Goal: Ask a question

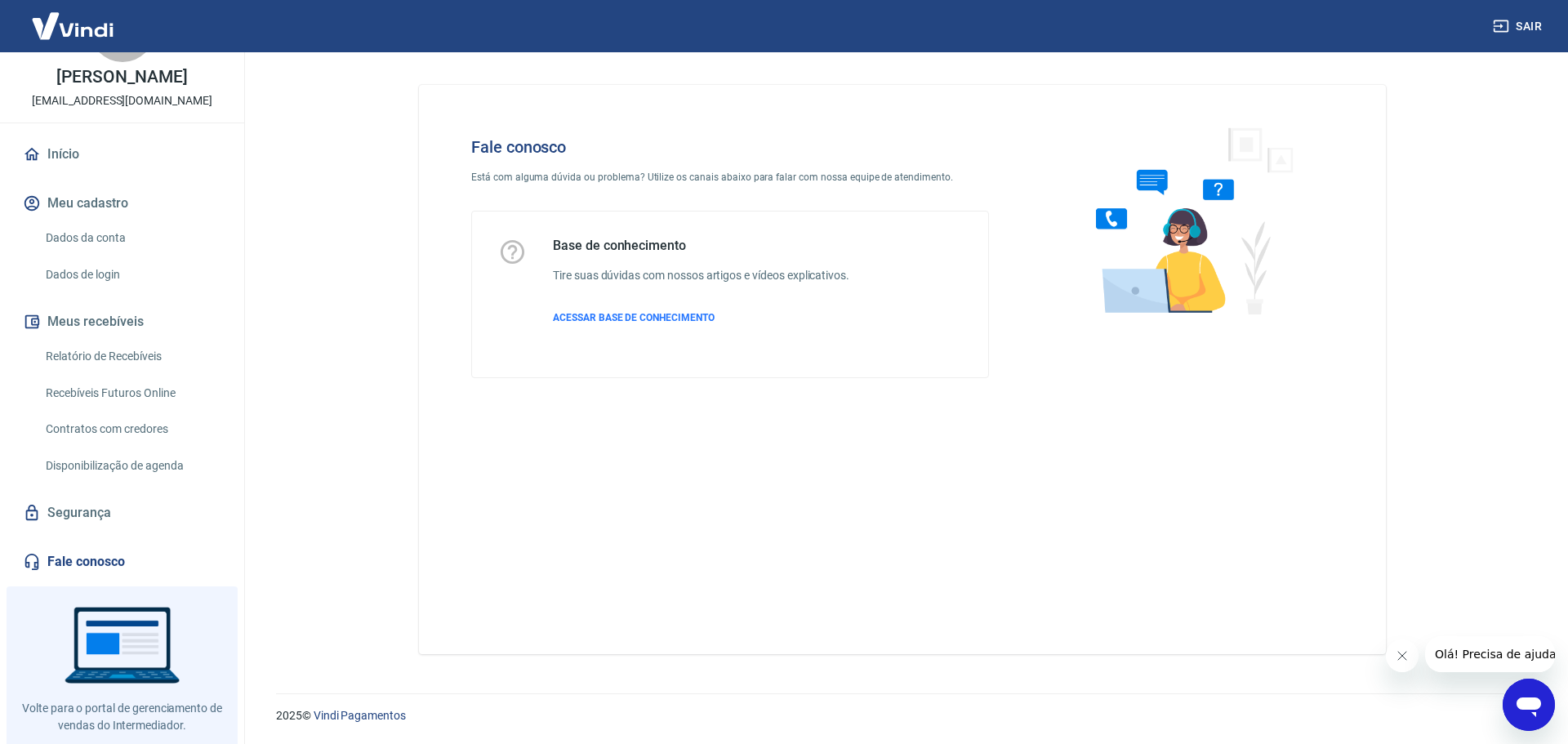
scroll to position [82, 0]
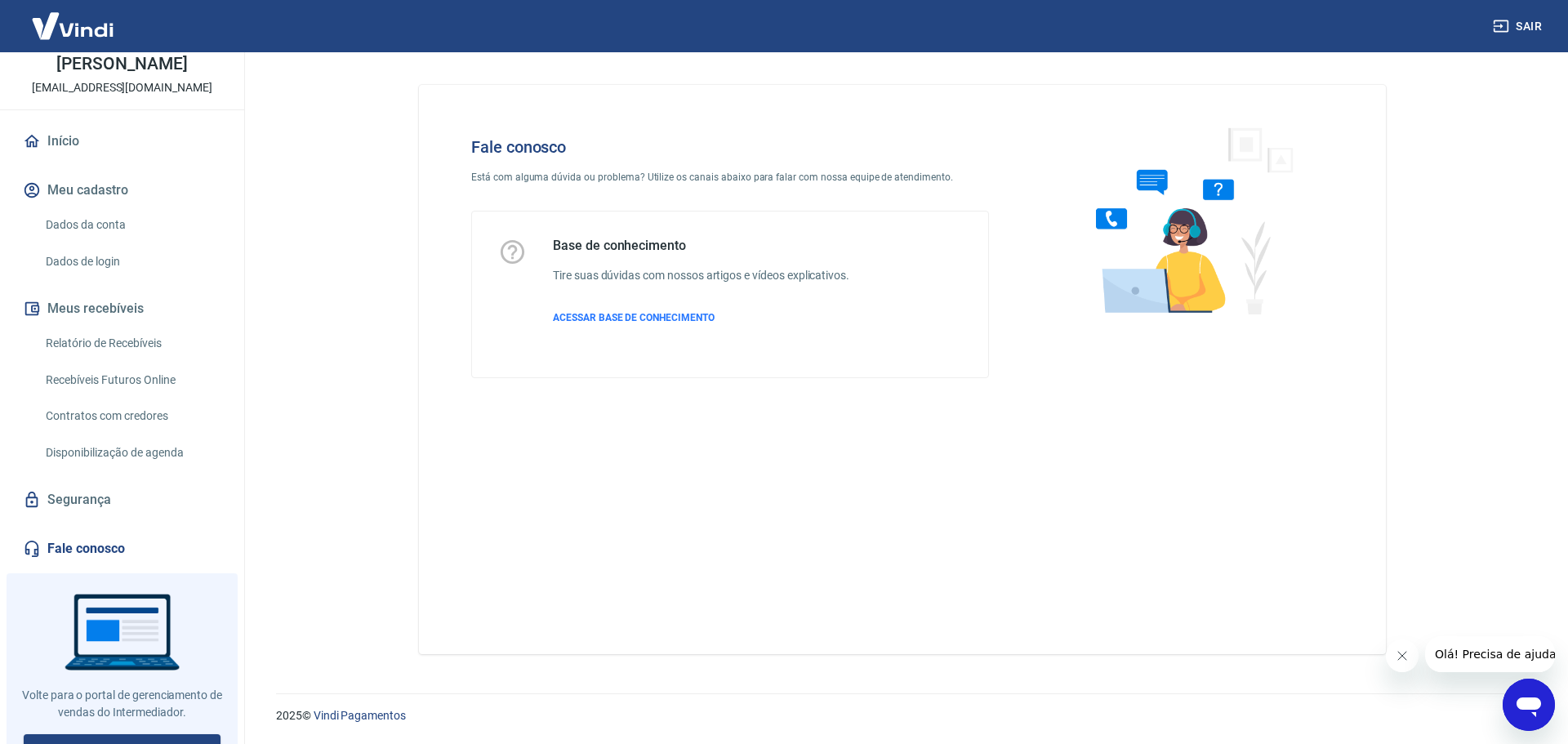
click at [1542, 695] on icon "Abrir janela de mensagens" at bounding box center [1529, 705] width 30 height 30
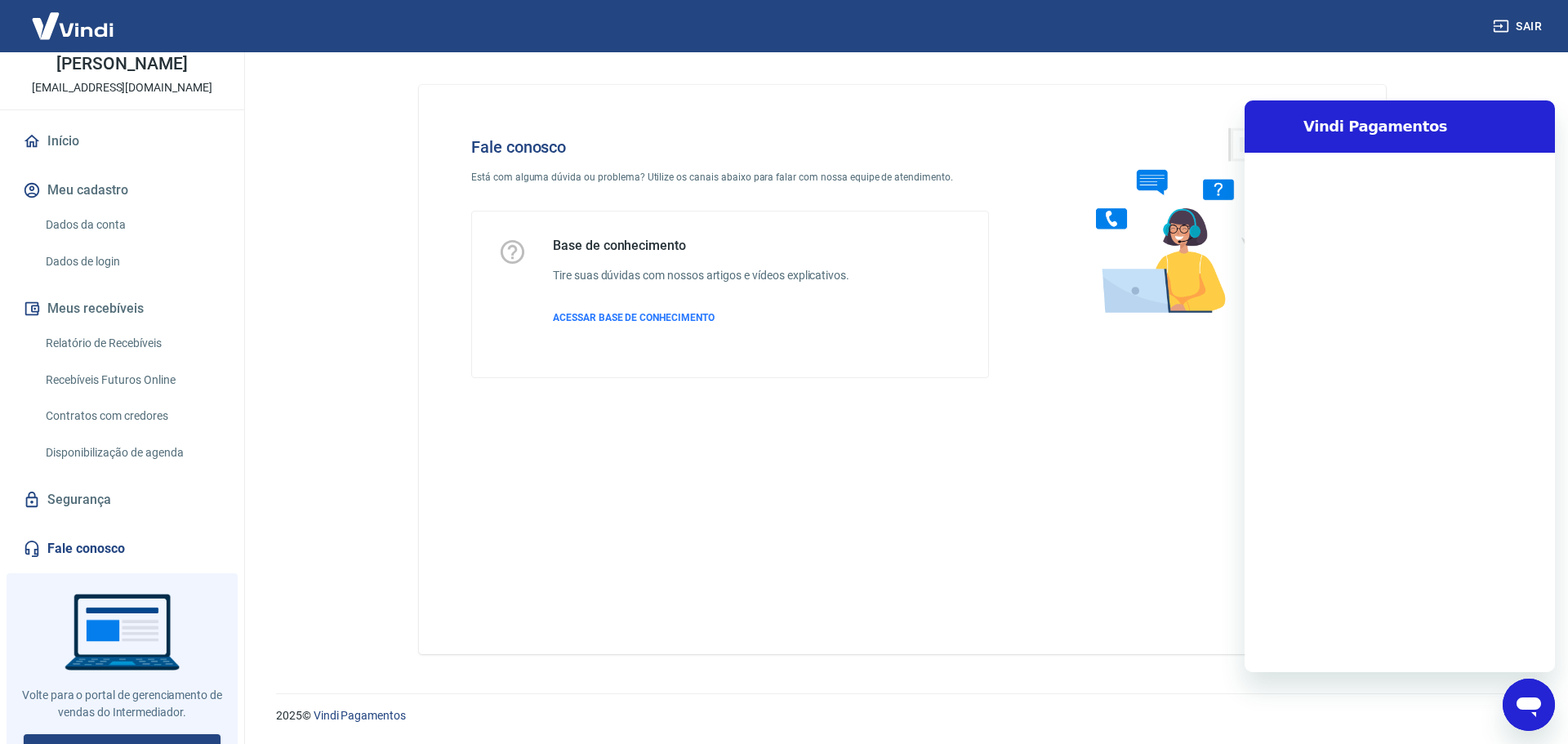
scroll to position [0, 0]
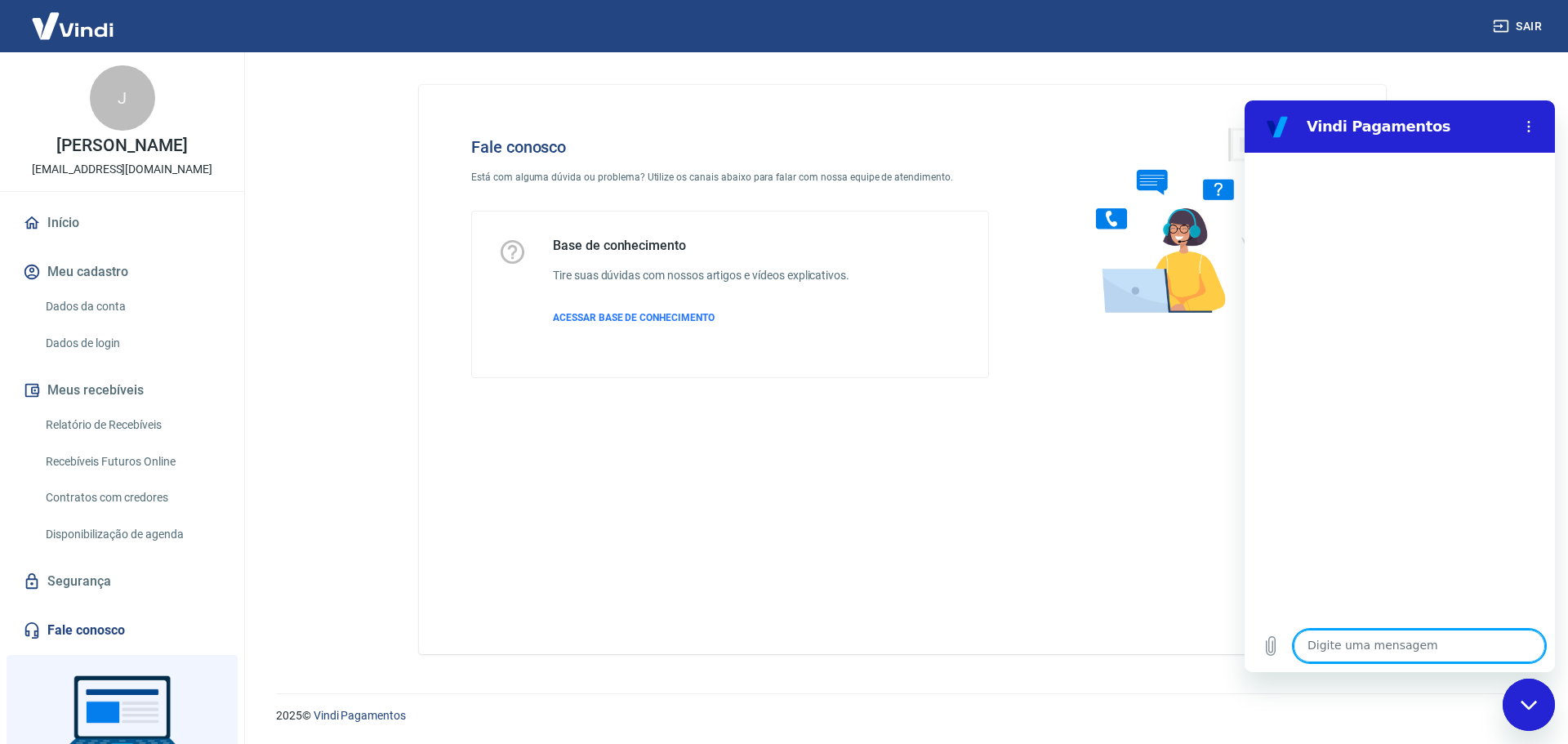
click at [1372, 654] on textarea at bounding box center [1419, 646] width 252 height 33
type textarea "boa tarde"
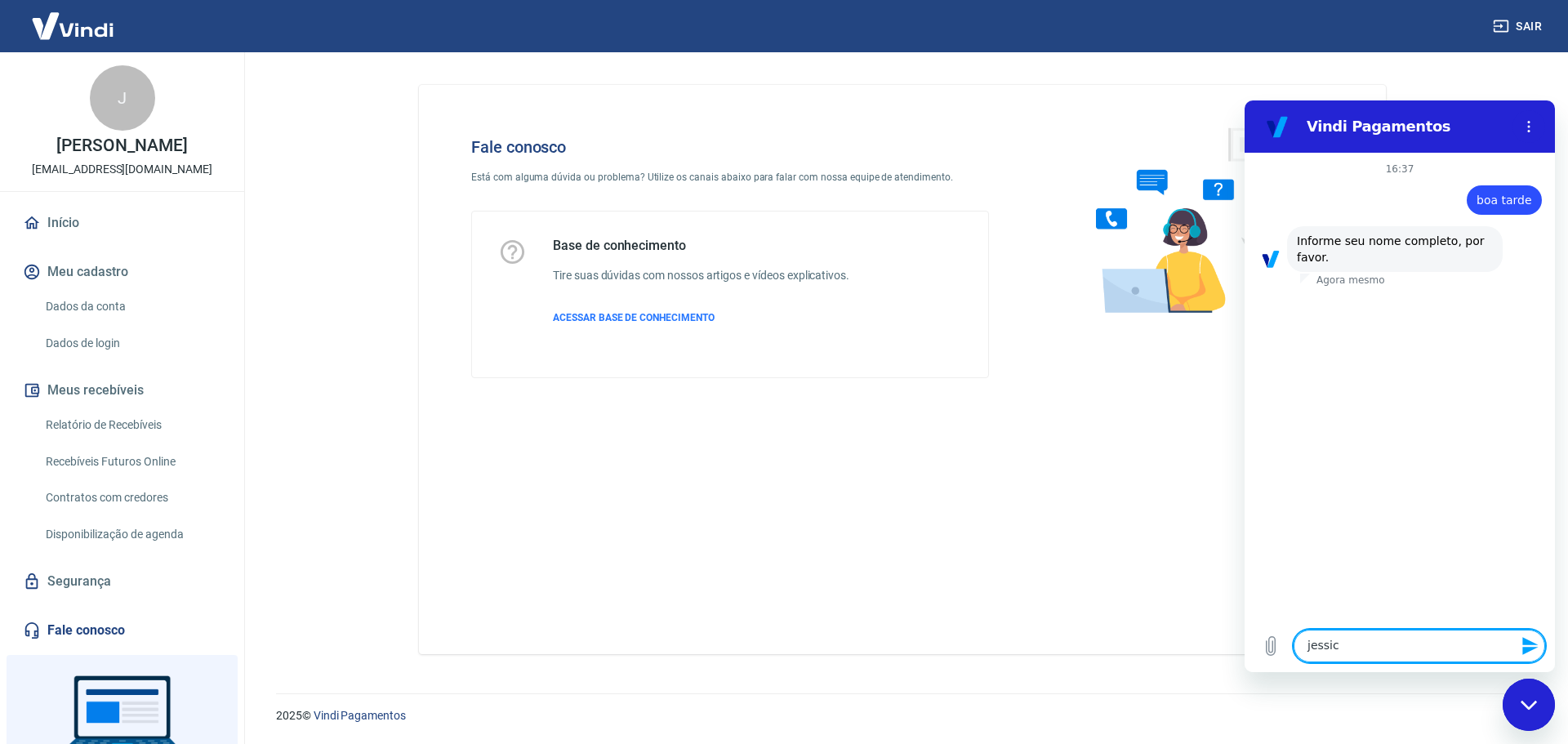
type textarea "[PERSON_NAME]"
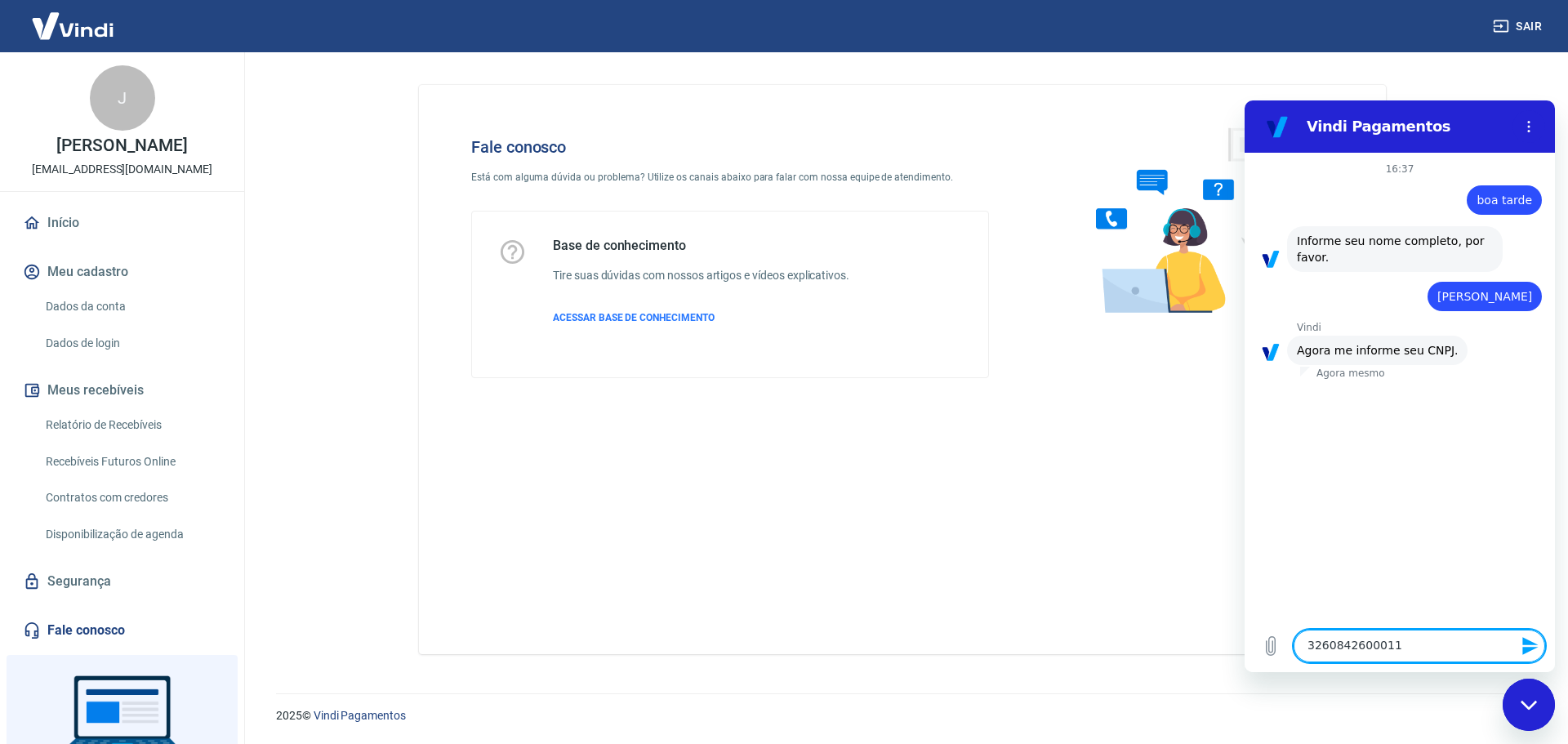
type textarea "32608426000119"
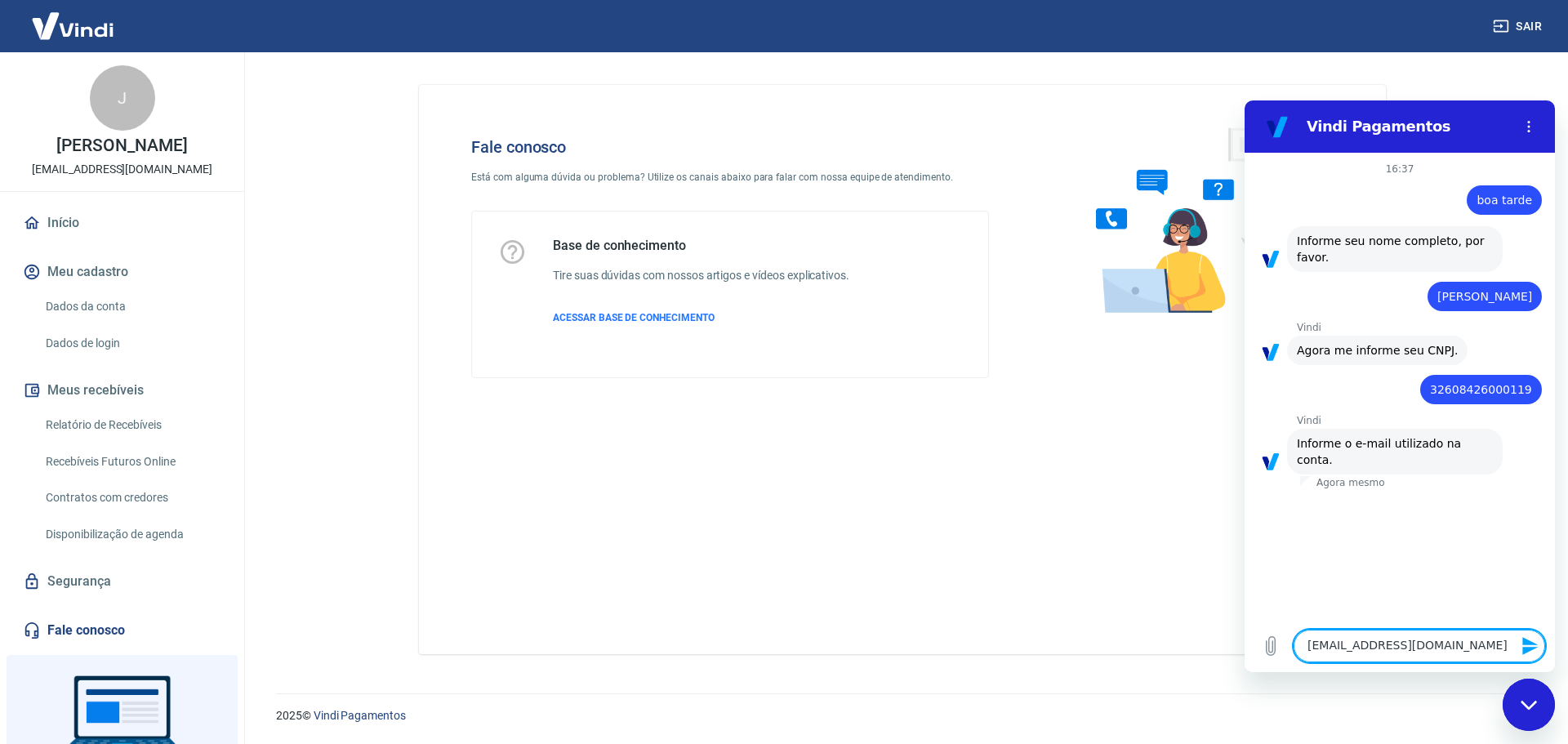
type textarea "[EMAIL_ADDRESS][DOMAIN_NAME]"
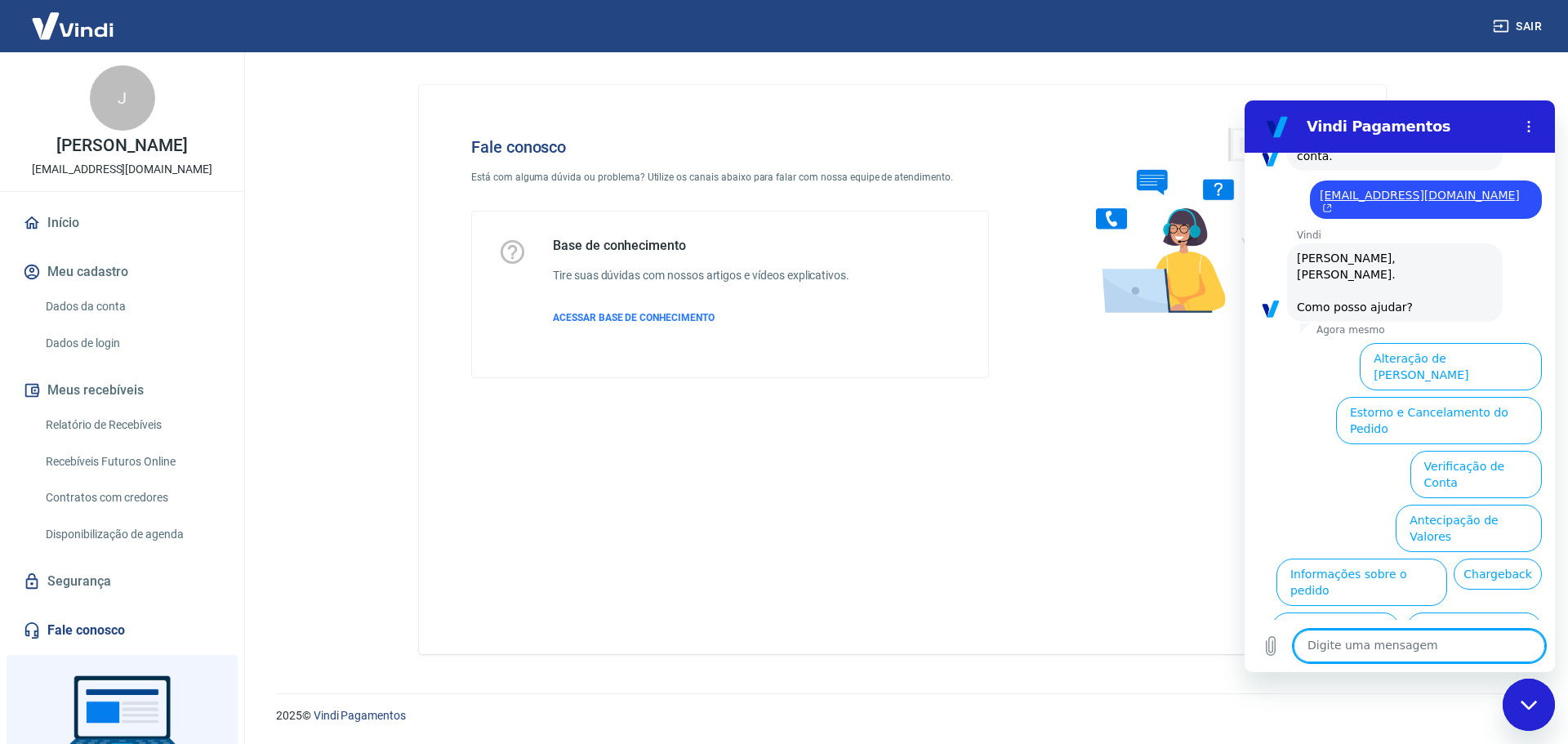
scroll to position [321, 0]
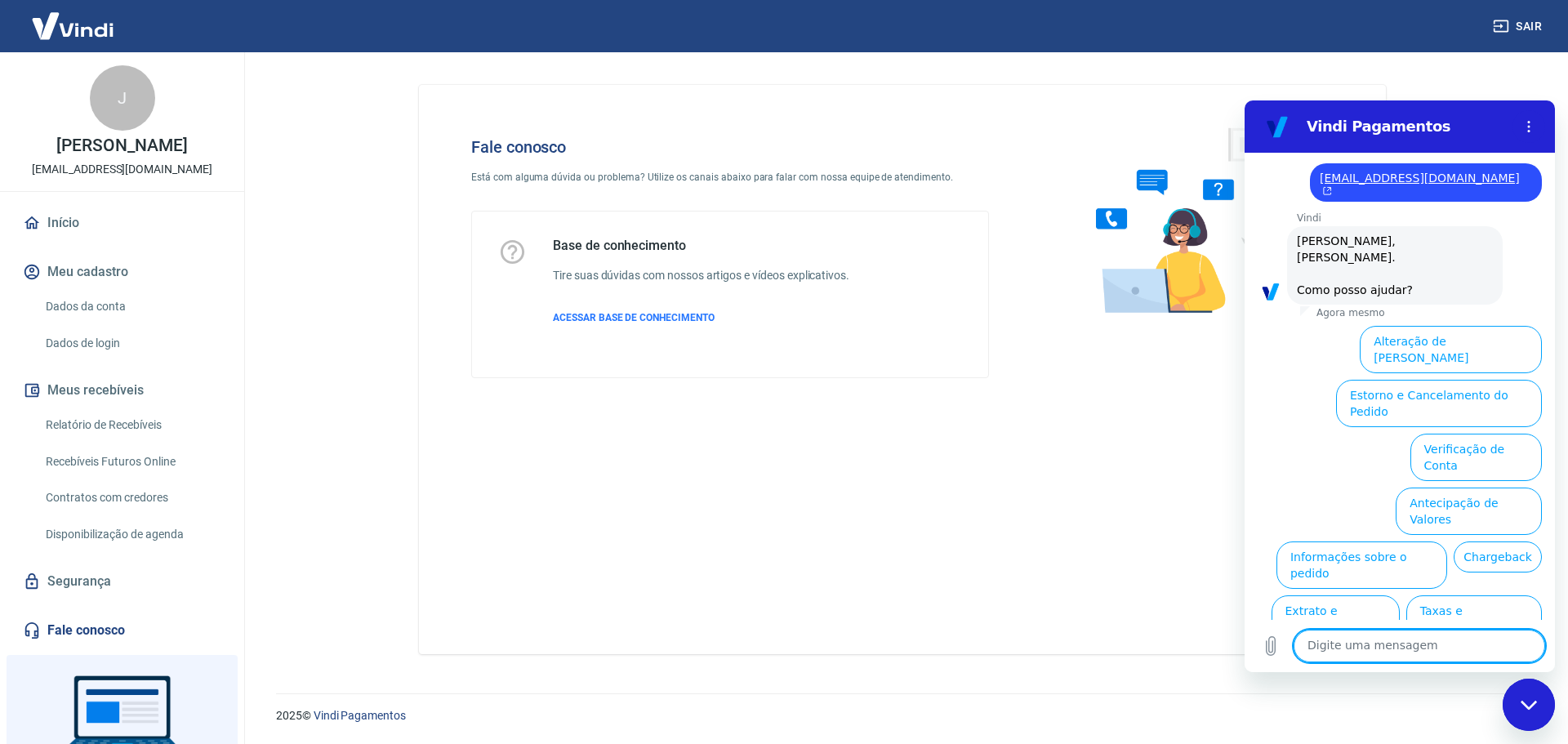
click at [1458, 641] on textarea at bounding box center [1419, 646] width 252 height 33
type textarea "outros"
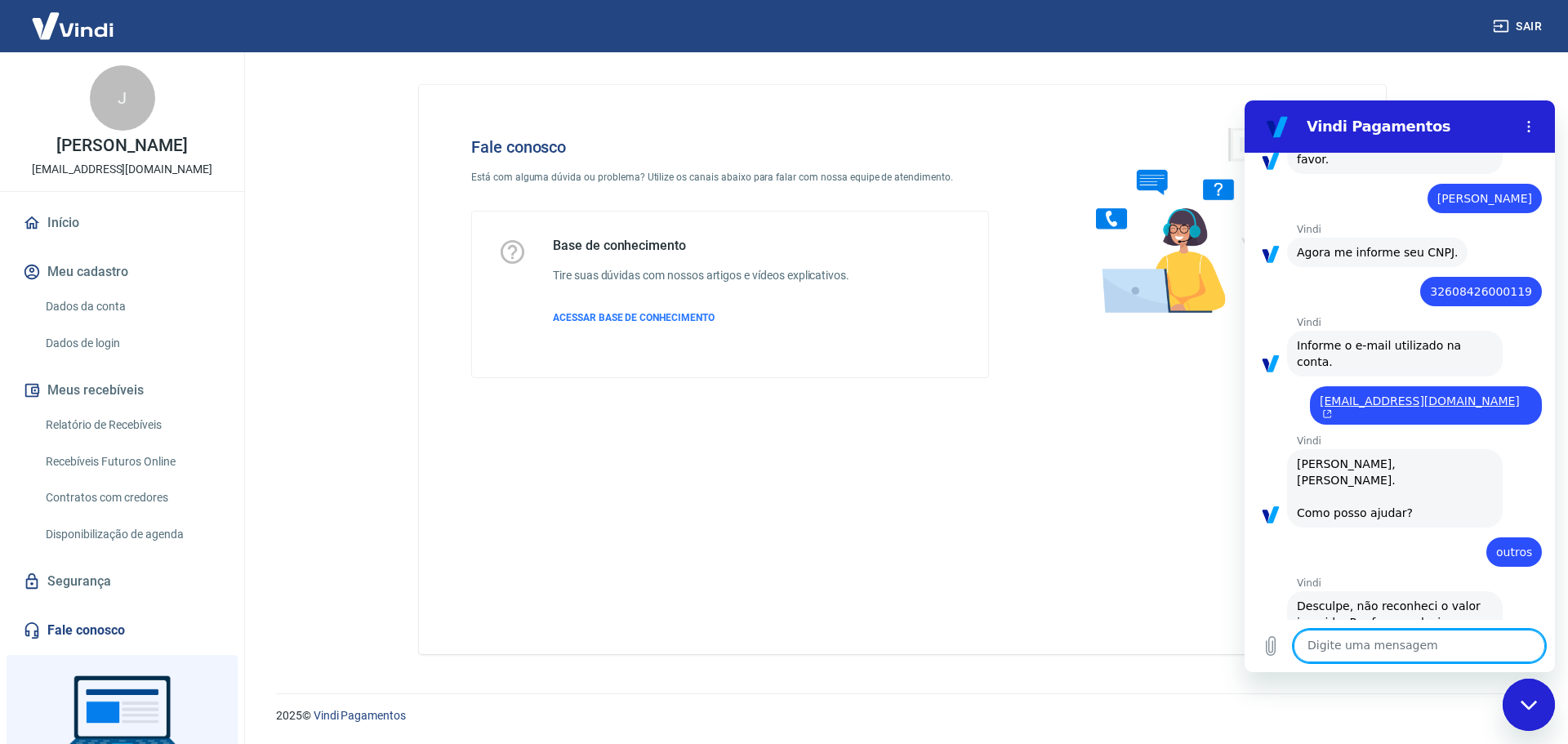
scroll to position [109, 0]
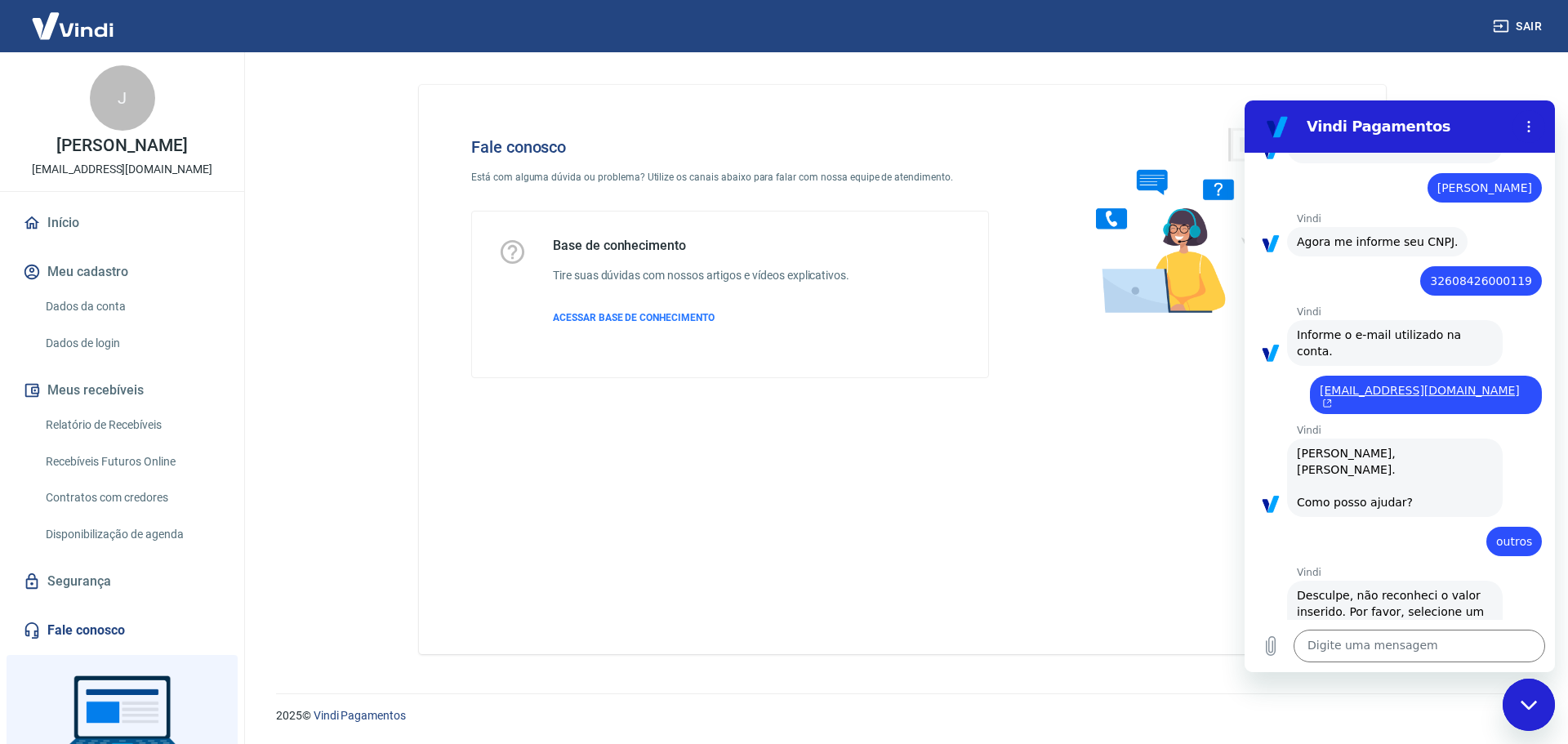
click at [1421, 594] on div "Vindi diz: Desculpe, não reconheci o valor inserido. Por favor, selecione um va…" at bounding box center [1396, 611] width 216 height 62
click at [1323, 445] on span "Olá, jessica. Como posso ajudar?" at bounding box center [1395, 477] width 196 height 65
click at [1379, 654] on textarea at bounding box center [1419, 646] width 252 height 33
click at [1422, 645] on textarea at bounding box center [1419, 646] width 252 height 33
type textarea "ok"
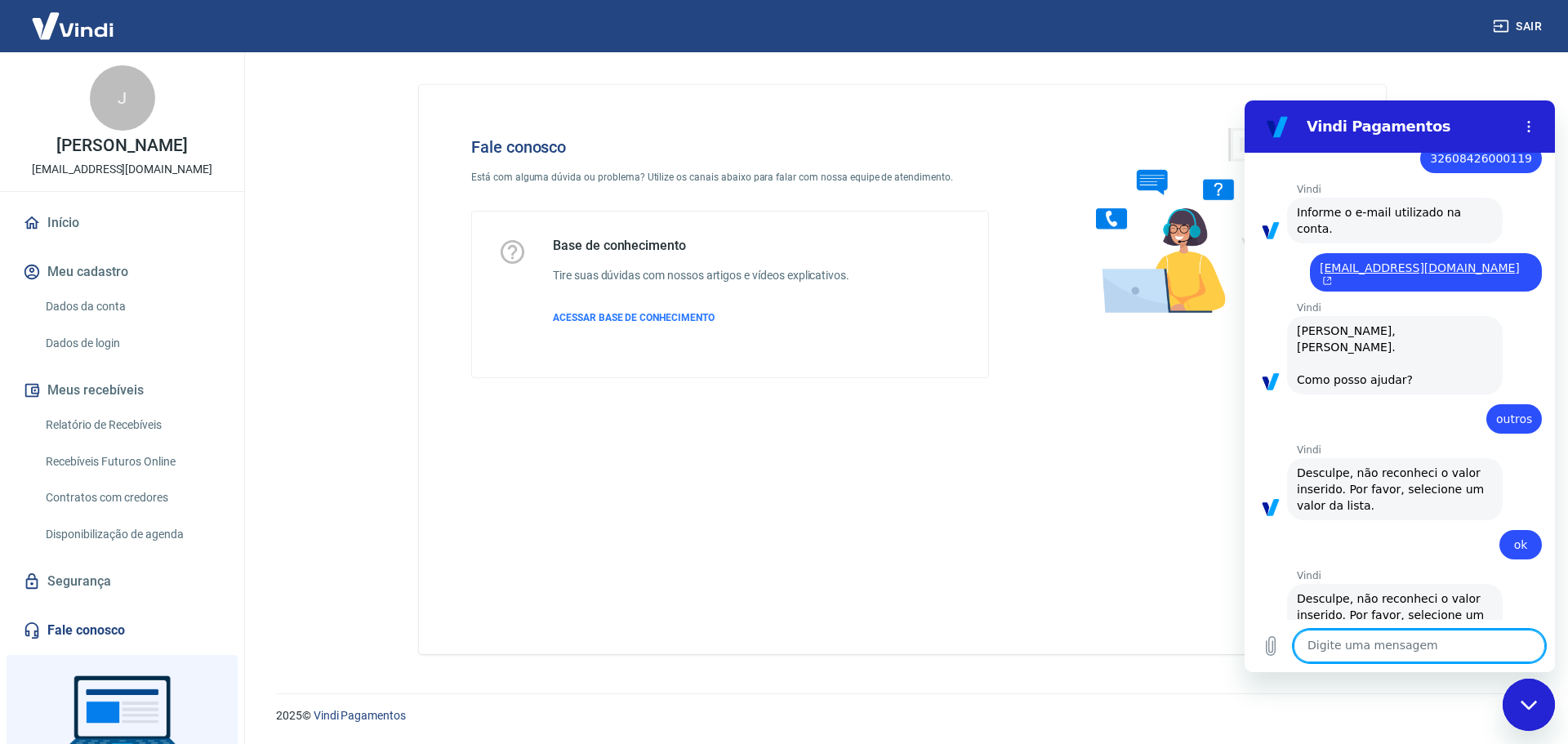
scroll to position [234, 0]
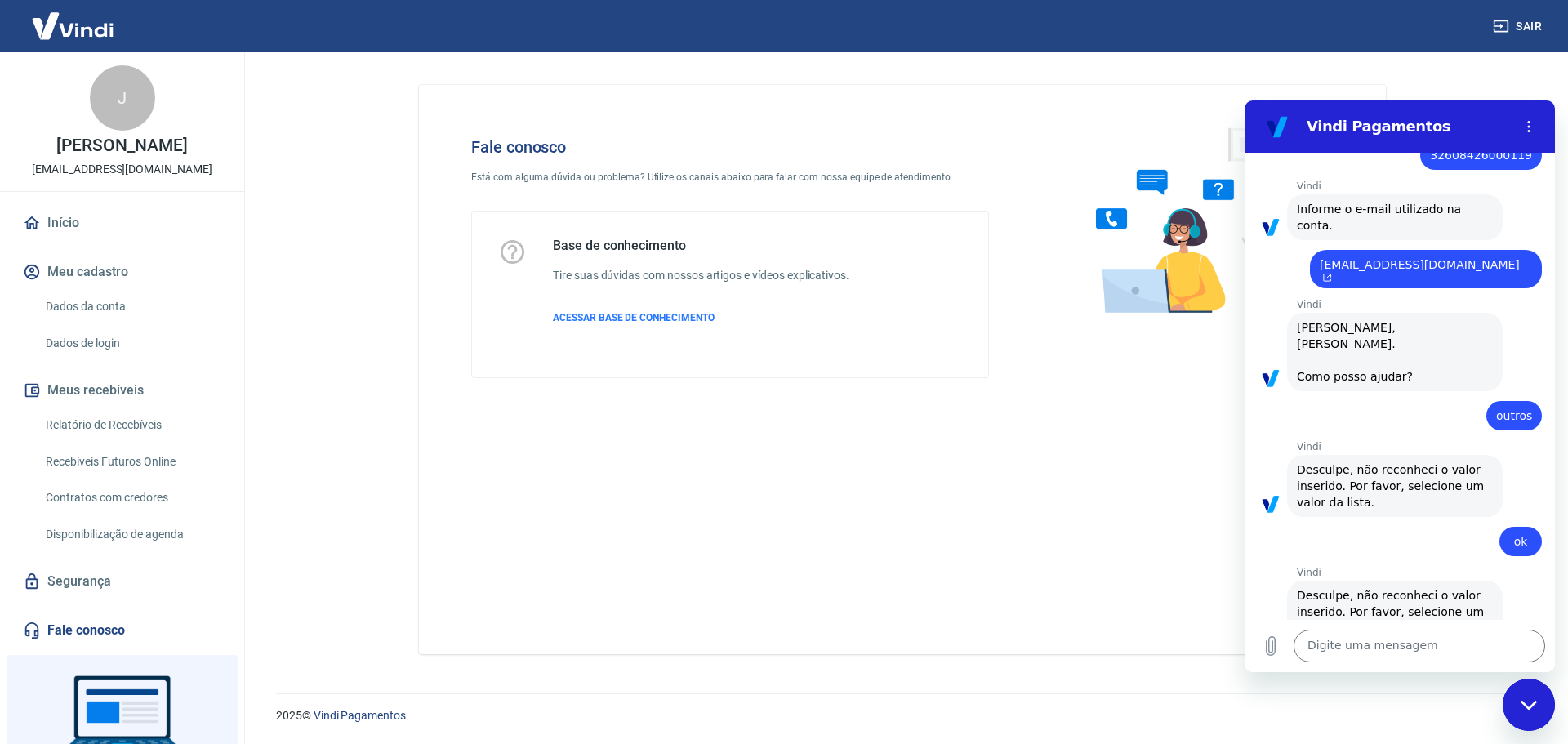
click at [1333, 587] on span "Desculpe, não reconheci o valor inserido. Por favor, selecione um valor da list…" at bounding box center [1395, 612] width 196 height 49
click at [1373, 645] on textarea at bounding box center [1419, 646] width 252 height 33
click at [1527, 125] on icon "Menu de opções" at bounding box center [1529, 126] width 13 height 13
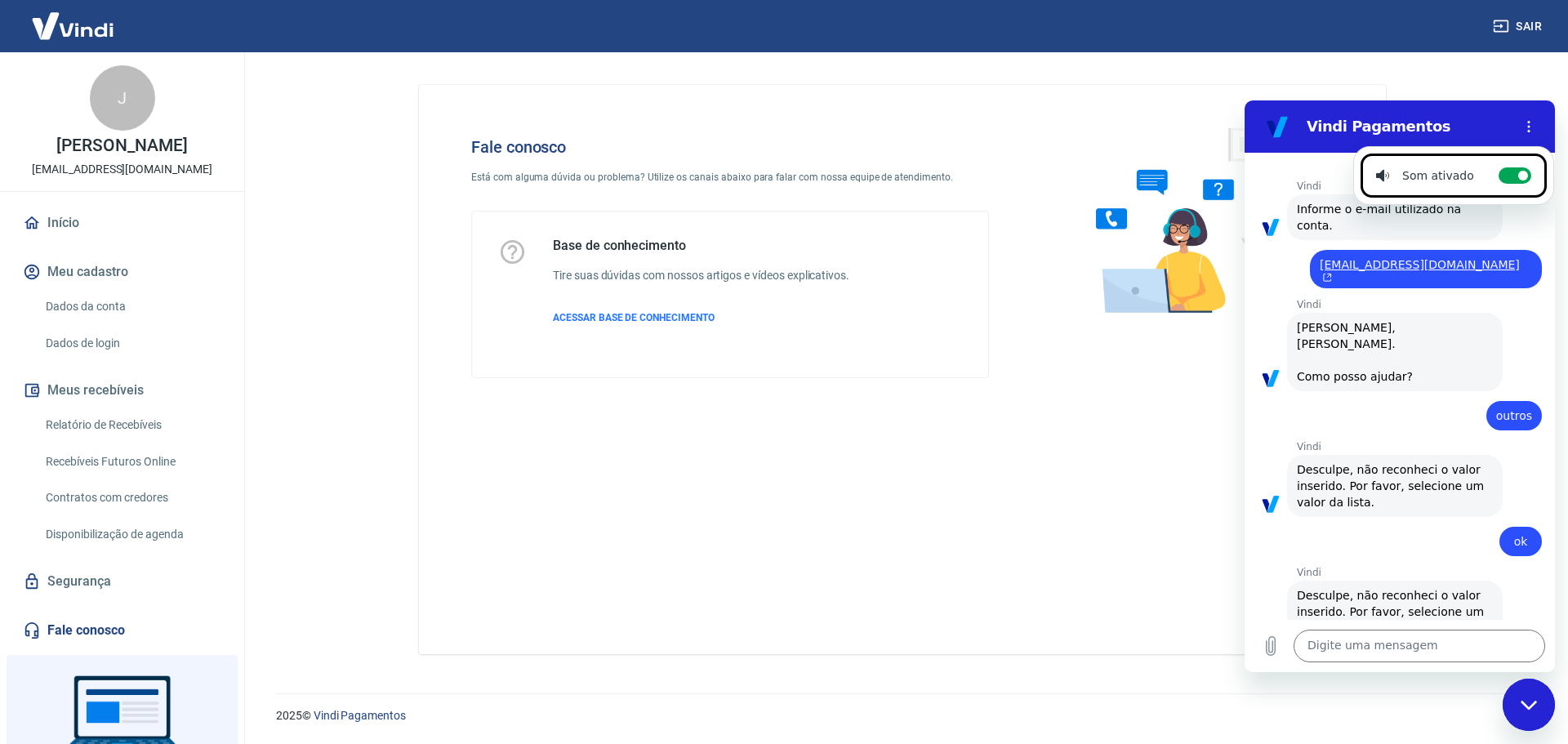
click at [1307, 144] on section "Vindi Pagamentos Som ativado Alternar notificações sonoras" at bounding box center [1400, 126] width 311 height 52
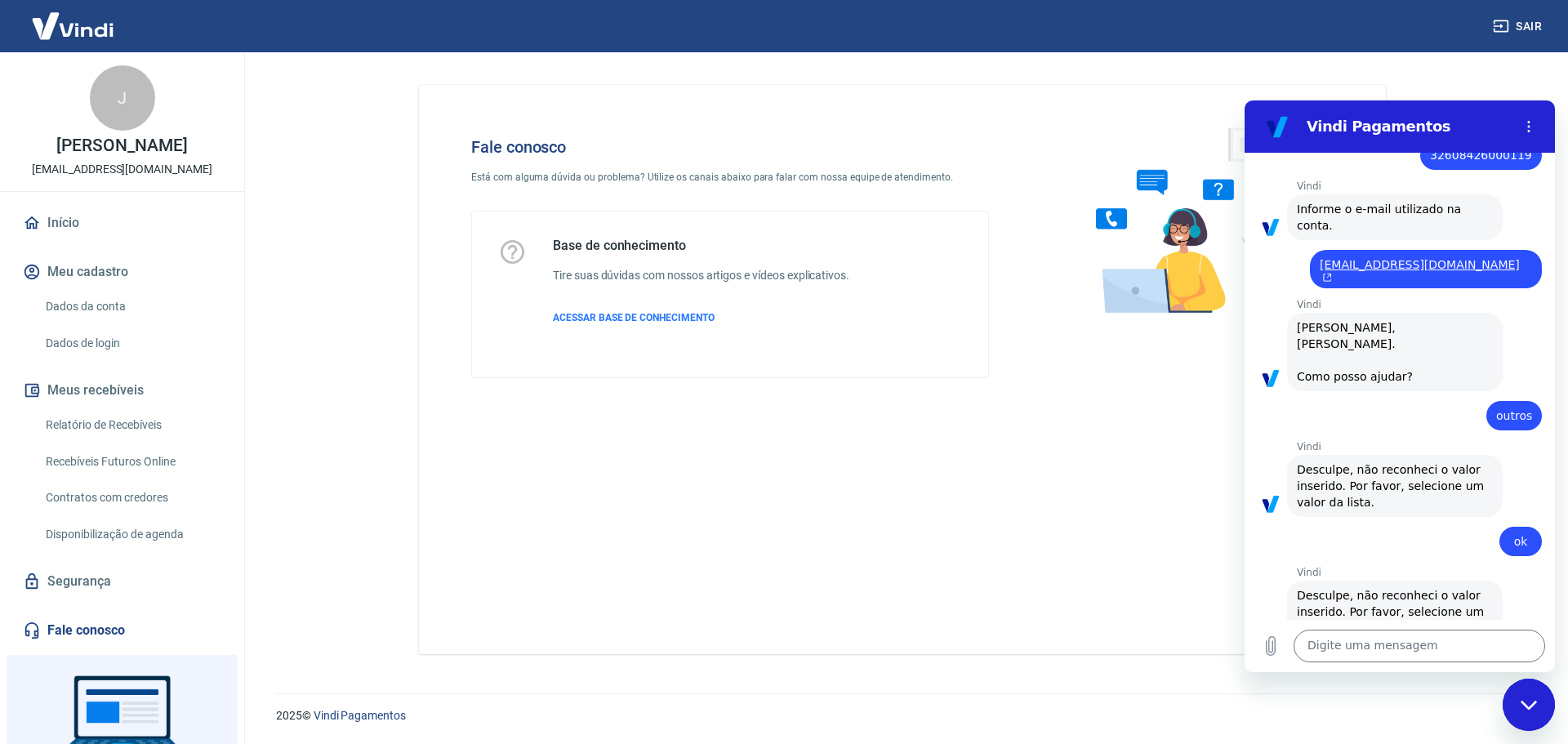
click at [1532, 689] on div "Fechar janela de mensagens" at bounding box center [1529, 705] width 49 height 49
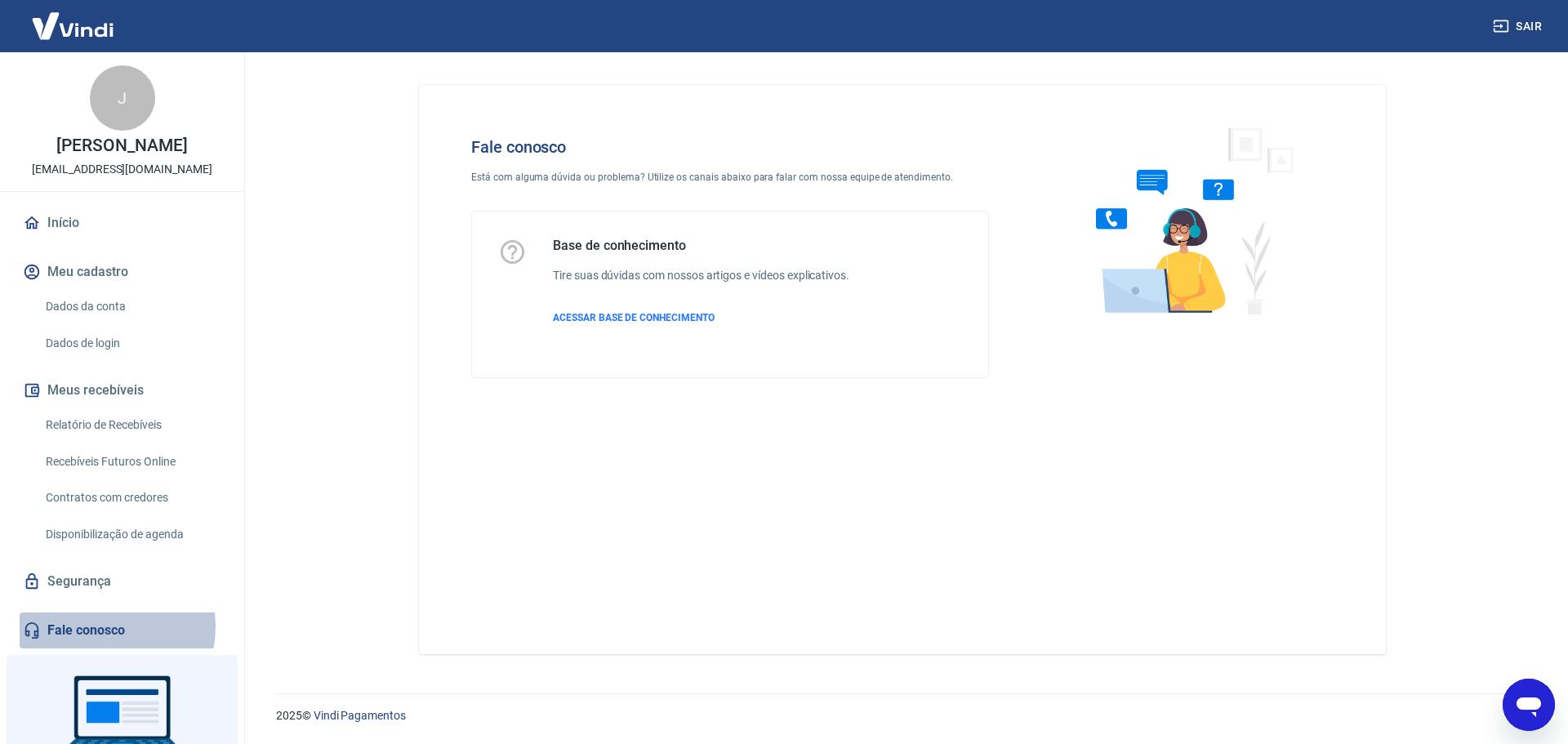
click at [103, 643] on link "Fale conosco" at bounding box center [122, 630] width 205 height 36
click at [1526, 707] on icon "Abrir janela de mensagens" at bounding box center [1529, 707] width 24 height 20
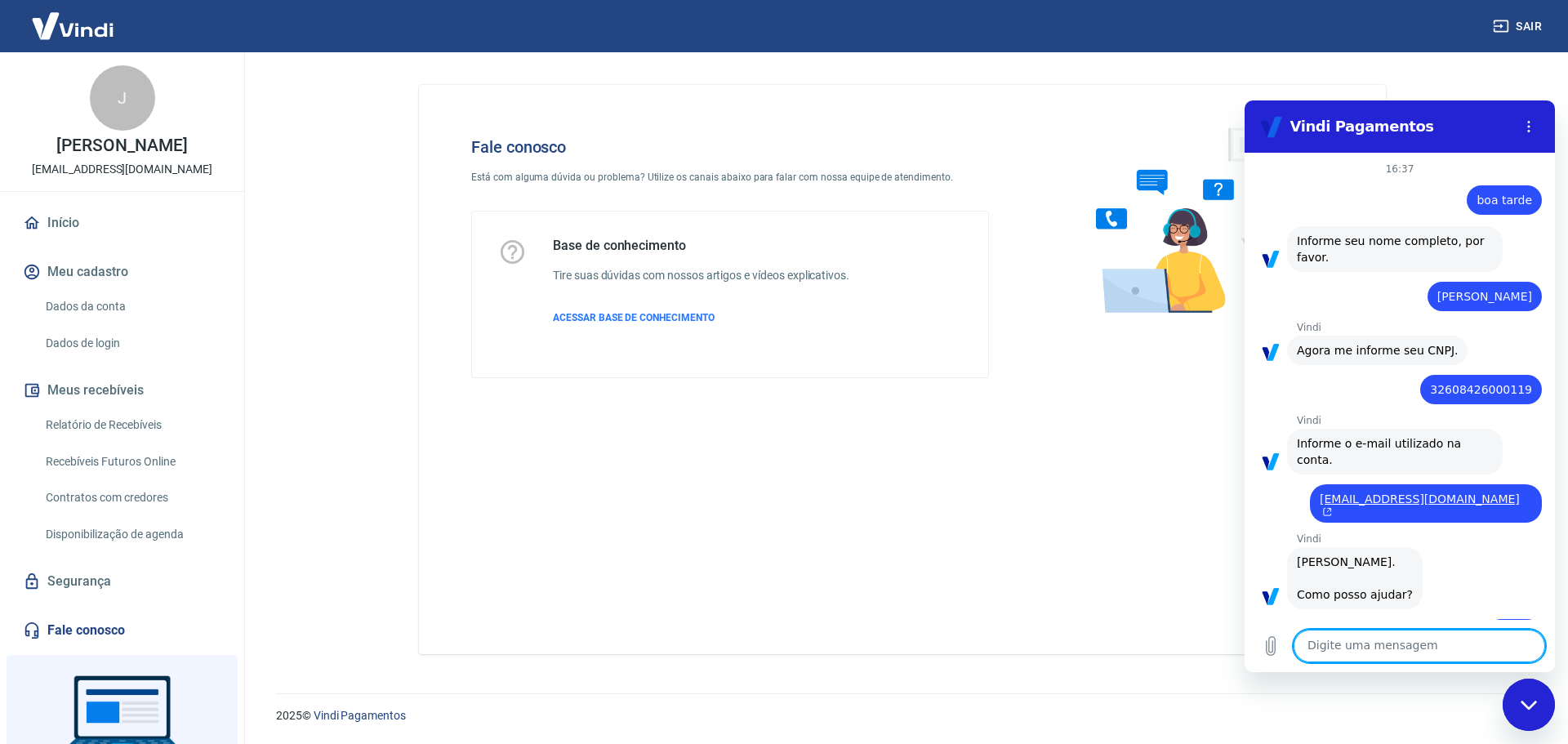
scroll to position [234, 0]
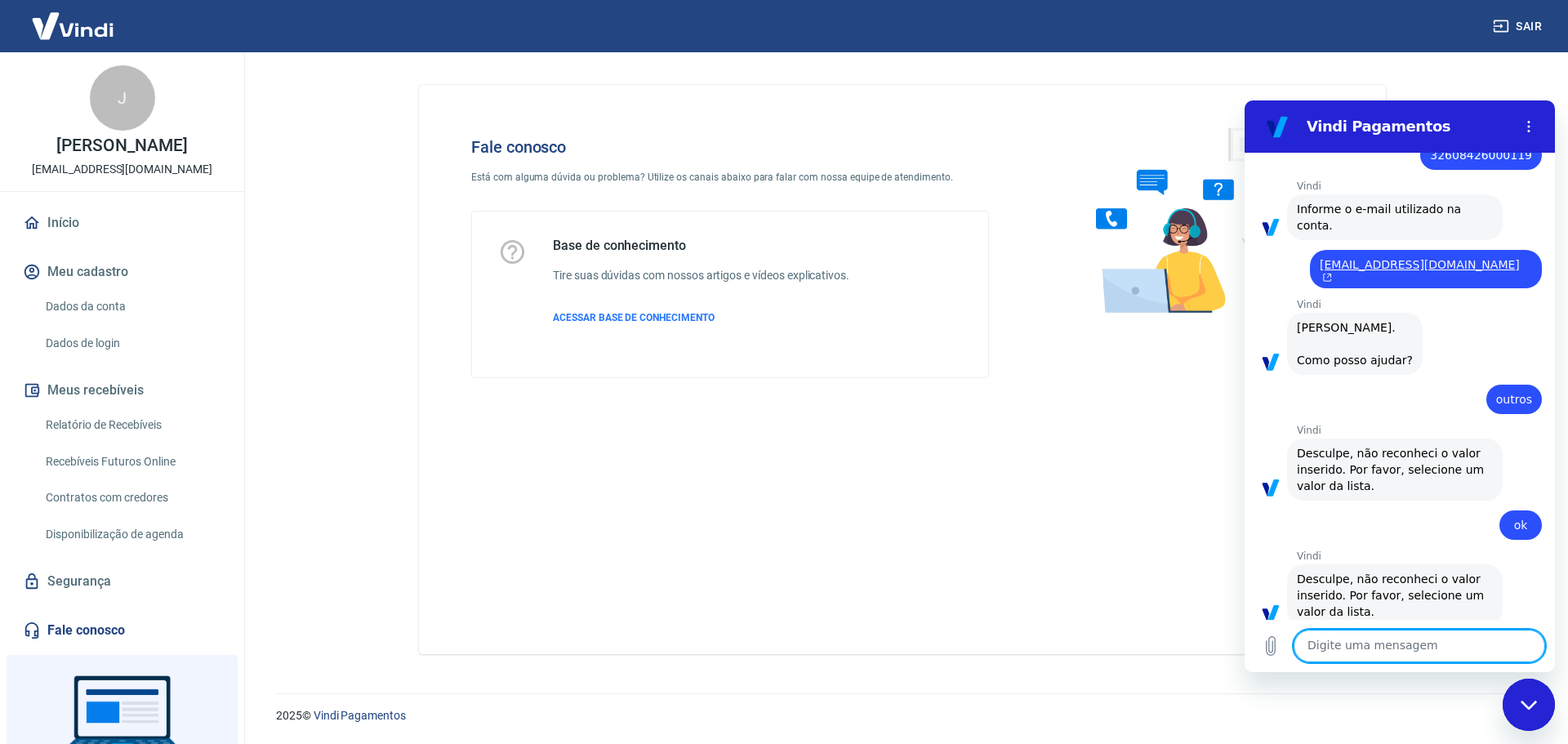
click at [1467, 647] on textarea at bounding box center [1419, 646] width 252 height 33
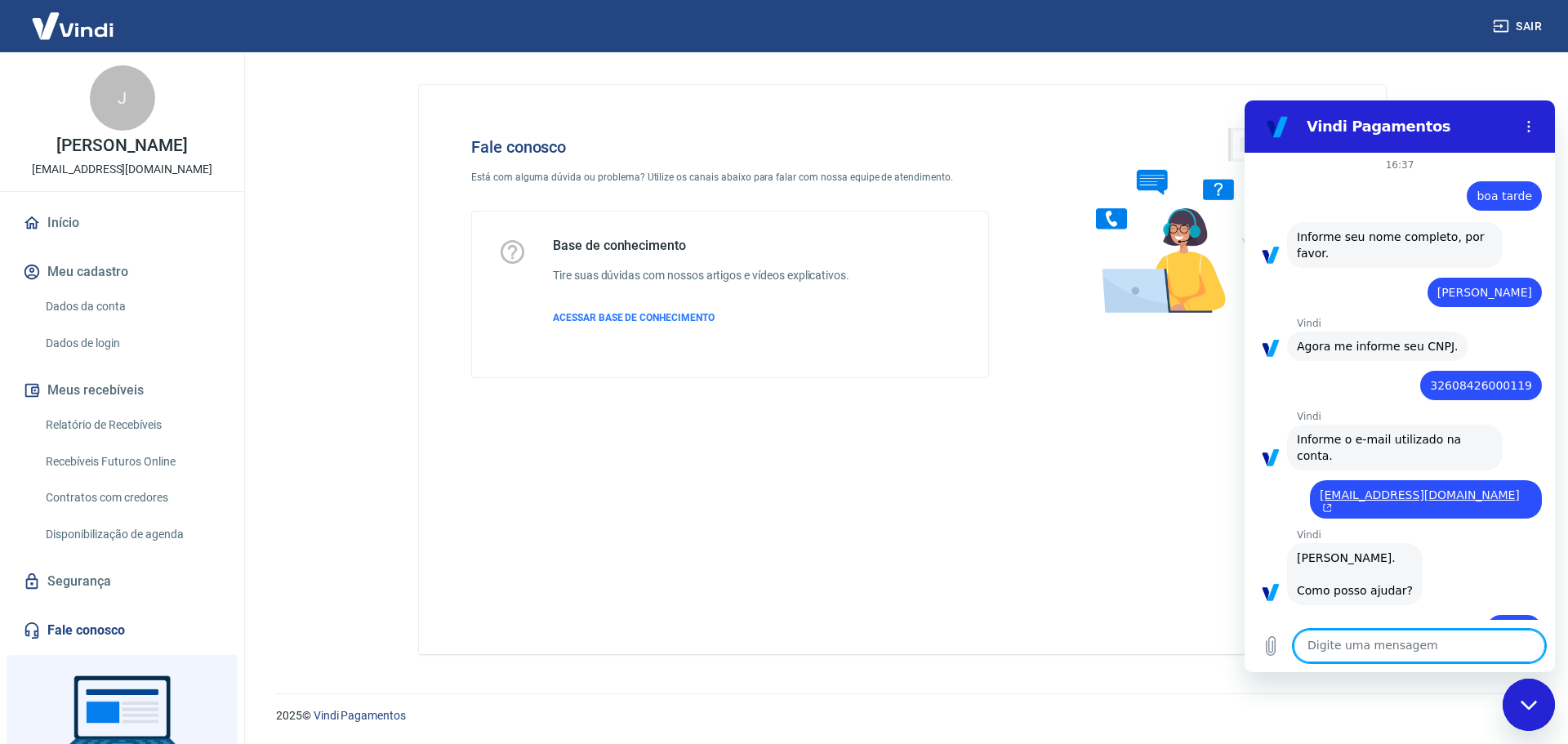
scroll to position [0, 0]
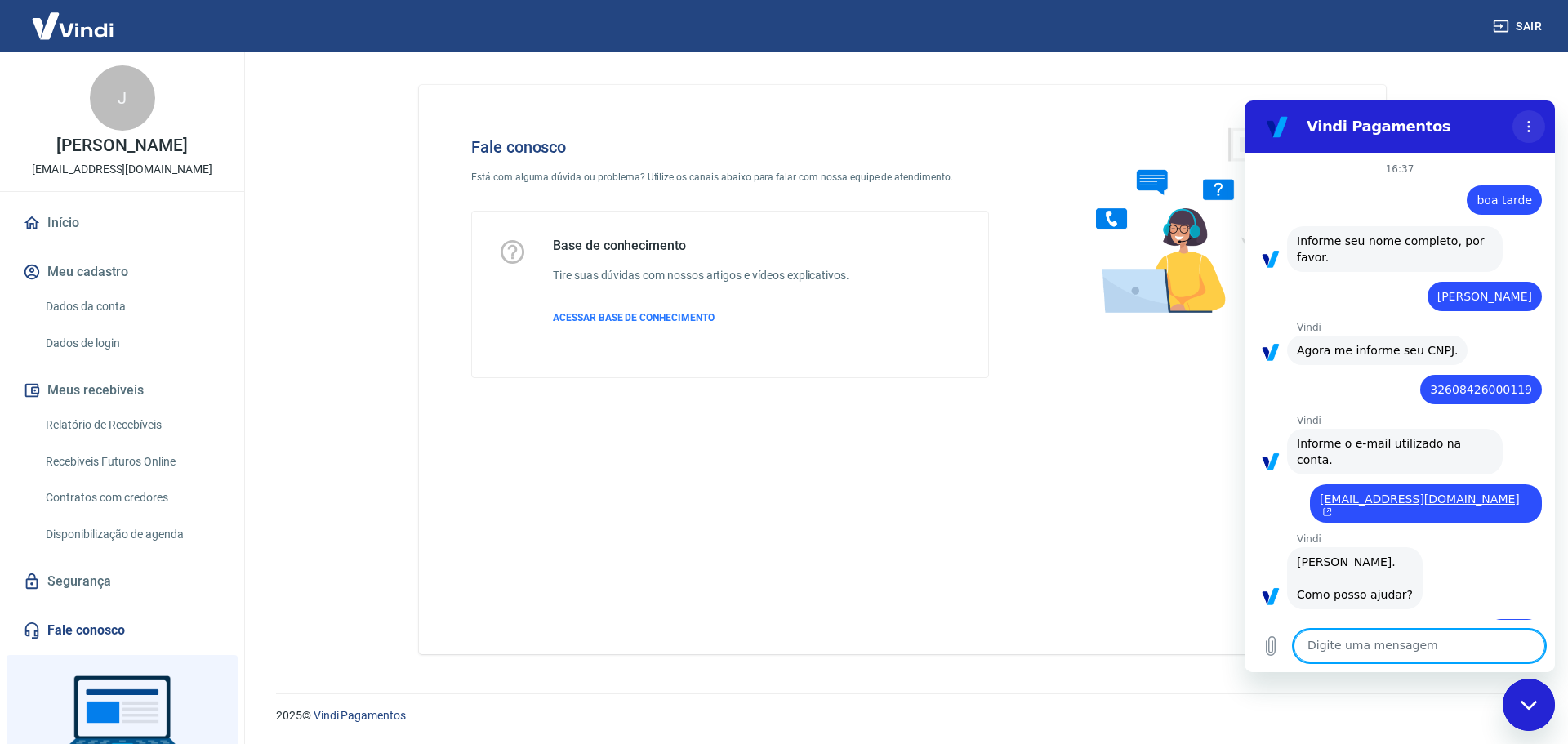
click at [1521, 117] on button "Menu de opções" at bounding box center [1530, 127] width 33 height 33
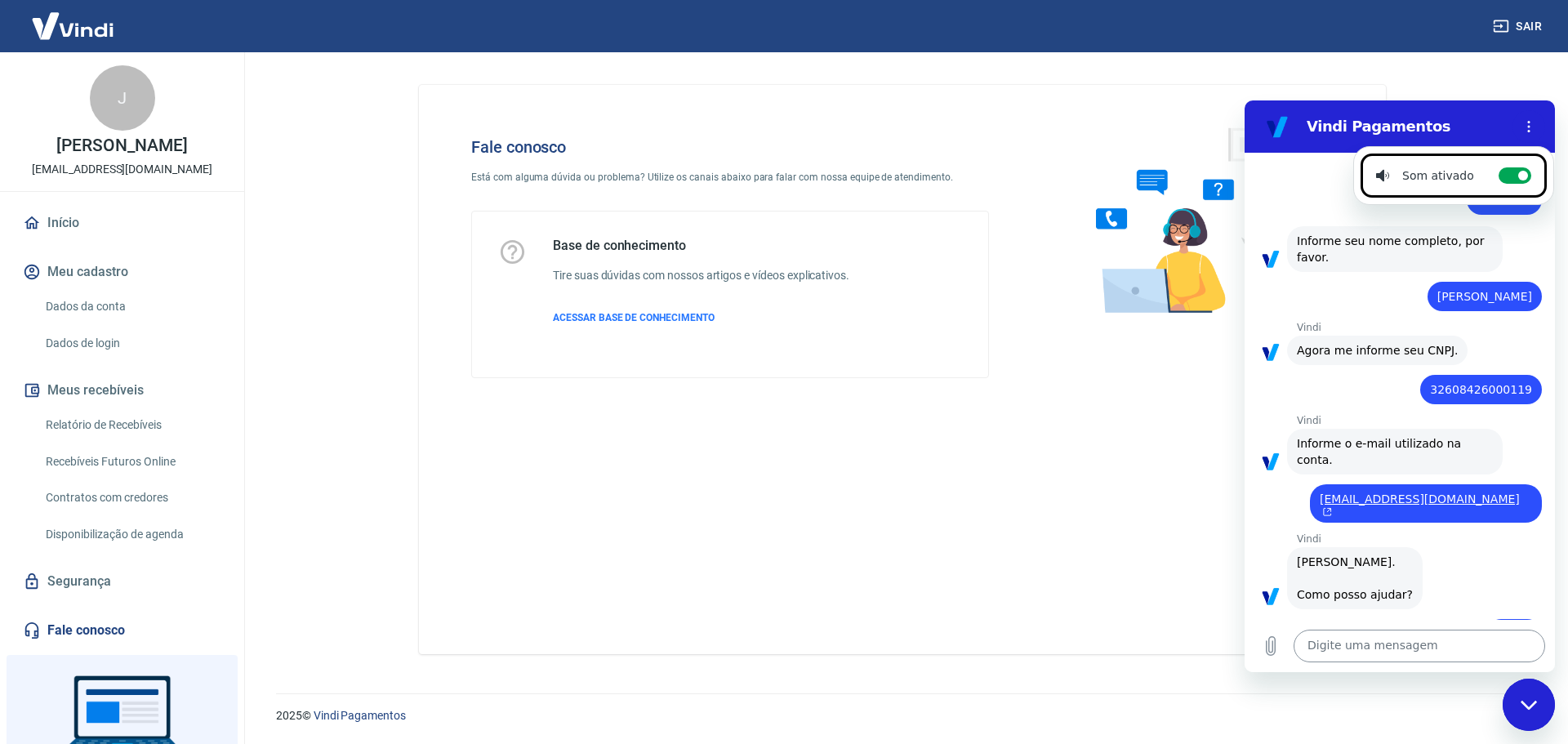
click at [1401, 660] on textarea at bounding box center [1419, 646] width 252 height 33
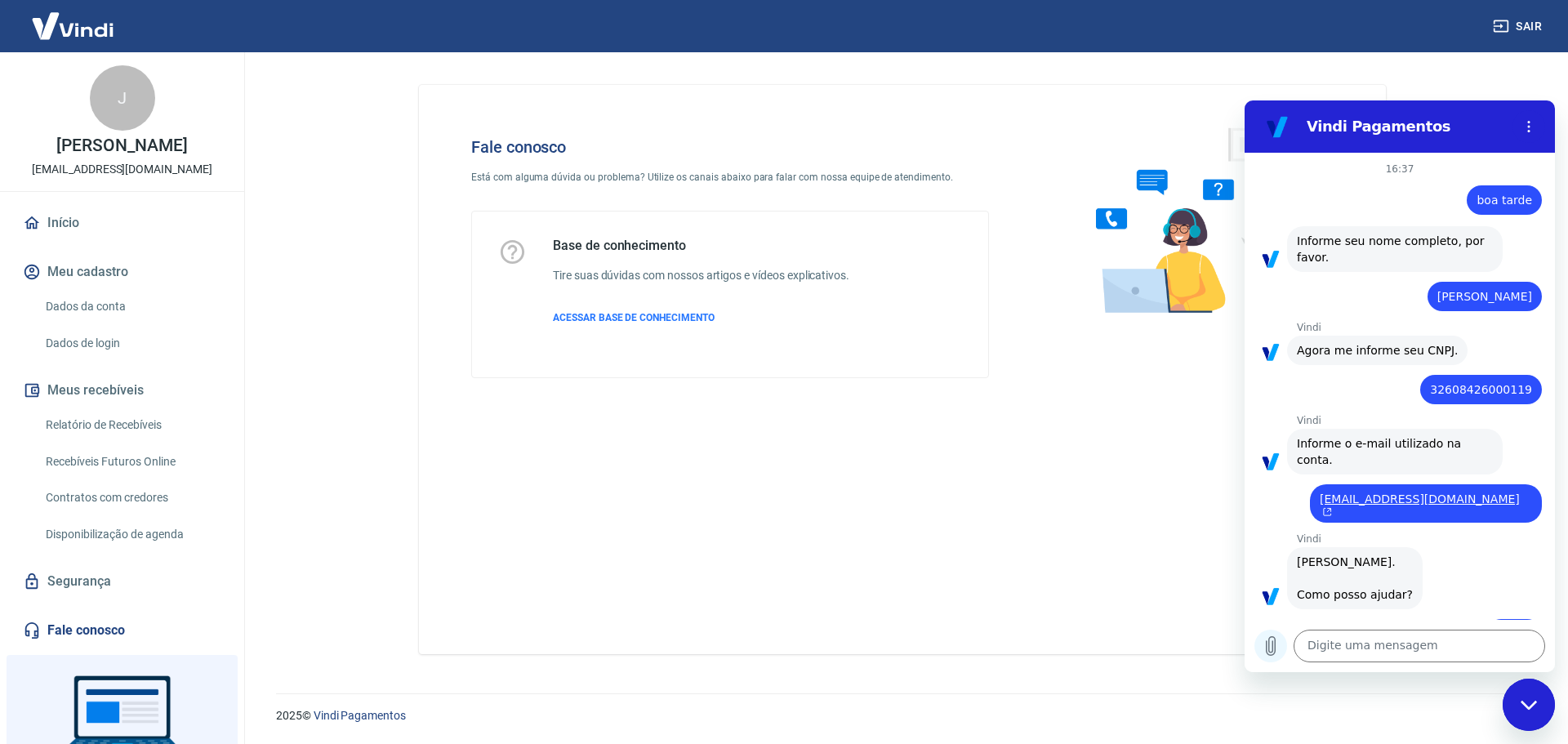
click at [1263, 649] on icon "Carregar arquivo" at bounding box center [1271, 646] width 20 height 20
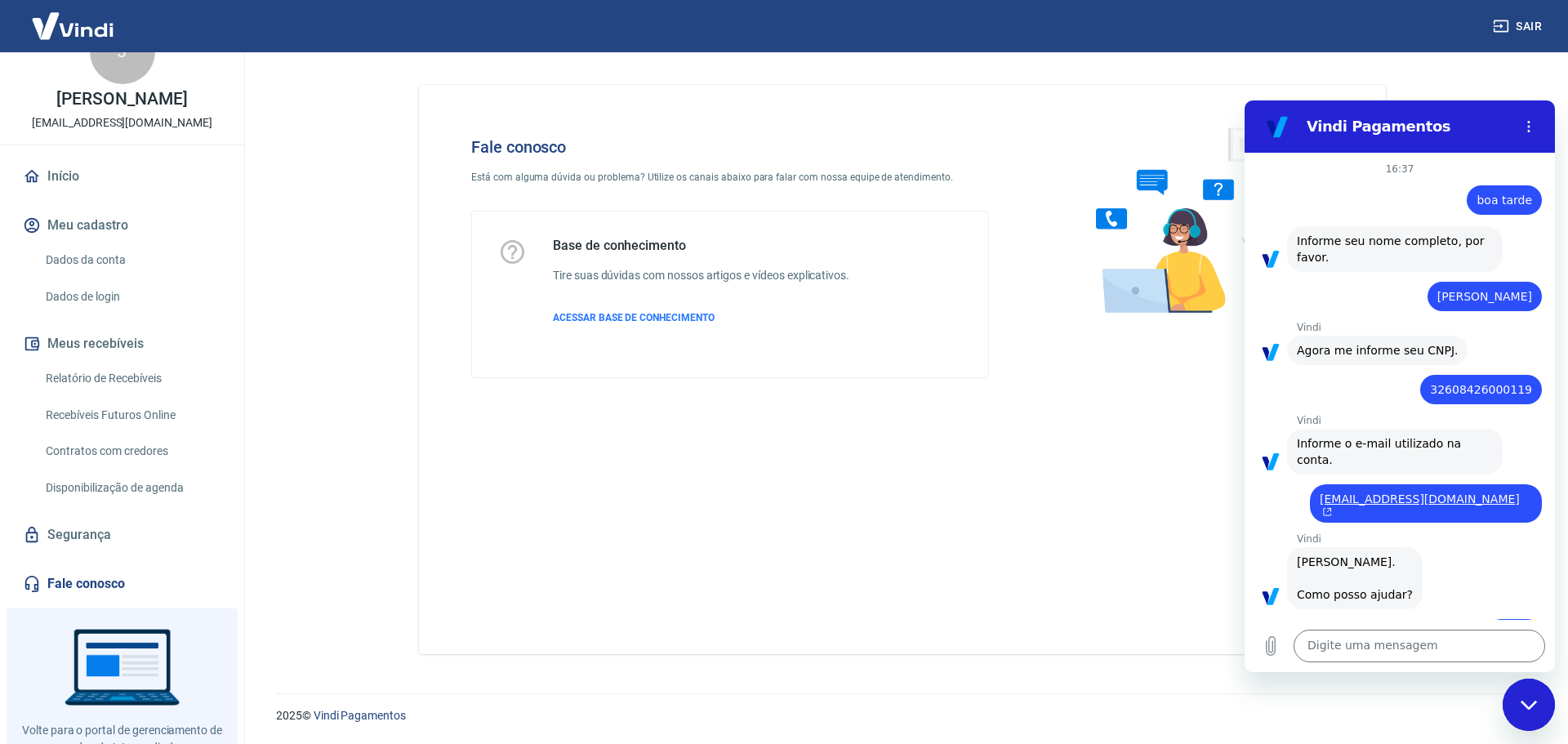
scroll to position [119, 0]
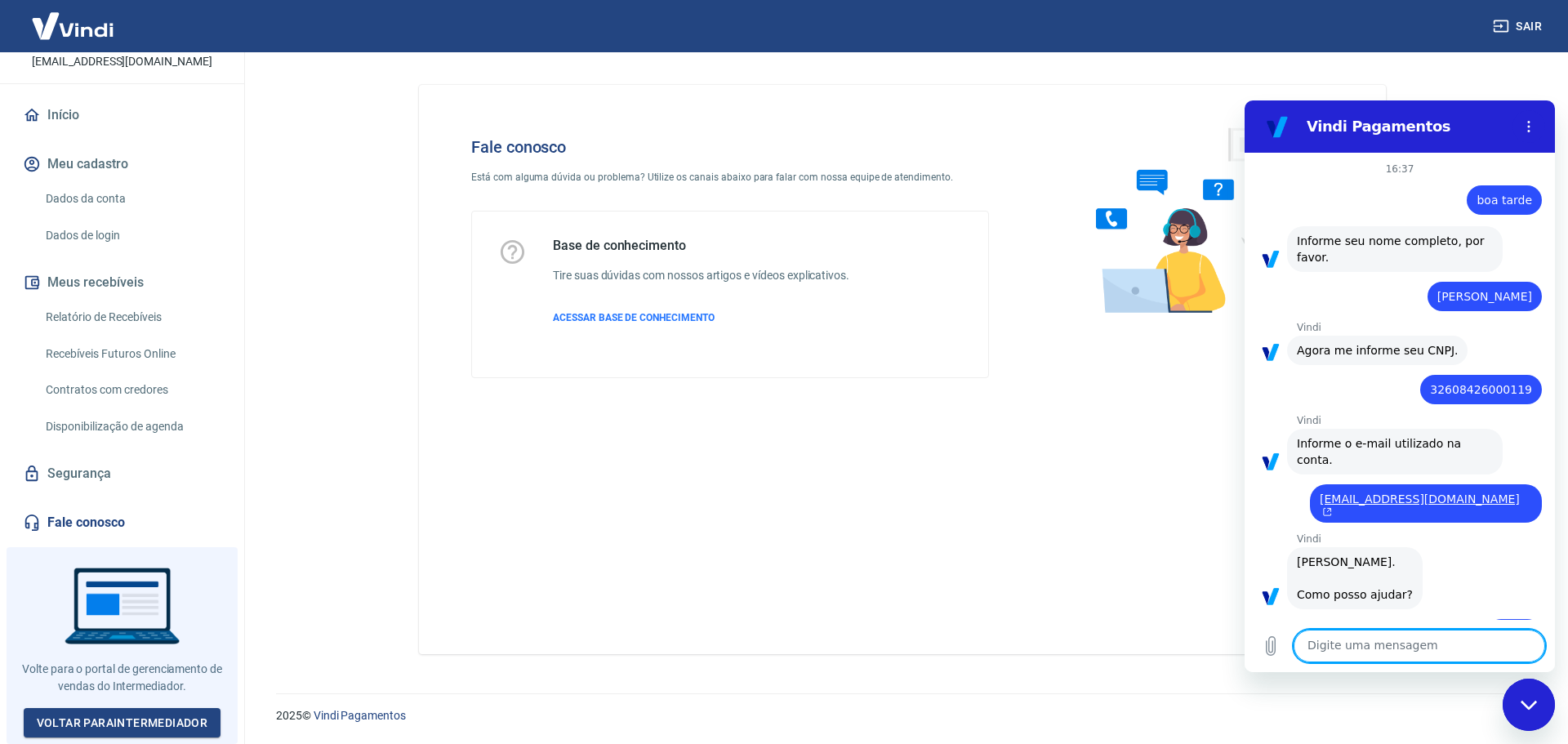
click at [1402, 645] on textarea at bounding box center [1419, 646] width 252 height 33
type textarea "f"
type textarea "x"
type textarea "fa"
type textarea "x"
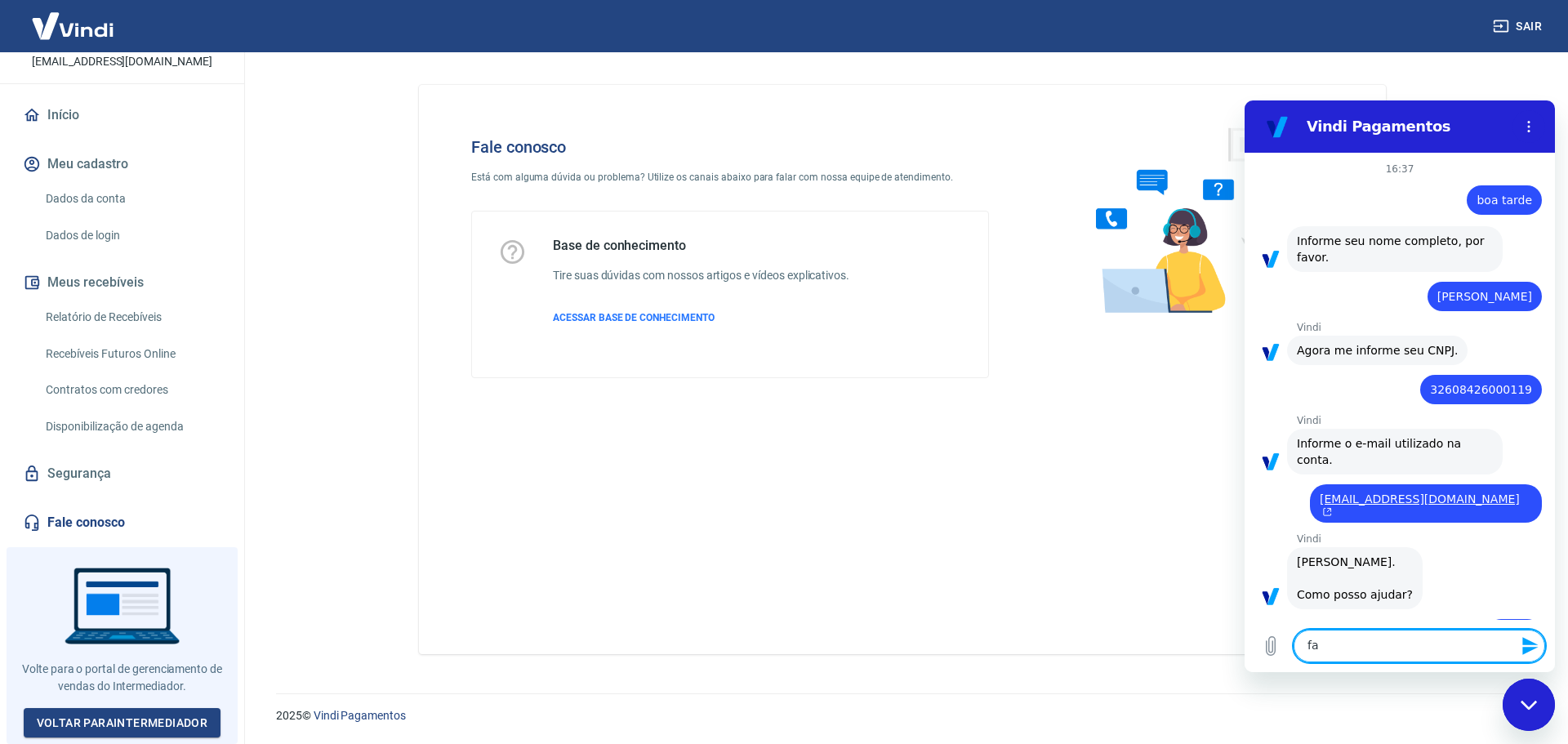
type textarea "fal"
type textarea "x"
type textarea "fala"
type textarea "x"
type textarea "falar"
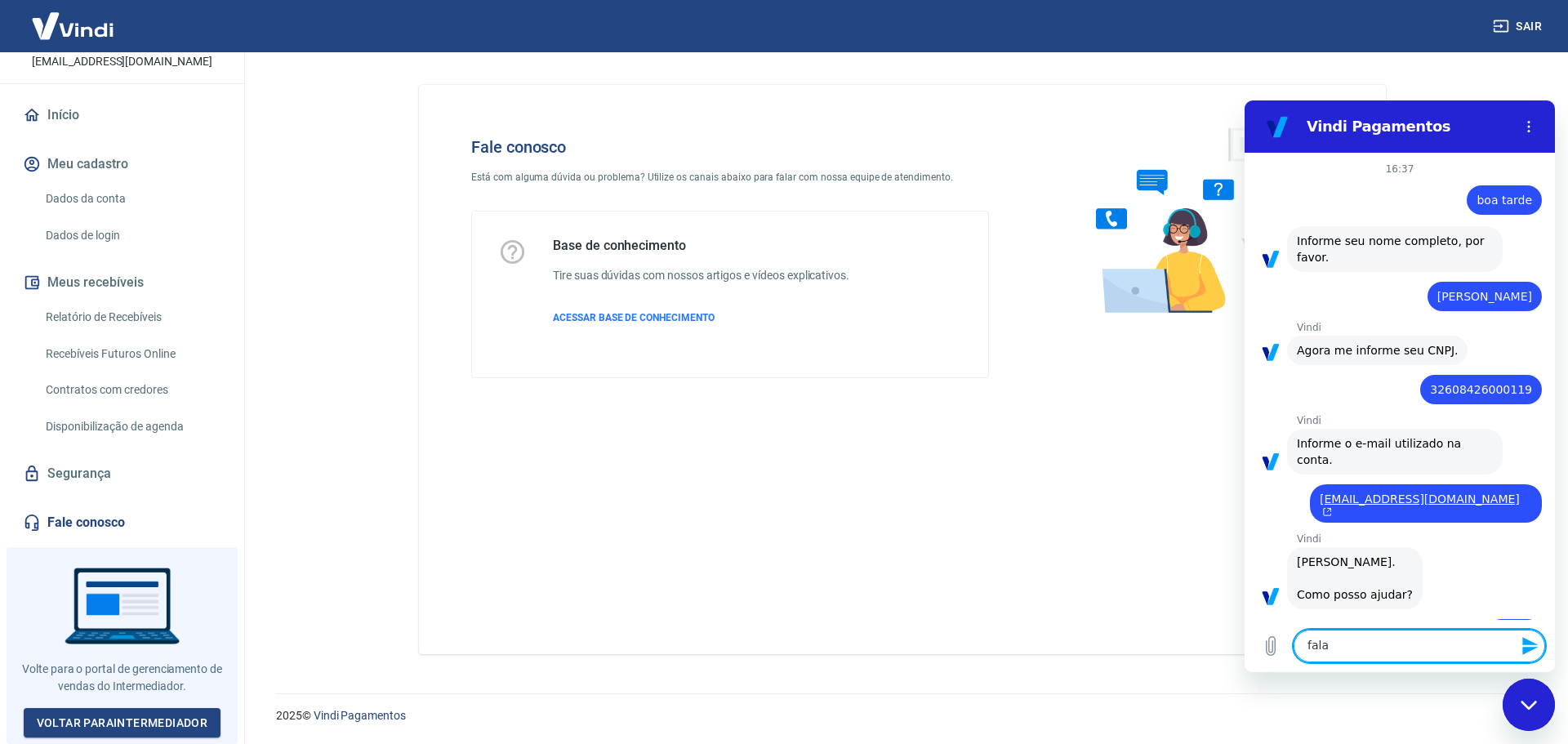
type textarea "x"
type textarea "falarc"
type textarea "x"
type textarea "falarco"
type textarea "x"
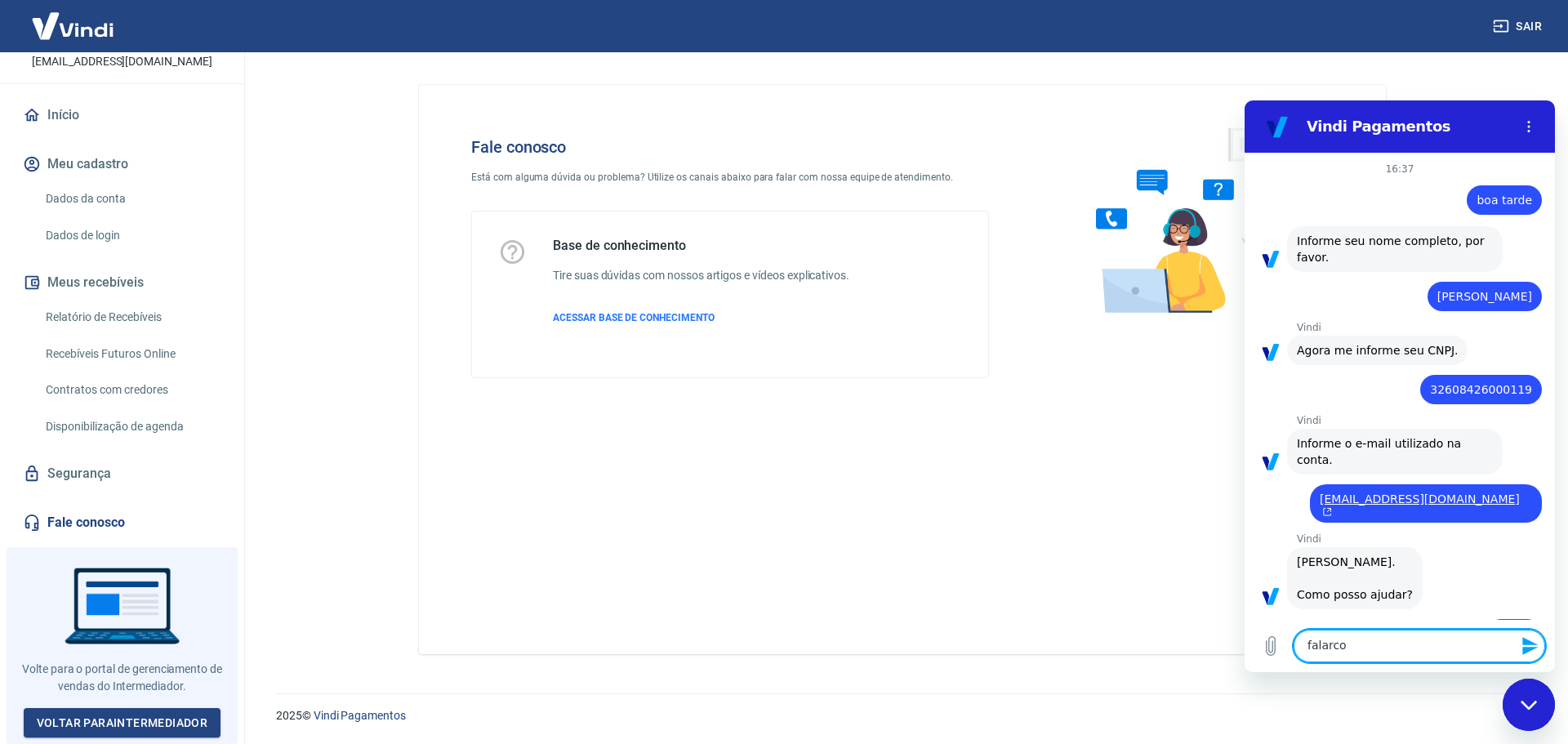
type textarea "falarcom"
type textarea "x"
type textarea "falarcom"
type textarea "x"
type textarea "falarcom a"
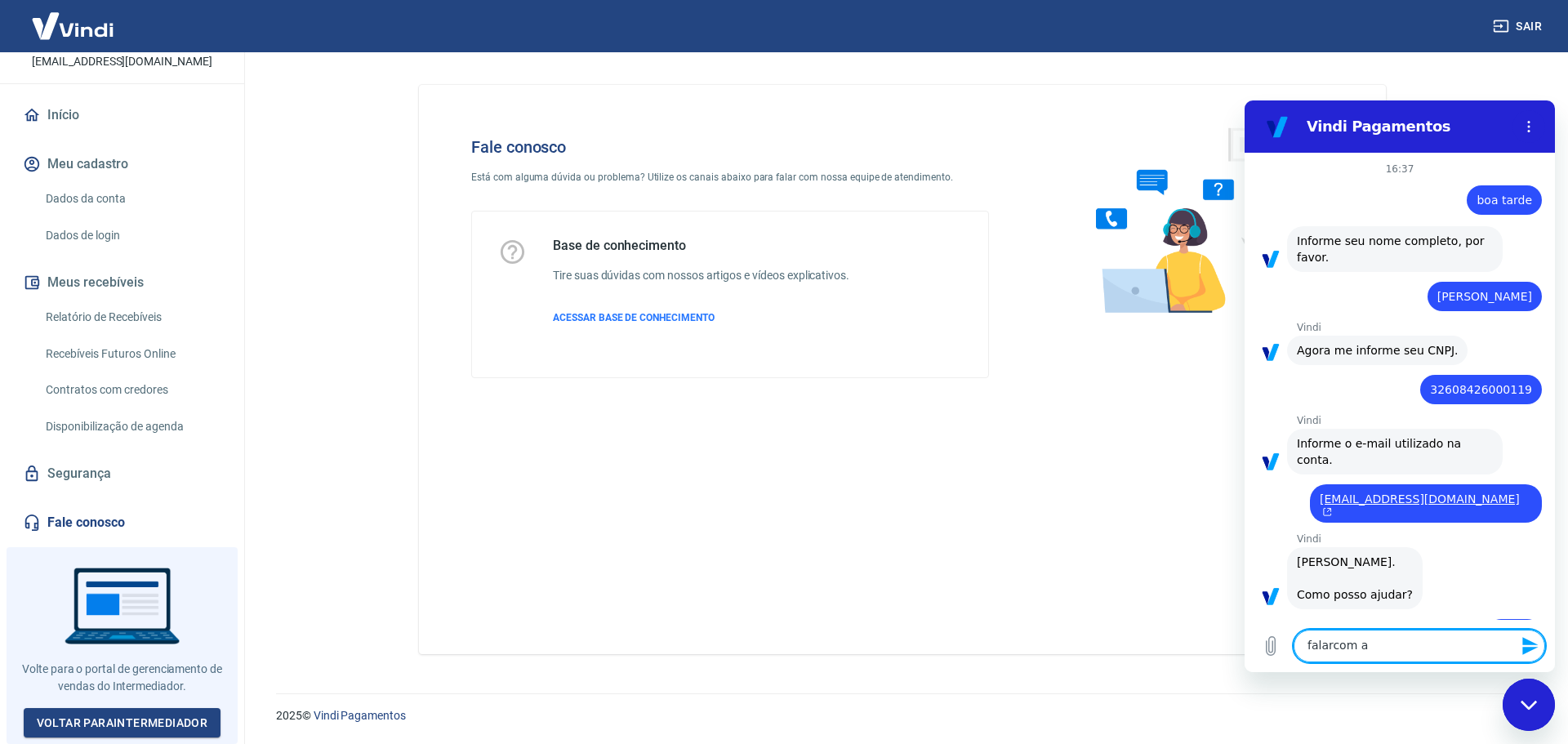
type textarea "x"
type textarea "falarcom"
type textarea "x"
type textarea "falarcom"
type textarea "x"
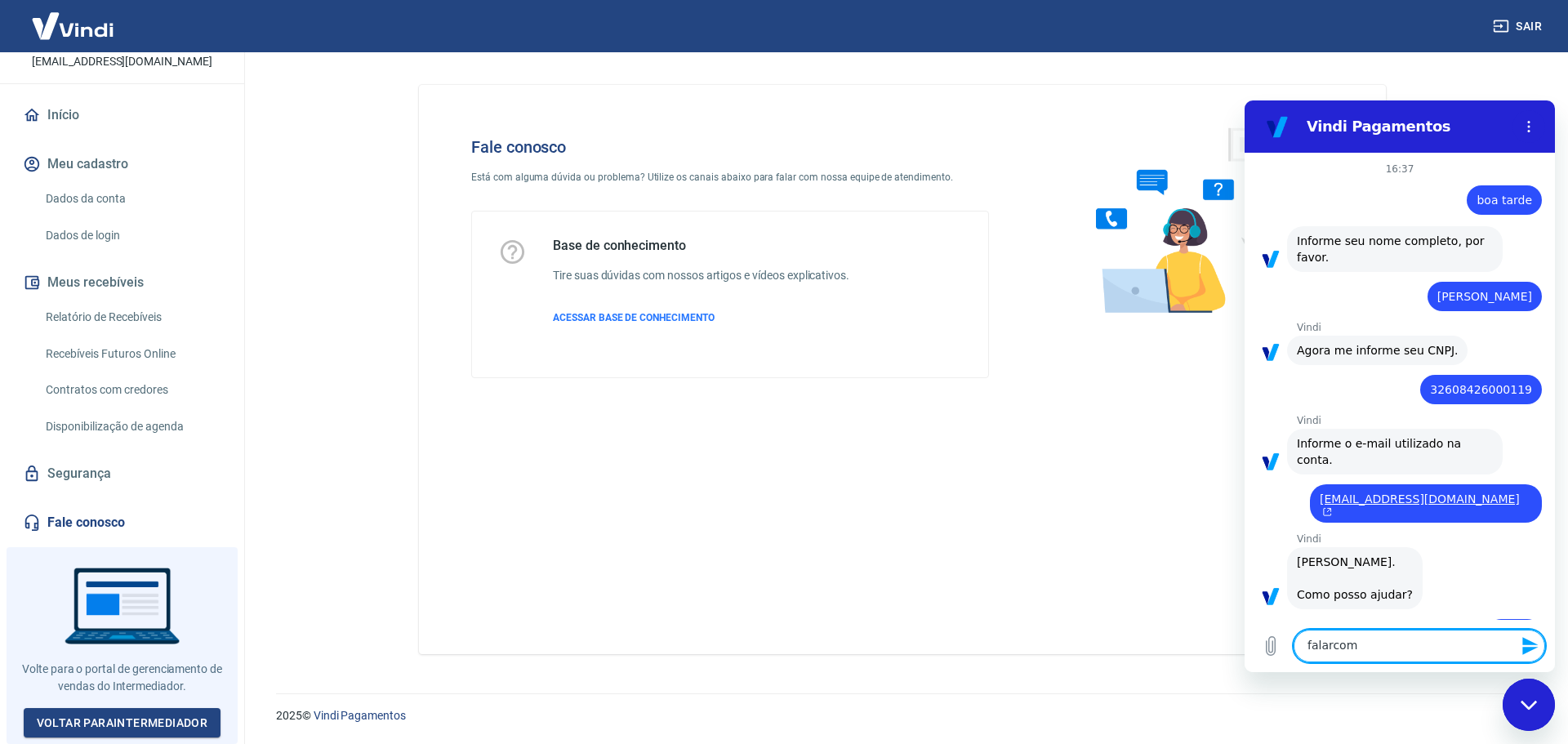
type textarea "falarco"
type textarea "x"
type textarea "falarc"
type textarea "x"
type textarea "falar"
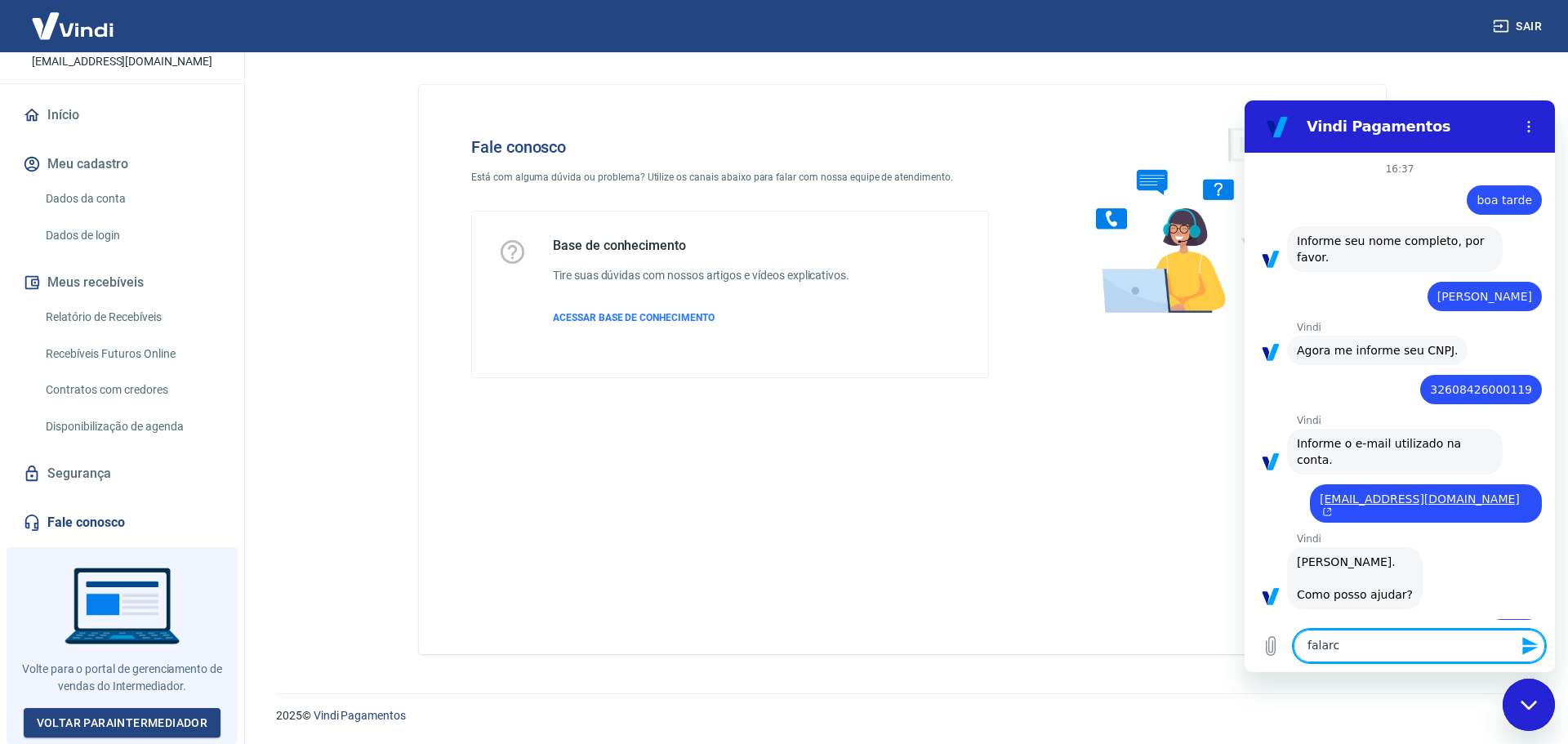
type textarea "x"
type textarea "falar"
type textarea "x"
type textarea "falar c"
type textarea "x"
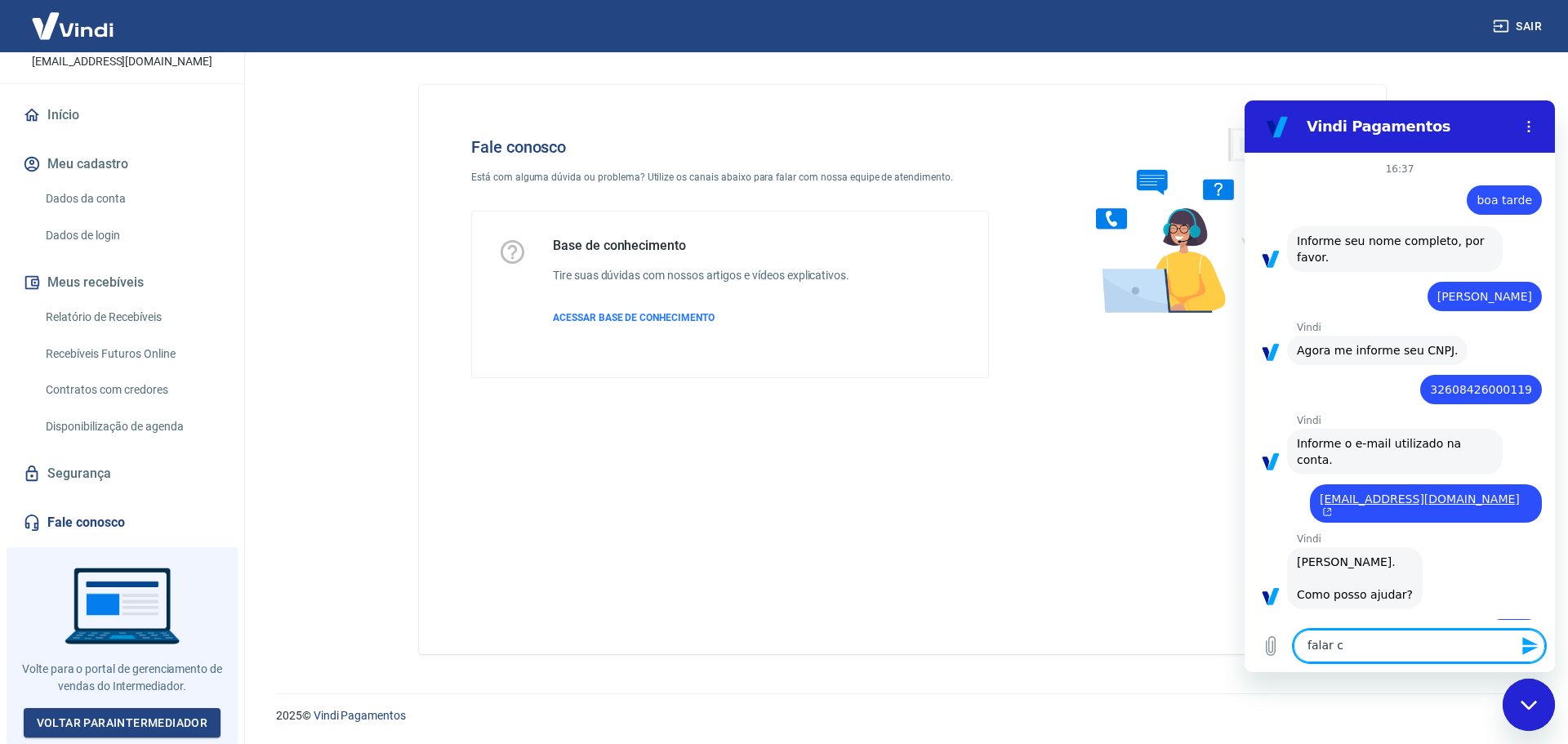
type textarea "falar co"
type textarea "x"
type textarea "falar com"
type textarea "x"
type textarea "falar com"
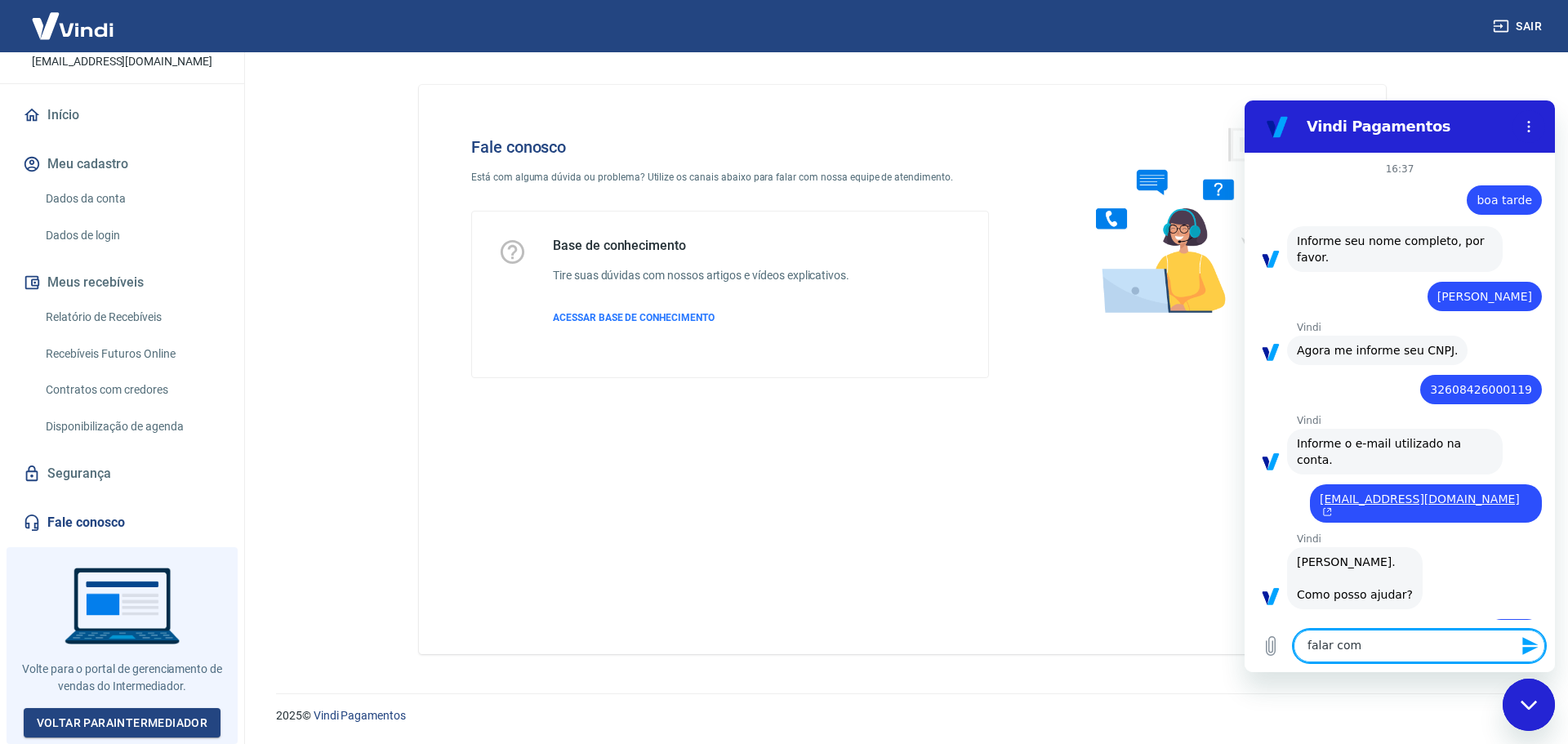
type textarea "x"
type textarea "falar com a"
type textarea "x"
type textarea "falar com at"
type textarea "x"
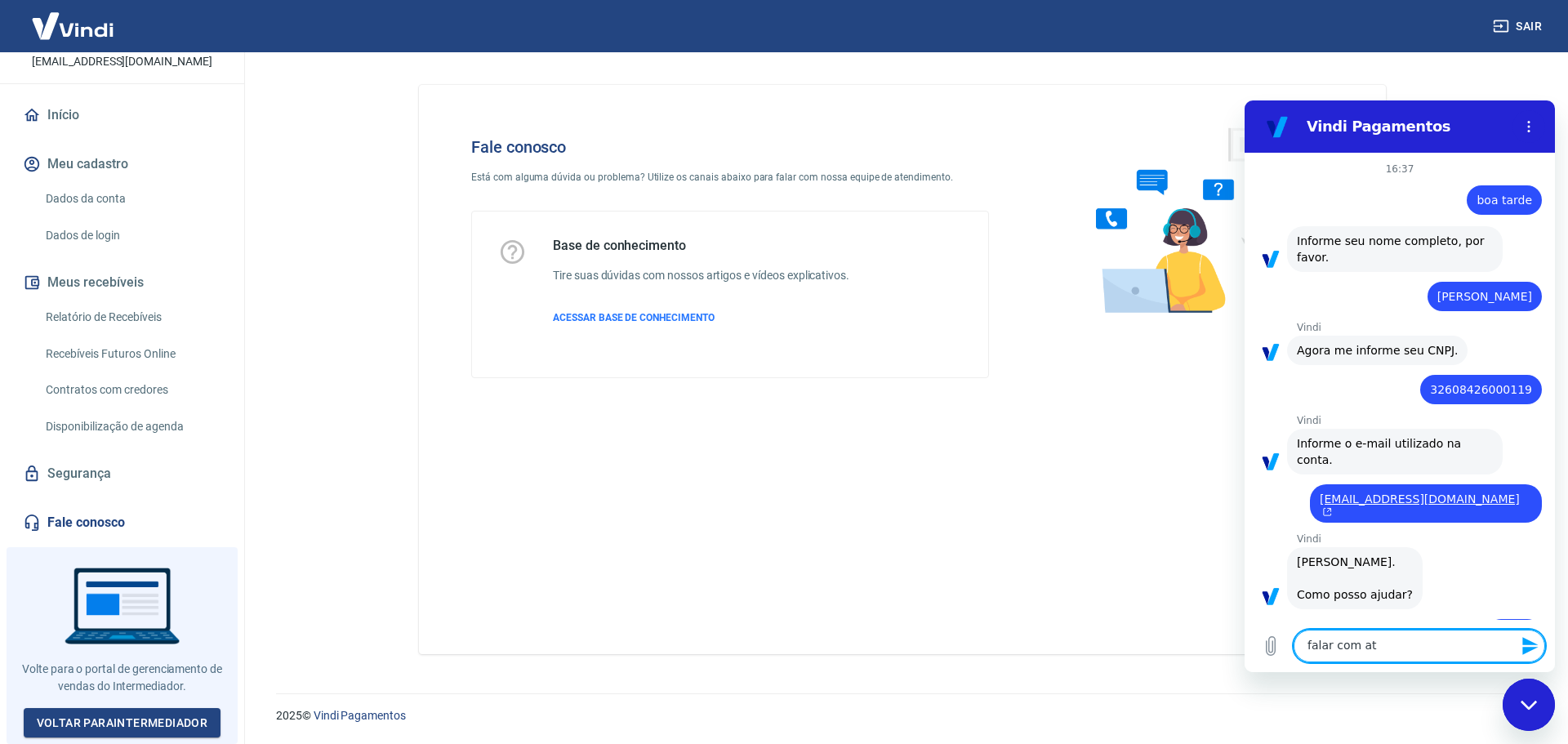
type textarea "falar com ate"
type textarea "x"
type textarea "falar com aten"
type textarea "x"
type textarea "falar com atend"
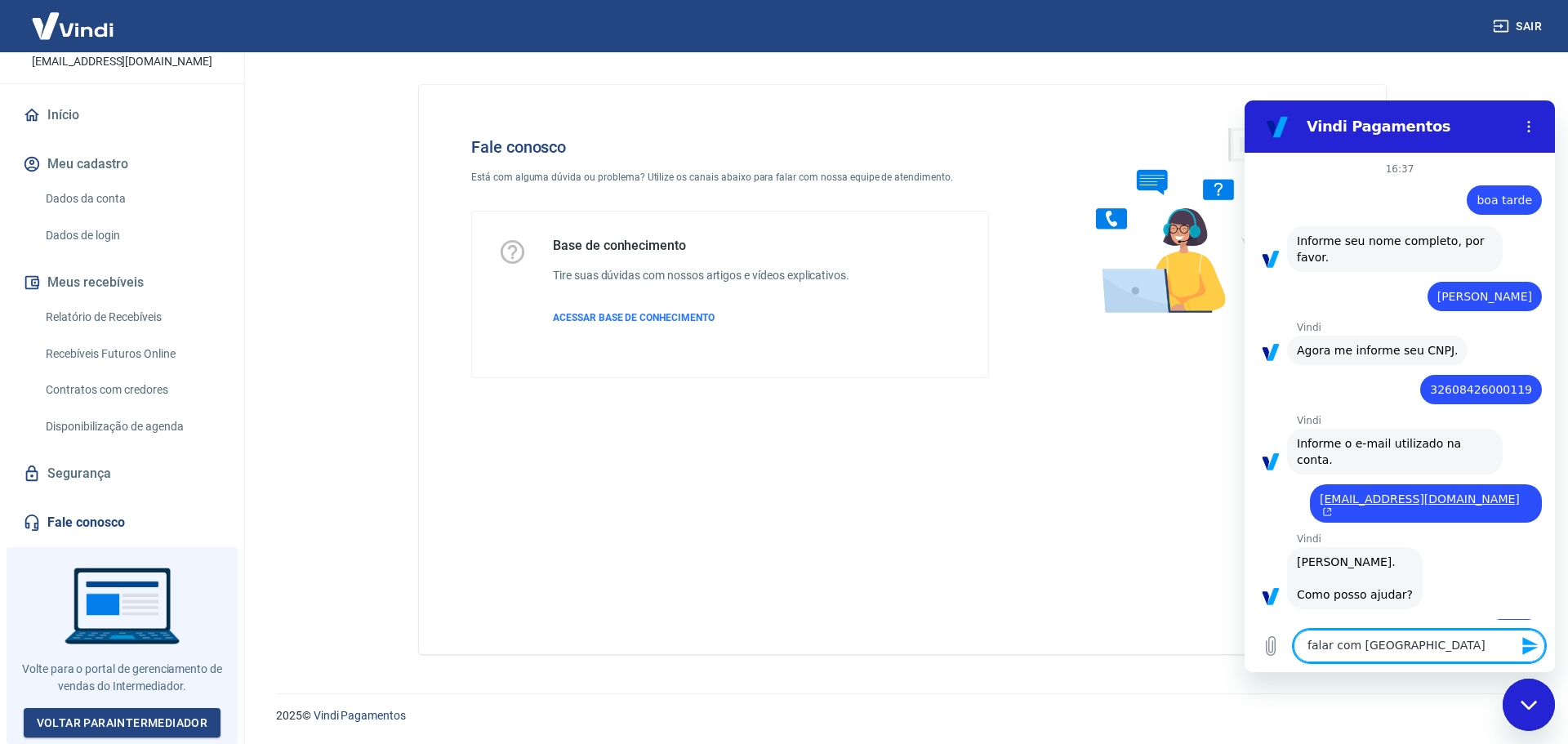
type textarea "x"
type textarea "falar com atende"
type textarea "x"
type textarea "falar com atenden"
type textarea "x"
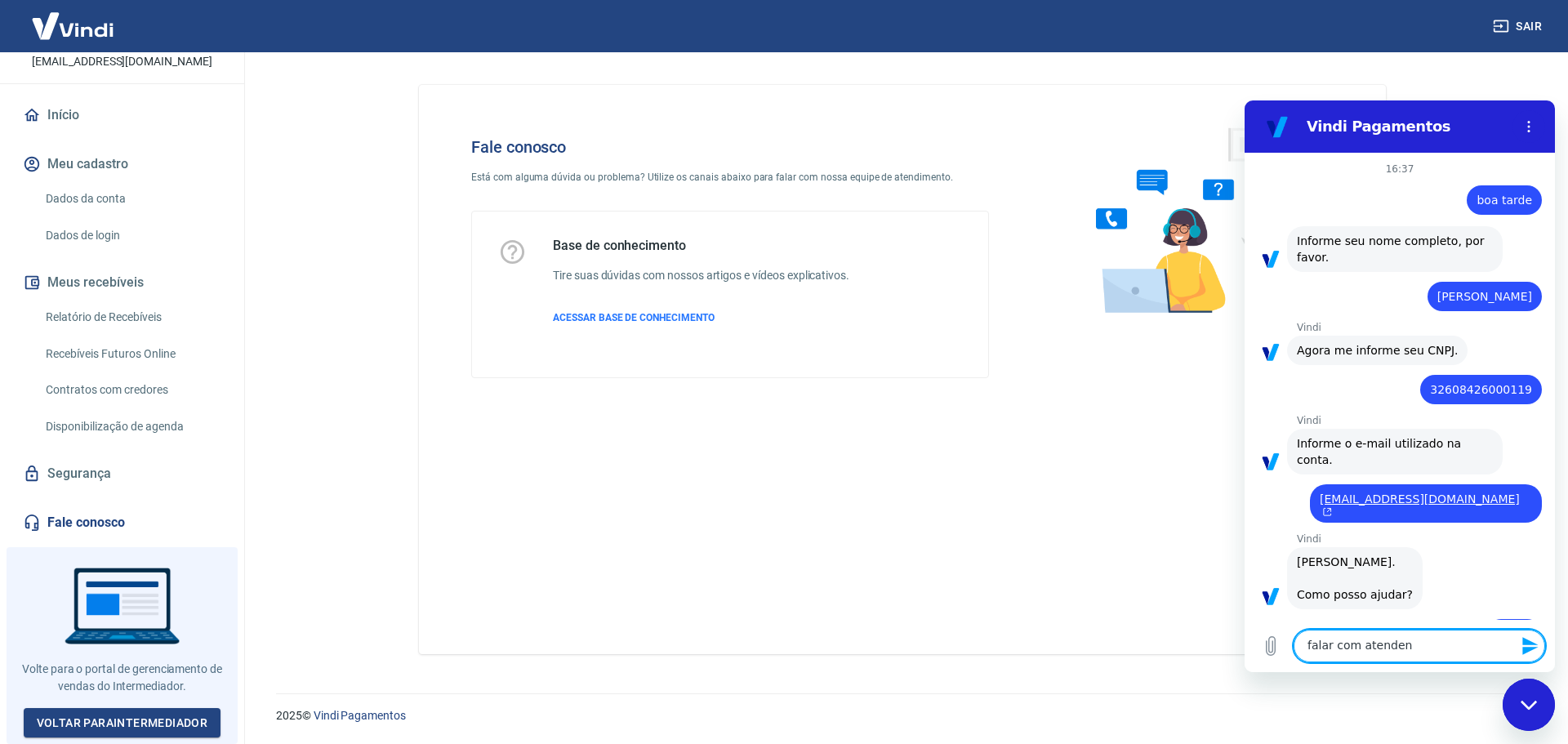
type textarea "falar com atendent"
type textarea "x"
type textarea "falar com atendentre"
type textarea "x"
type textarea "falar com atendentr"
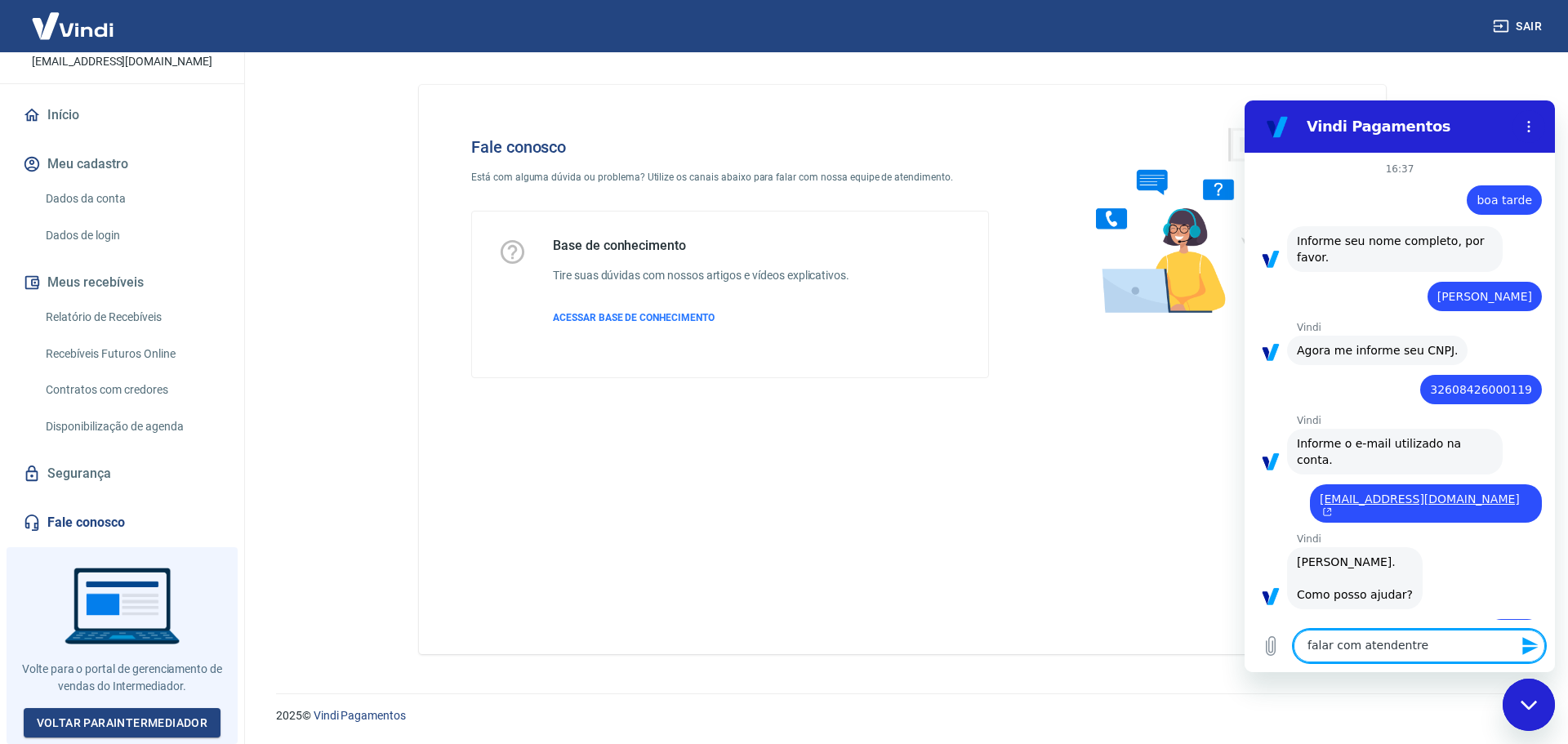
type textarea "x"
type textarea "falar com atendent"
type textarea "x"
type textarea "falar com atendentt"
type textarea "x"
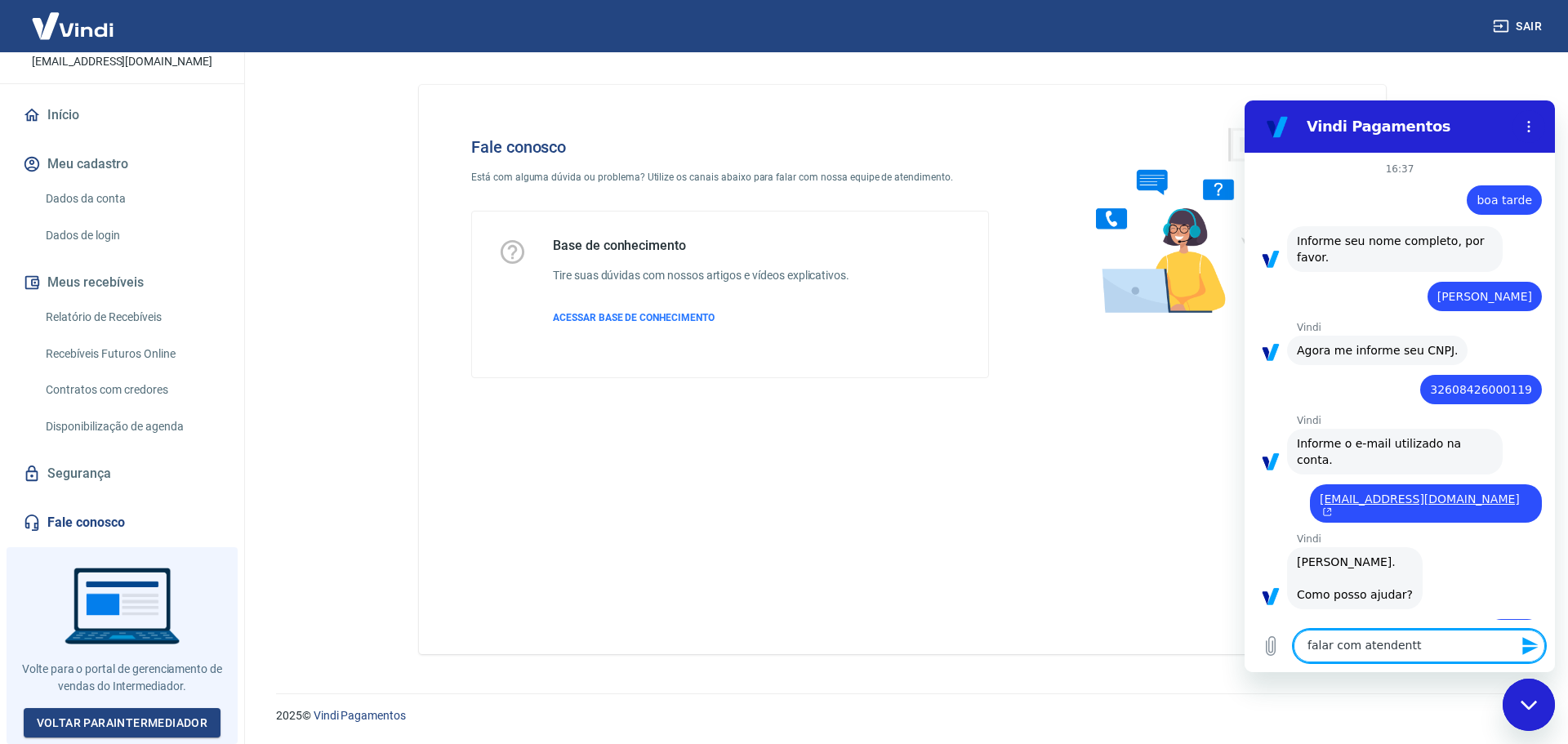
type textarea "falar com atendent"
type textarea "x"
type textarea "falar com atendente"
type textarea "x"
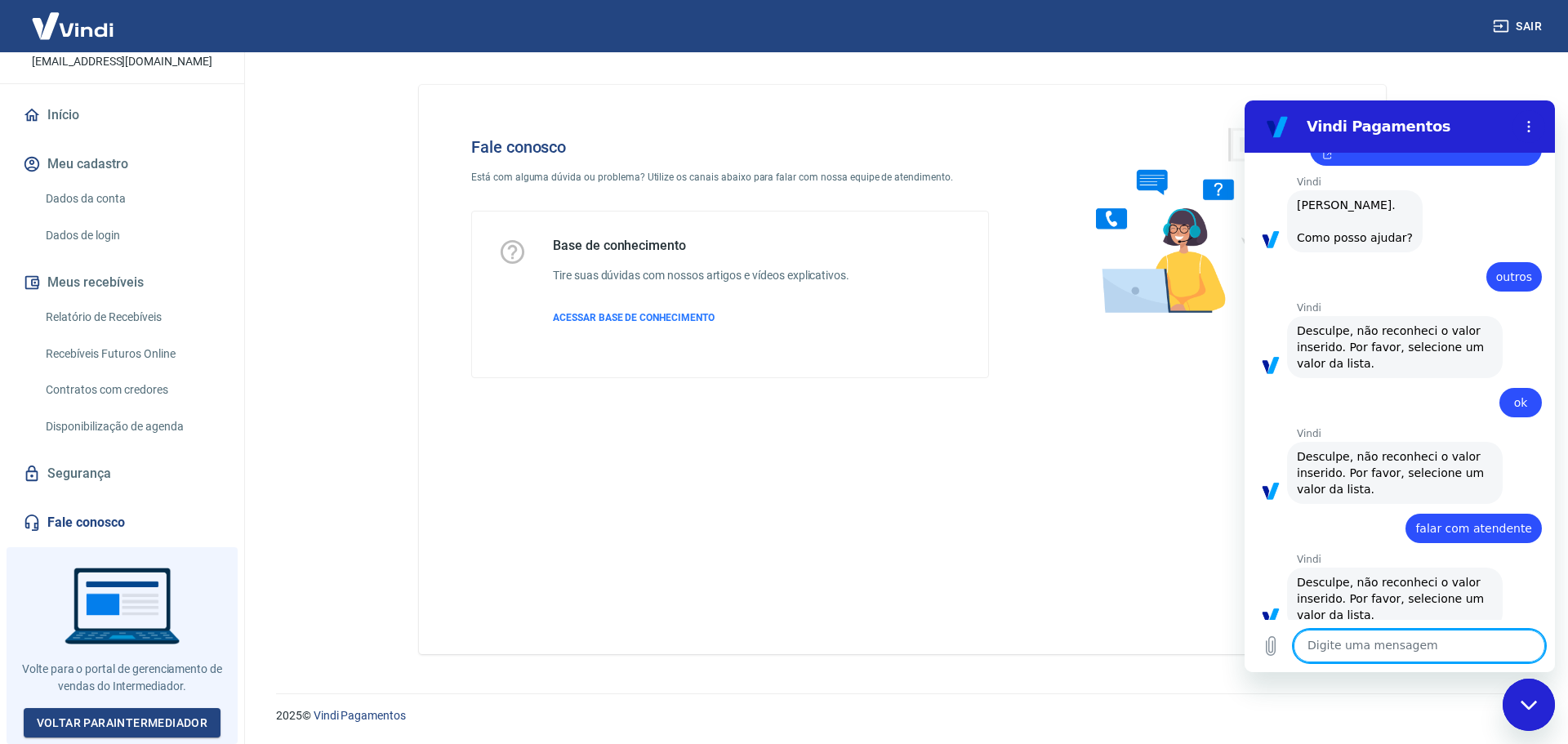
scroll to position [360, 0]
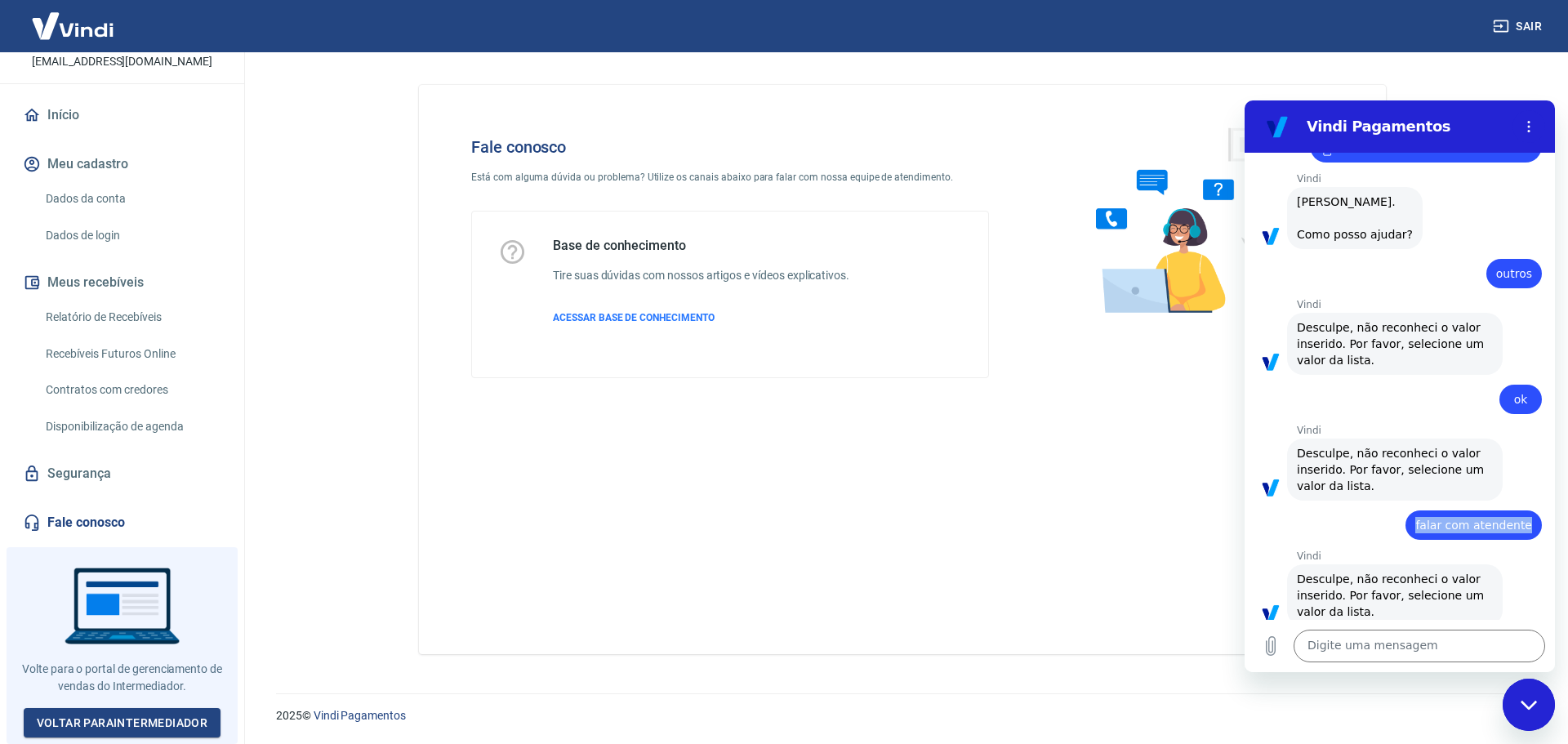
drag, startPoint x: 1413, startPoint y: 499, endPoint x: 1527, endPoint y: 499, distance: 114.0
click at [1527, 510] on div "diz: falar com atendente" at bounding box center [1474, 525] width 137 height 30
copy span "falar com atendente"
click at [1422, 649] on textarea at bounding box center [1419, 646] width 252 height 33
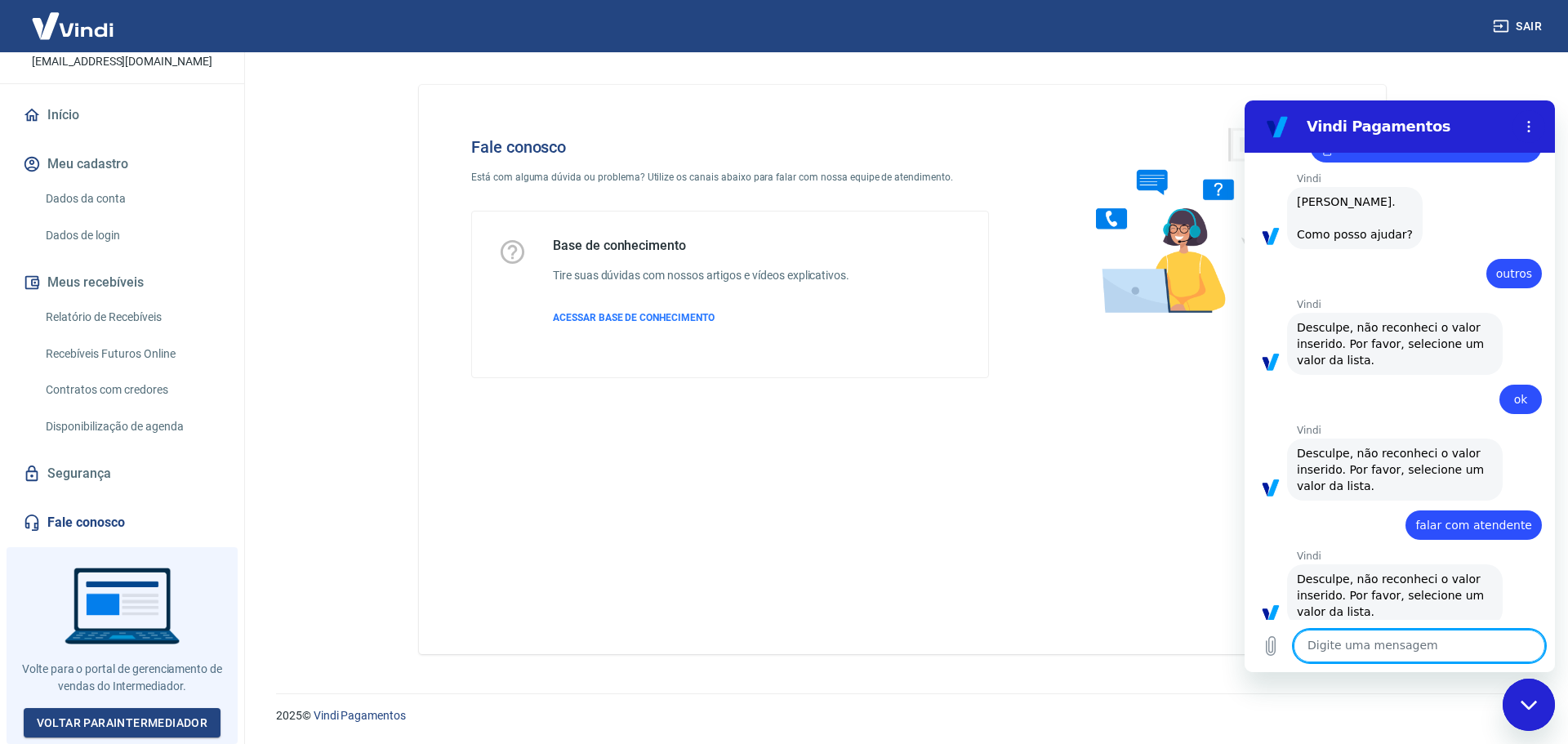
paste textarea "falar com atendente"
type textarea "falar com atendente"
type textarea "x"
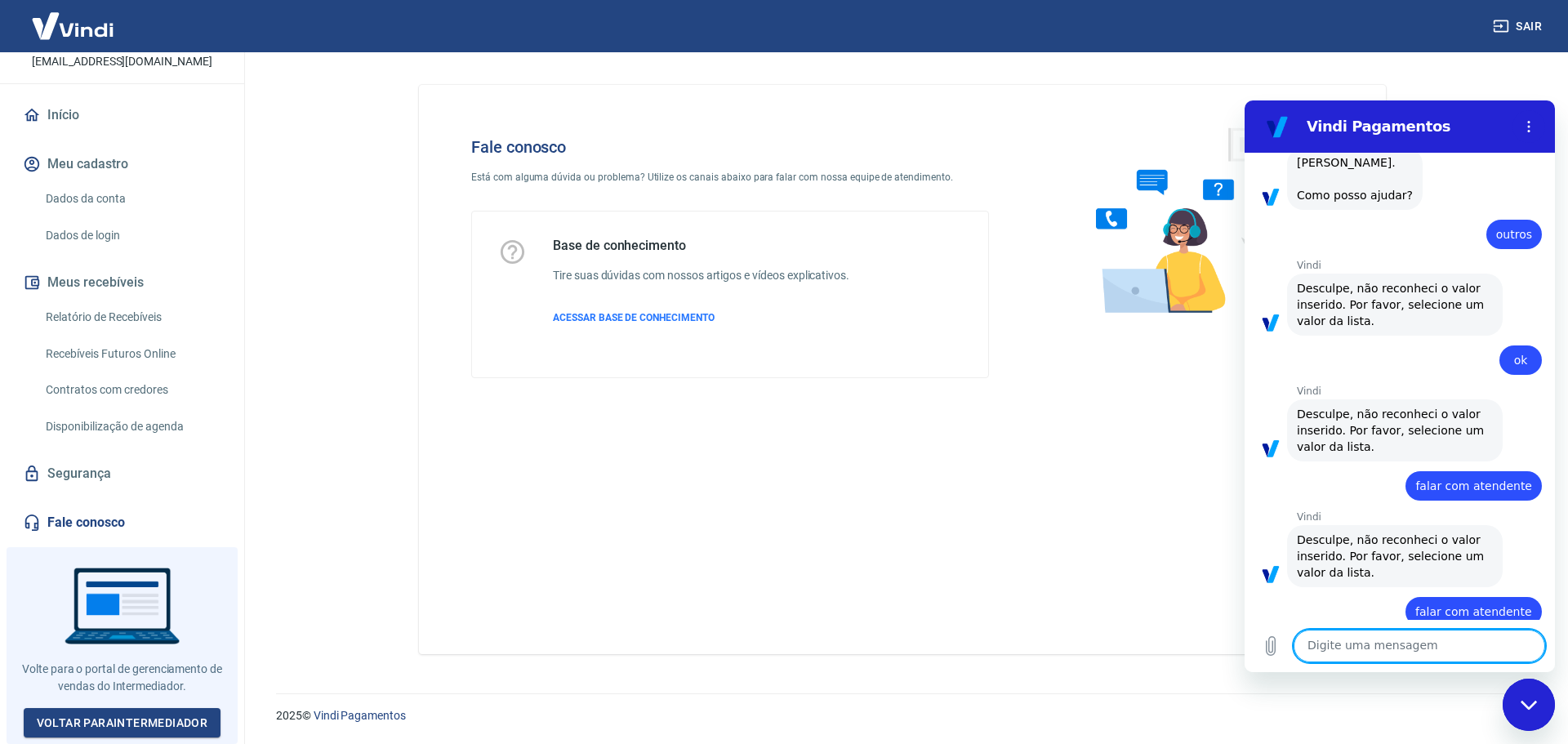
click at [1422, 649] on textarea at bounding box center [1419, 646] width 252 height 33
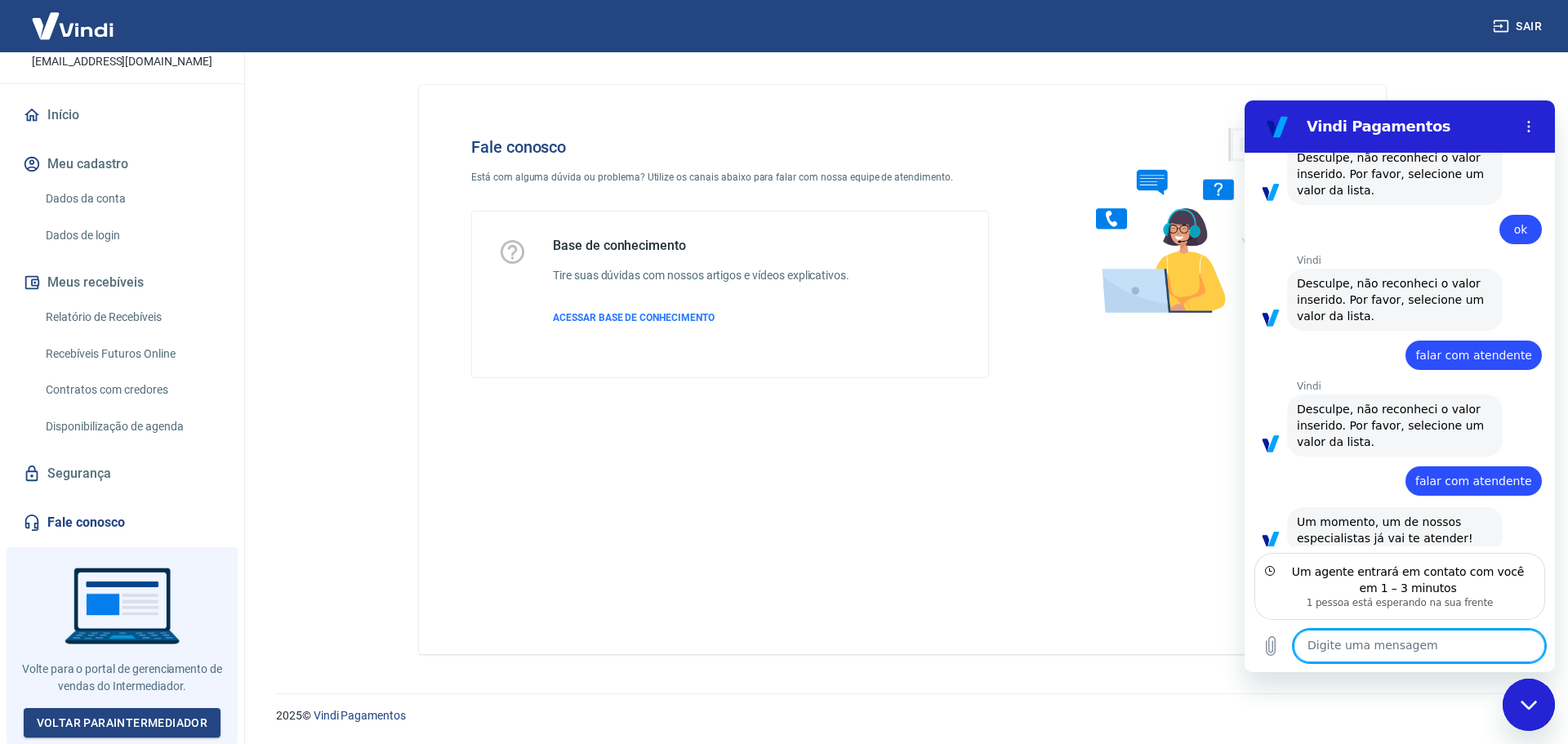
scroll to position [513, 0]
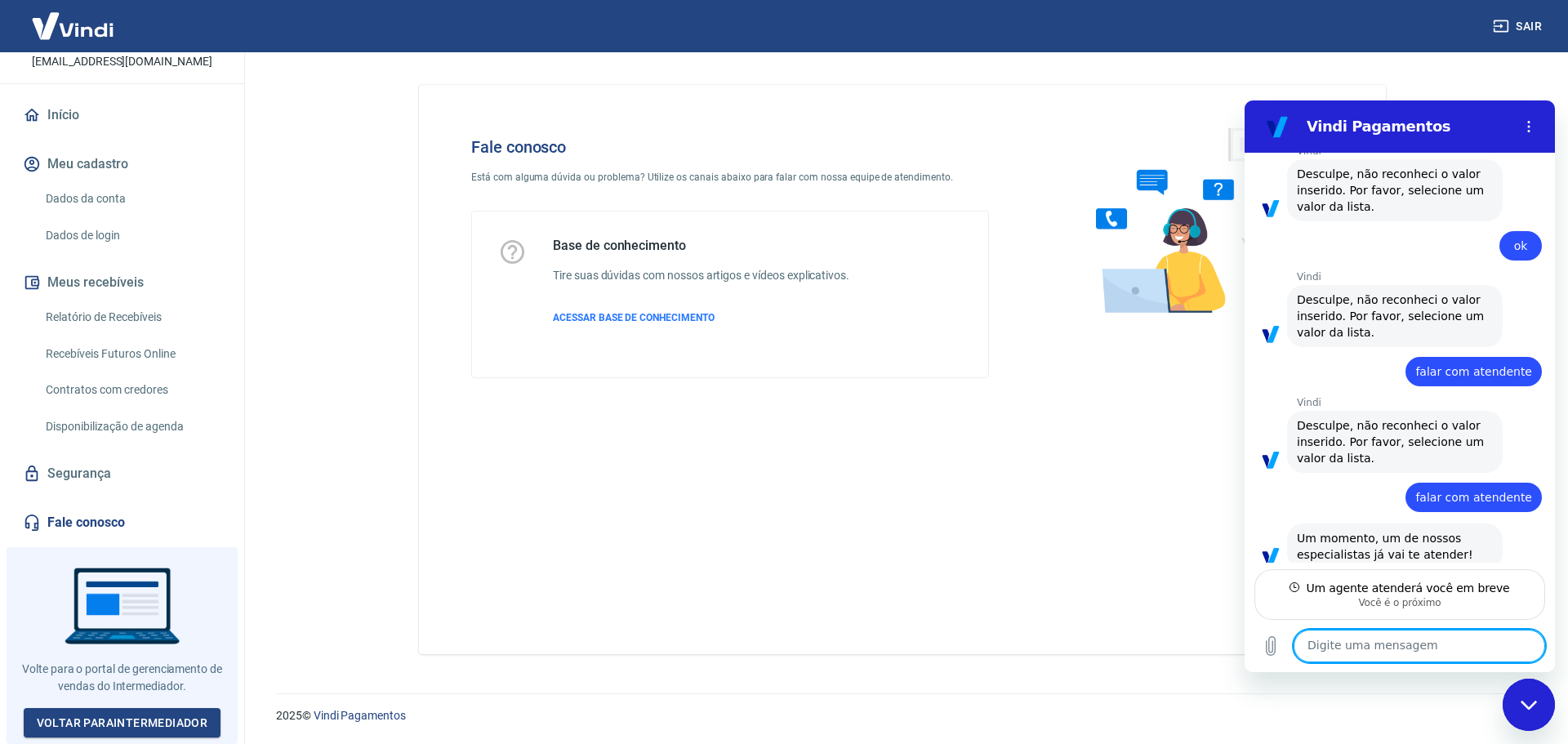
type textarea "x"
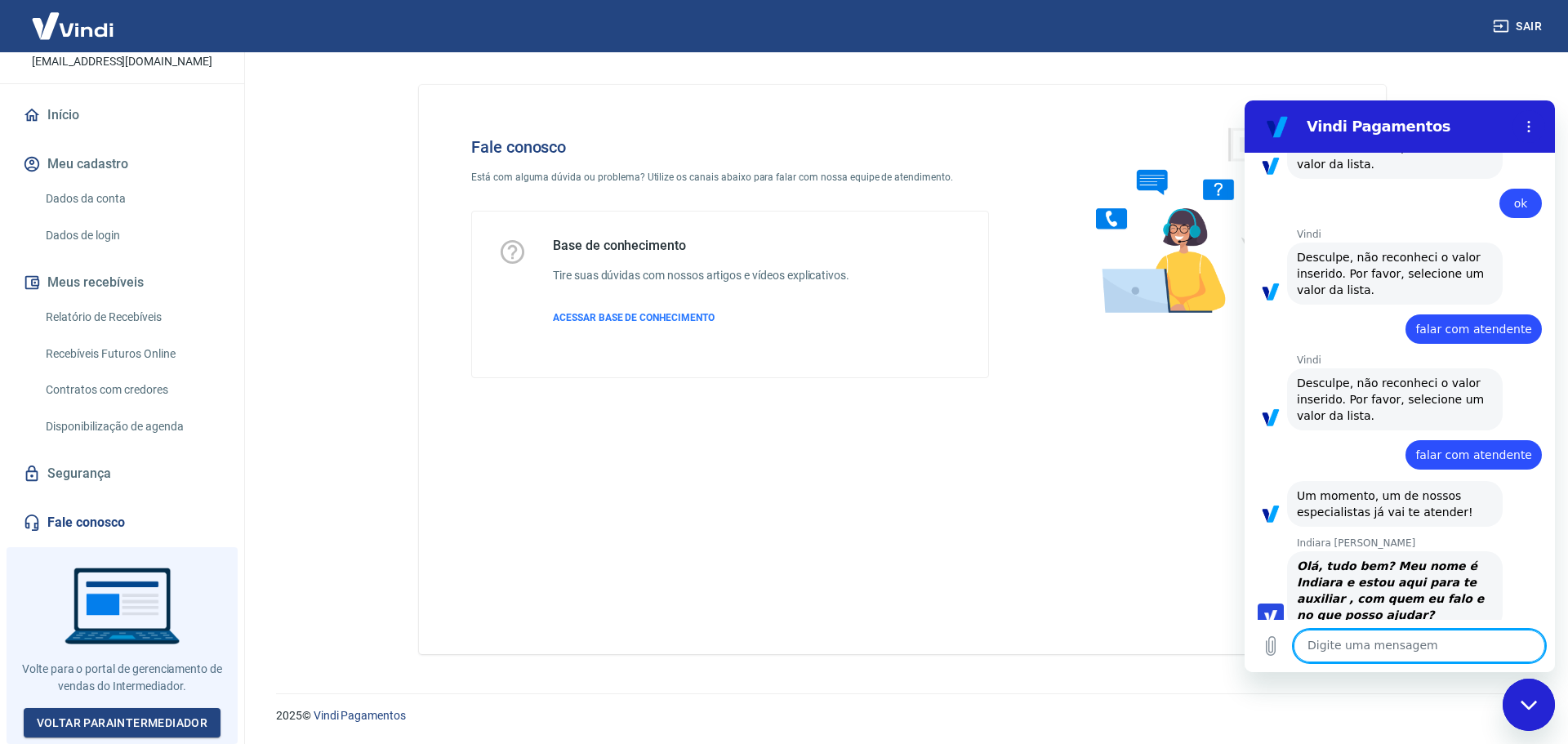
scroll to position [560, 0]
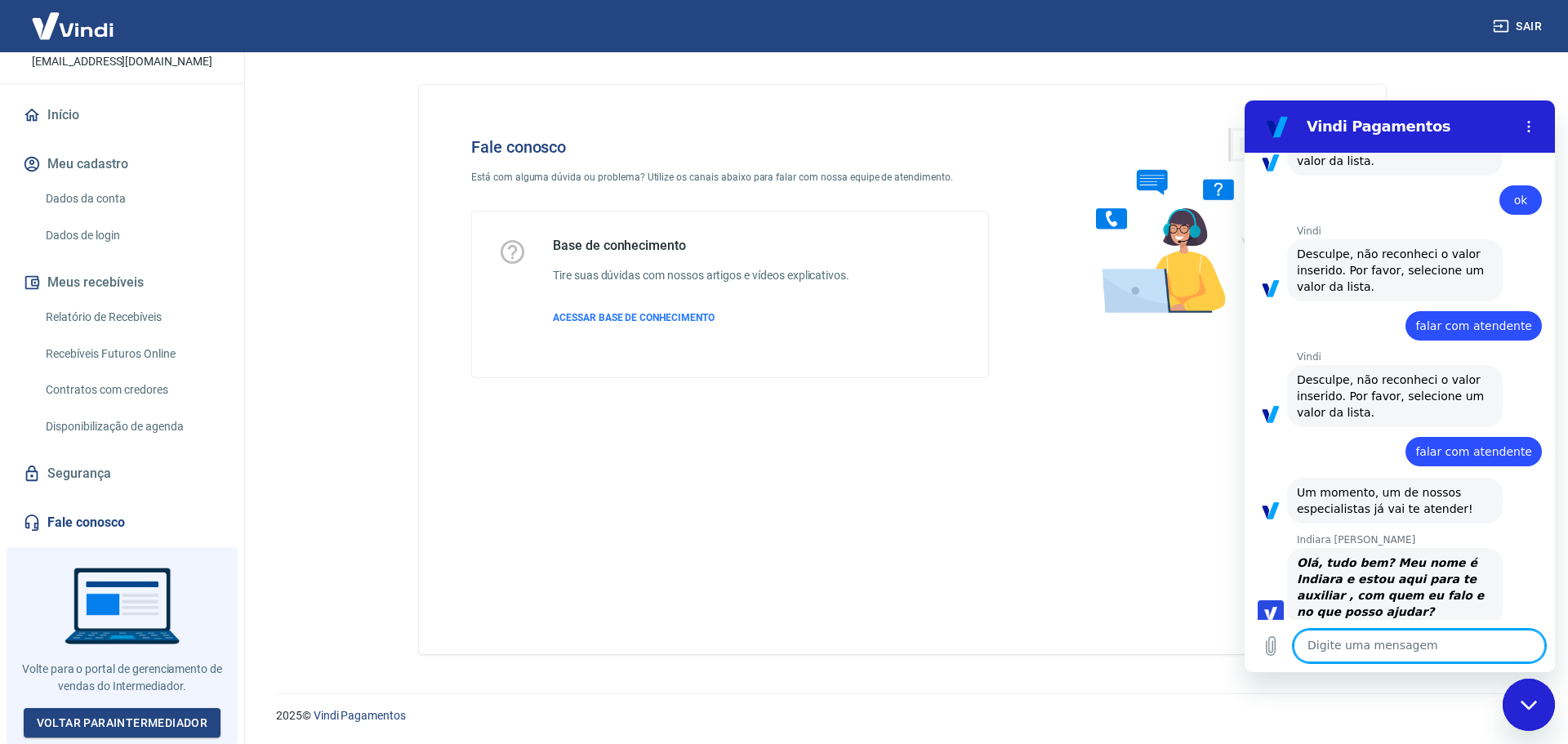
click at [1431, 654] on textarea at bounding box center [1419, 646] width 252 height 33
type textarea "b"
type textarea "x"
type textarea "bo"
type textarea "x"
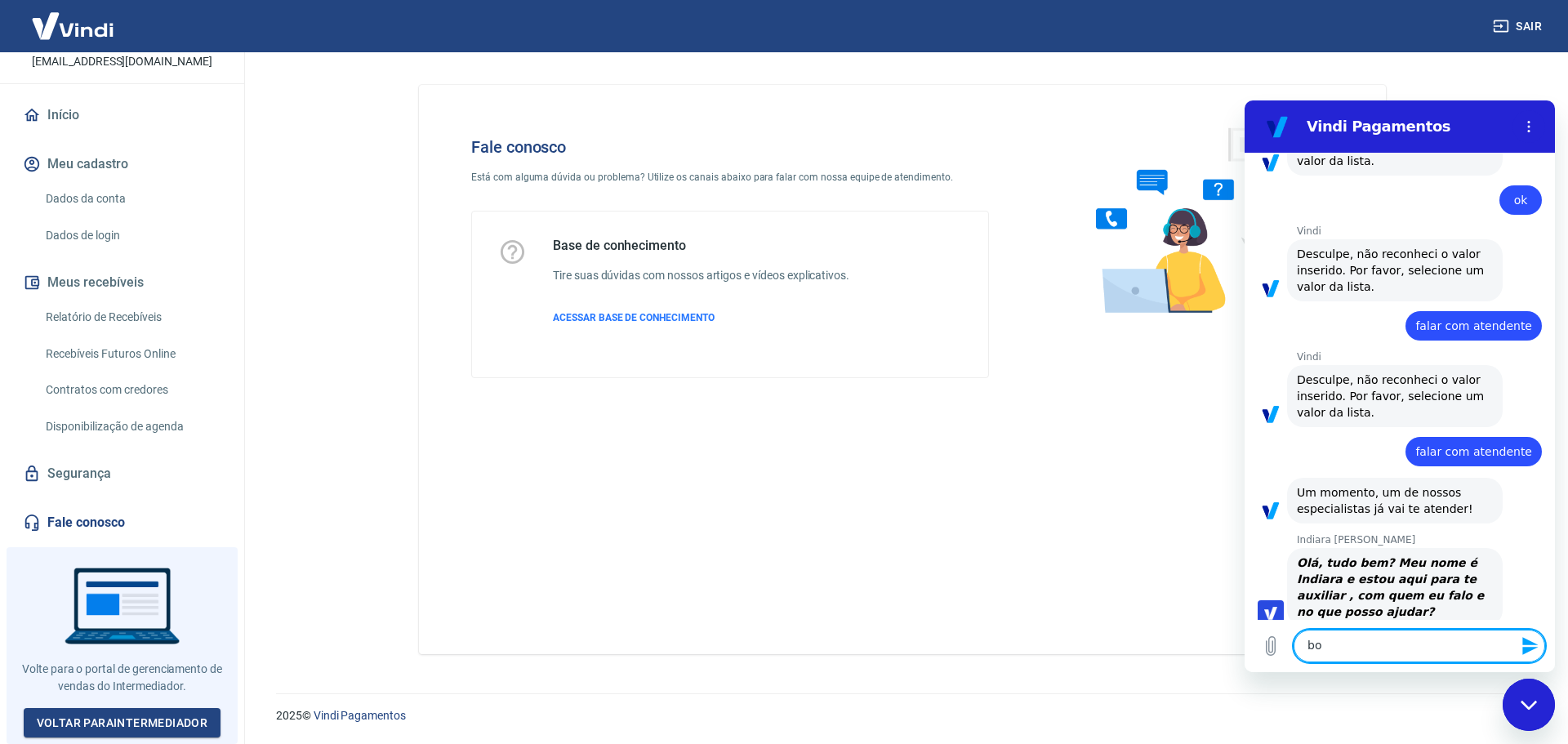
type textarea "boa"
type textarea "x"
type textarea "boa"
type textarea "x"
type textarea "boa t"
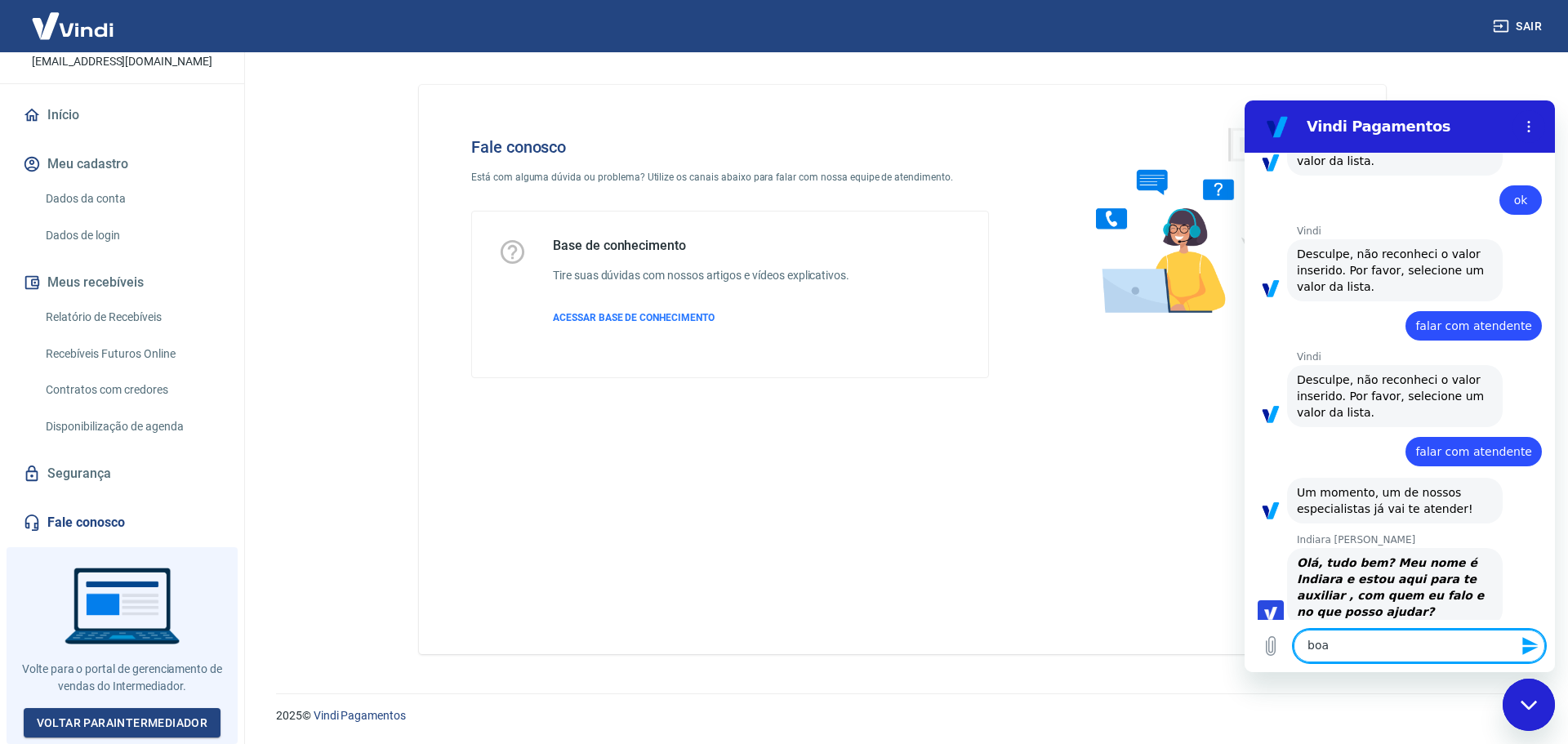
type textarea "x"
type textarea "boa ta"
type textarea "x"
type textarea "boa tar"
type textarea "x"
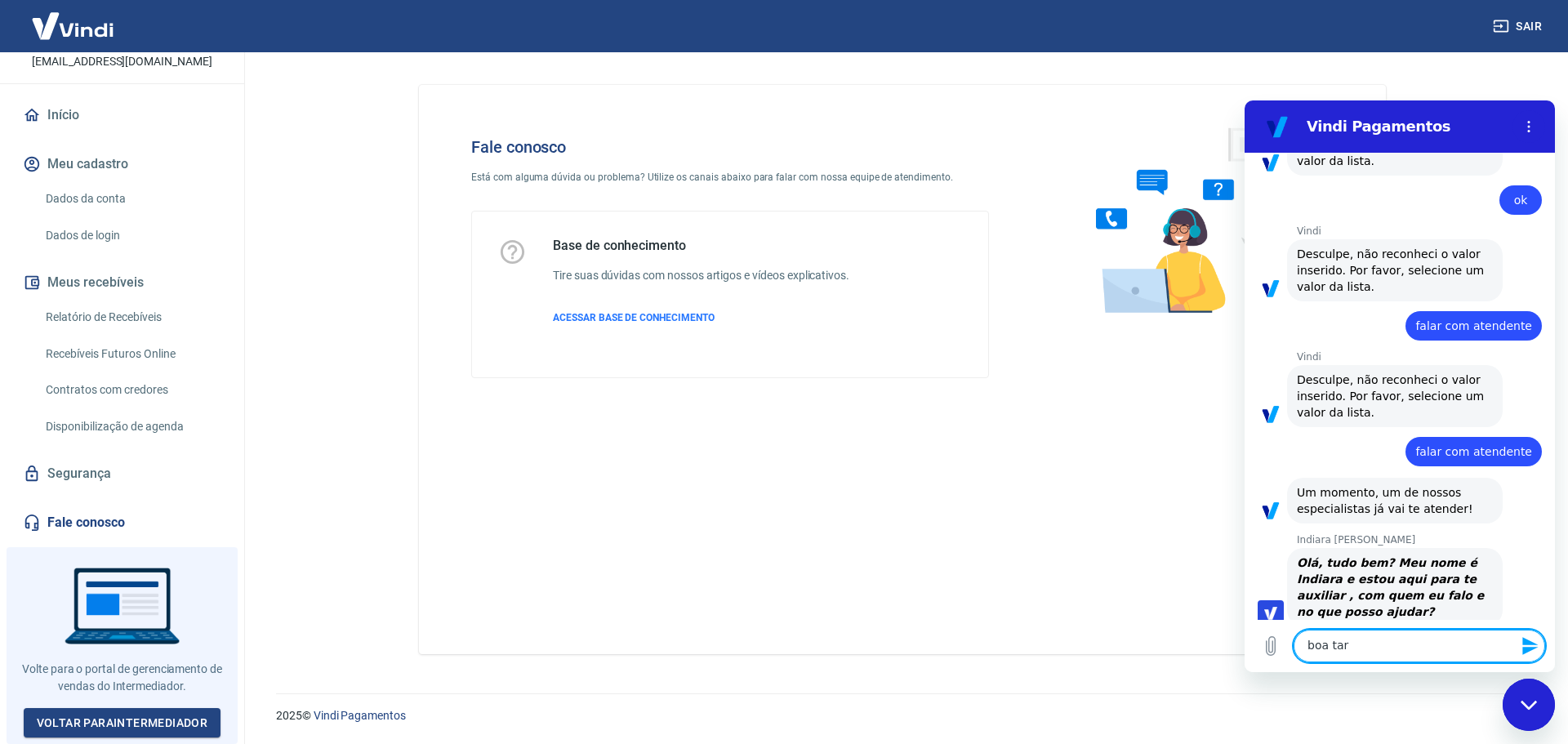
type textarea "boa tard"
type textarea "x"
type textarea "boa tarde"
type textarea "x"
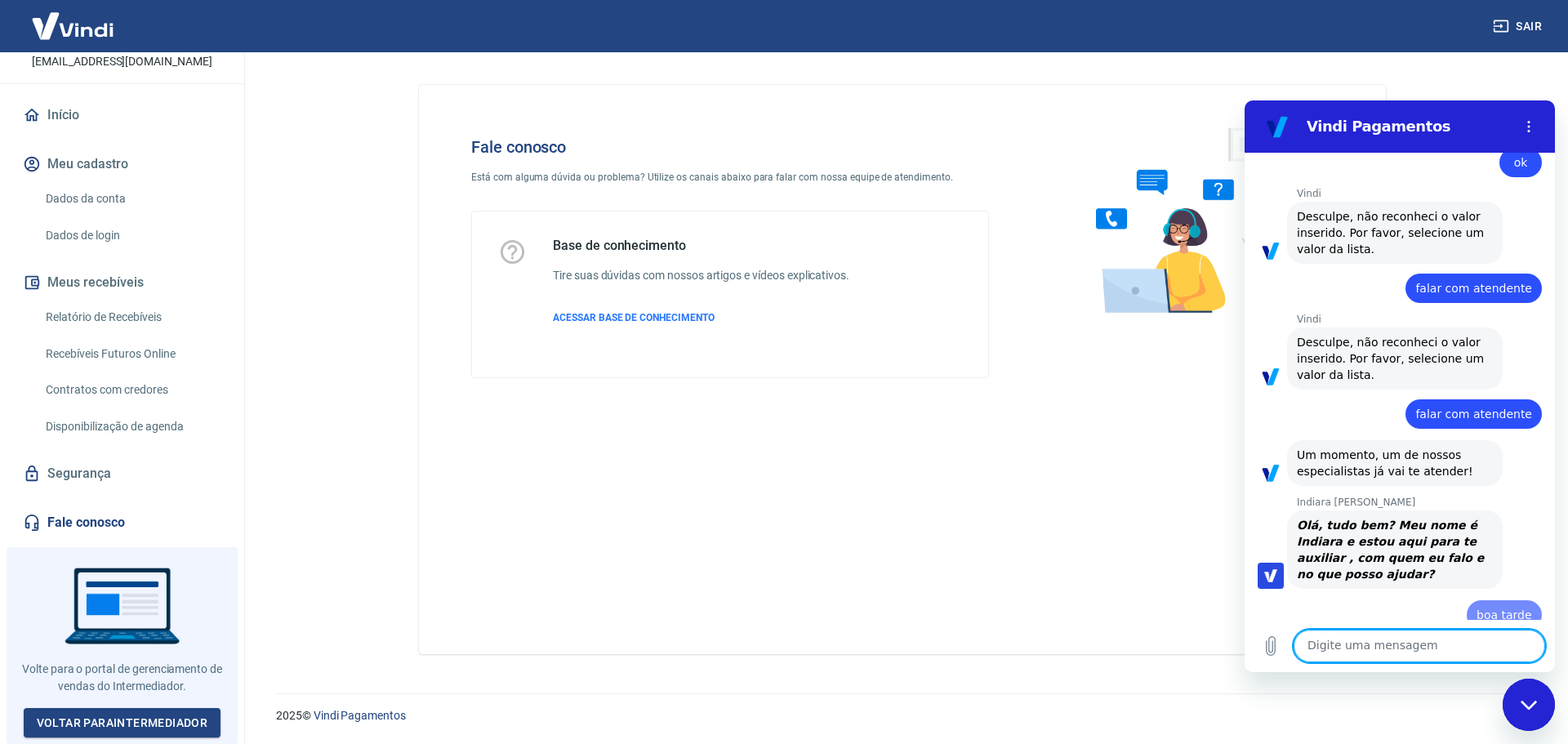
type textarea "x"
type textarea "J"
type textarea "x"
type textarea "Je"
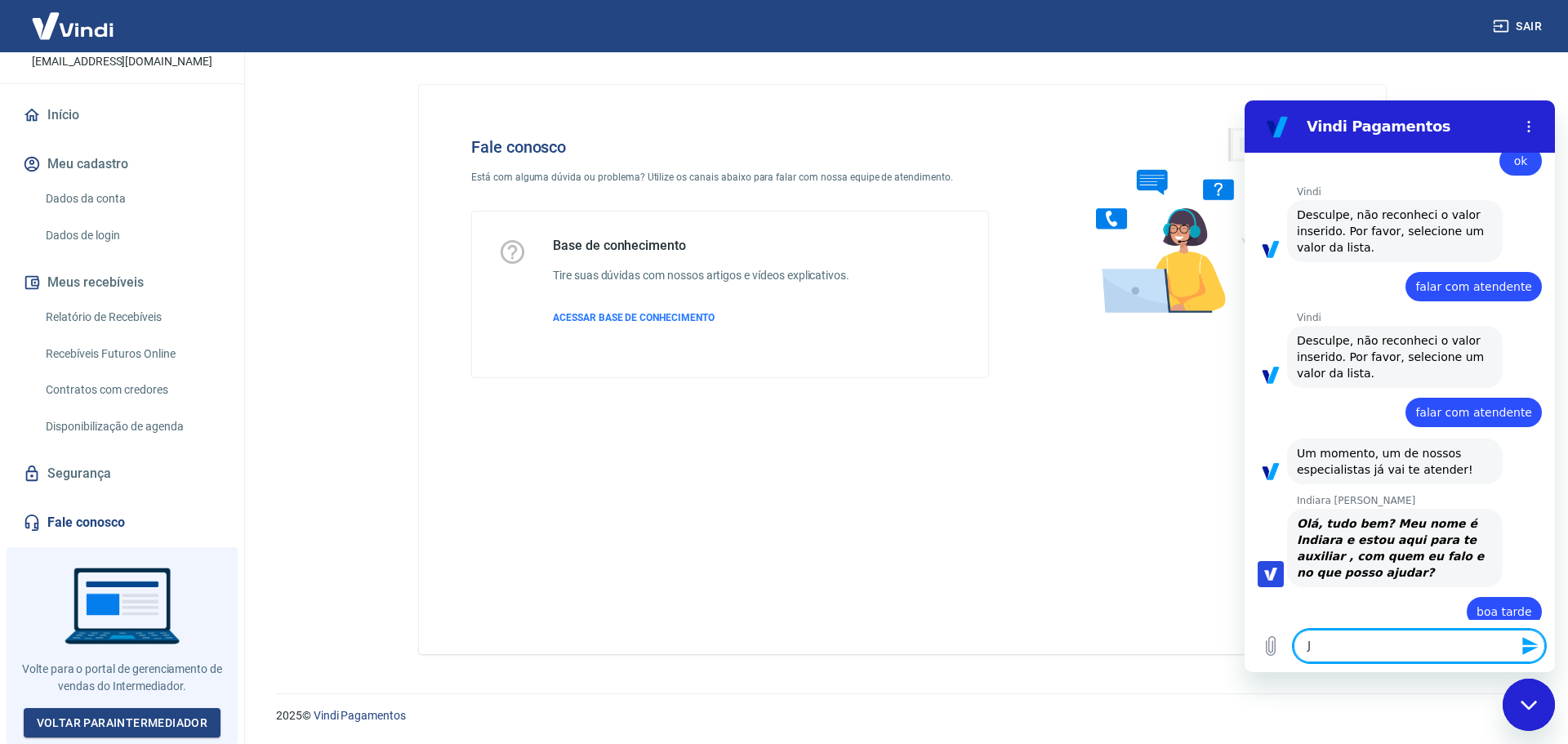
type textarea "x"
type textarea "Jes"
type textarea "x"
type textarea "Jess"
type textarea "x"
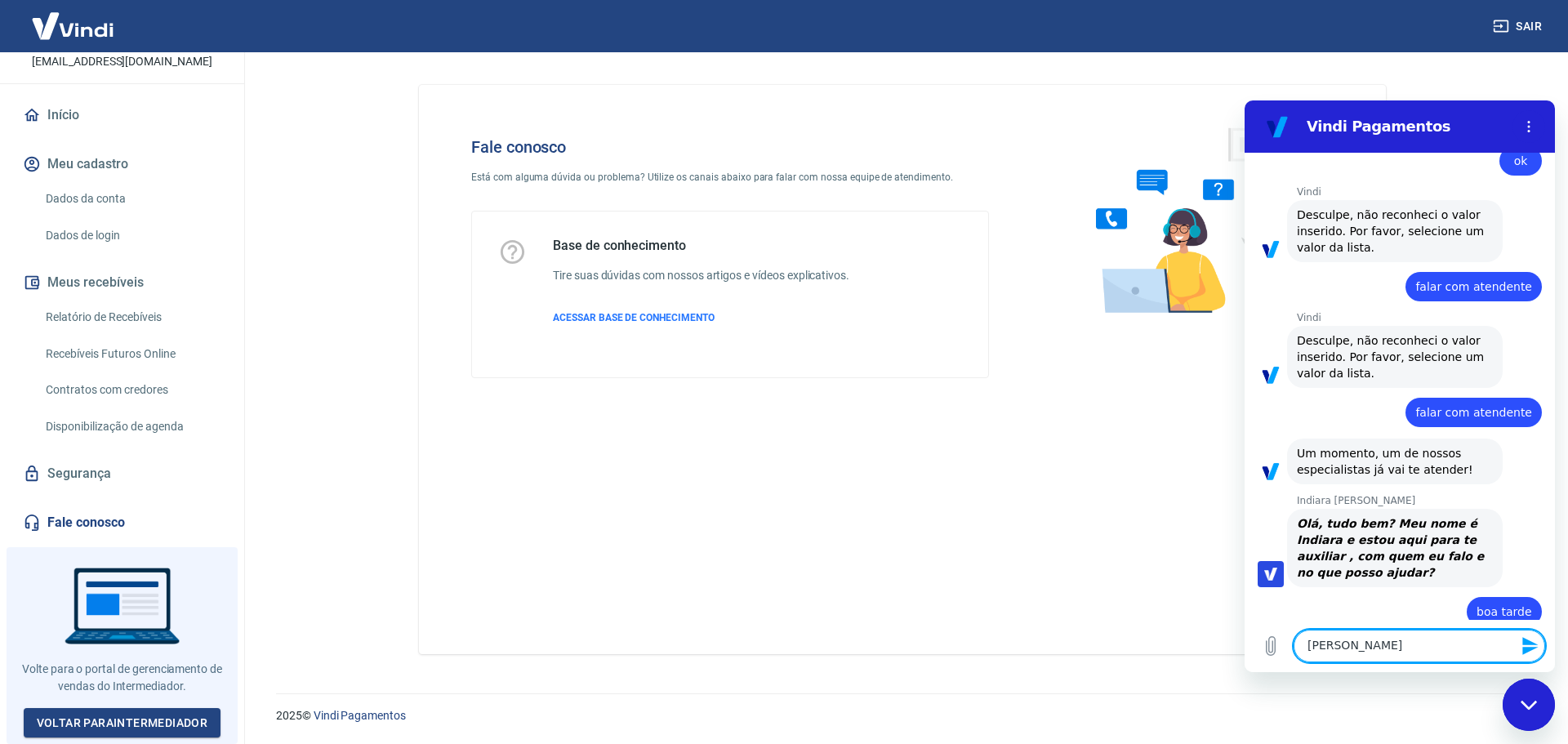
type textarea "Jessi"
type textarea "x"
type textarea "Jessic"
type textarea "x"
type textarea "Jessica"
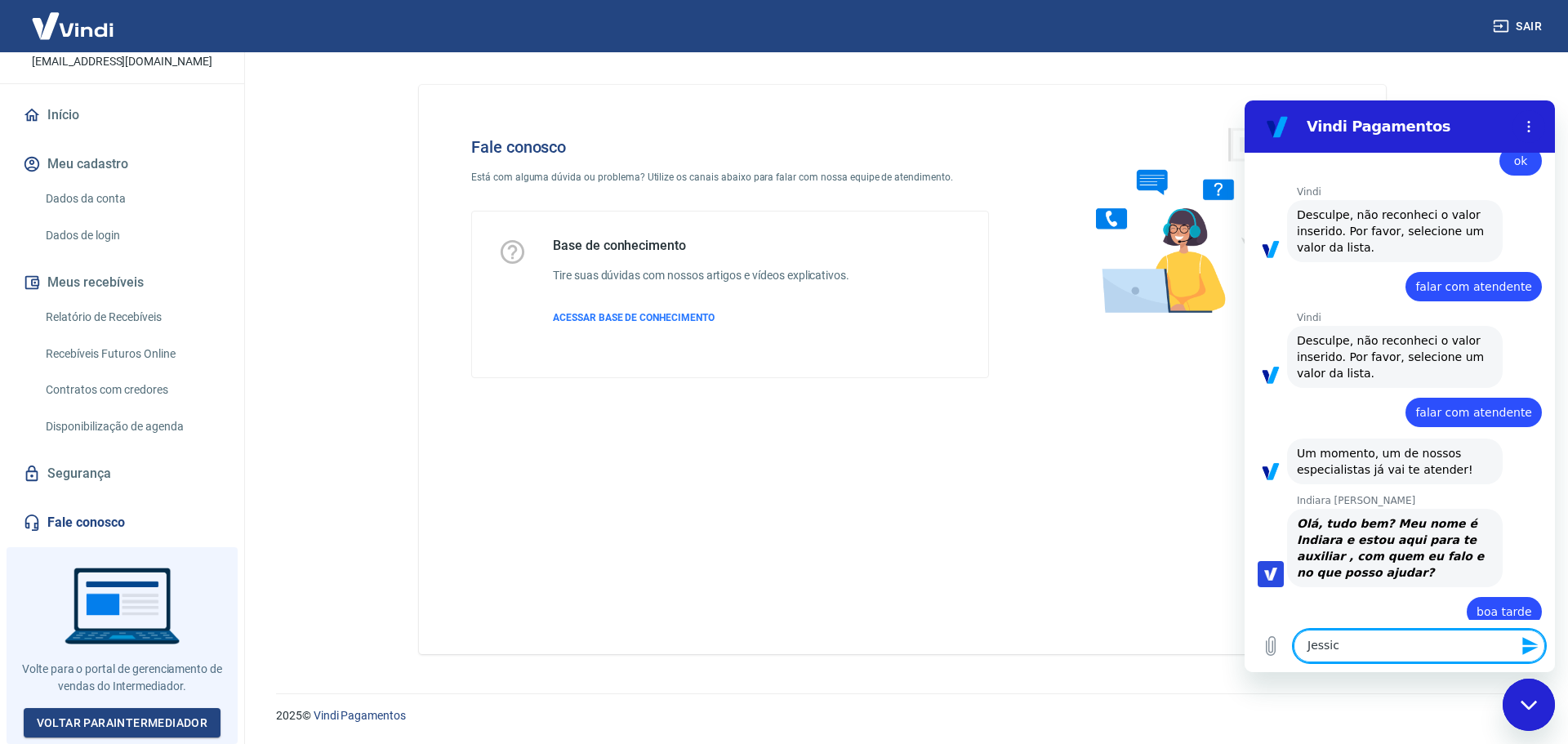
type textarea "x"
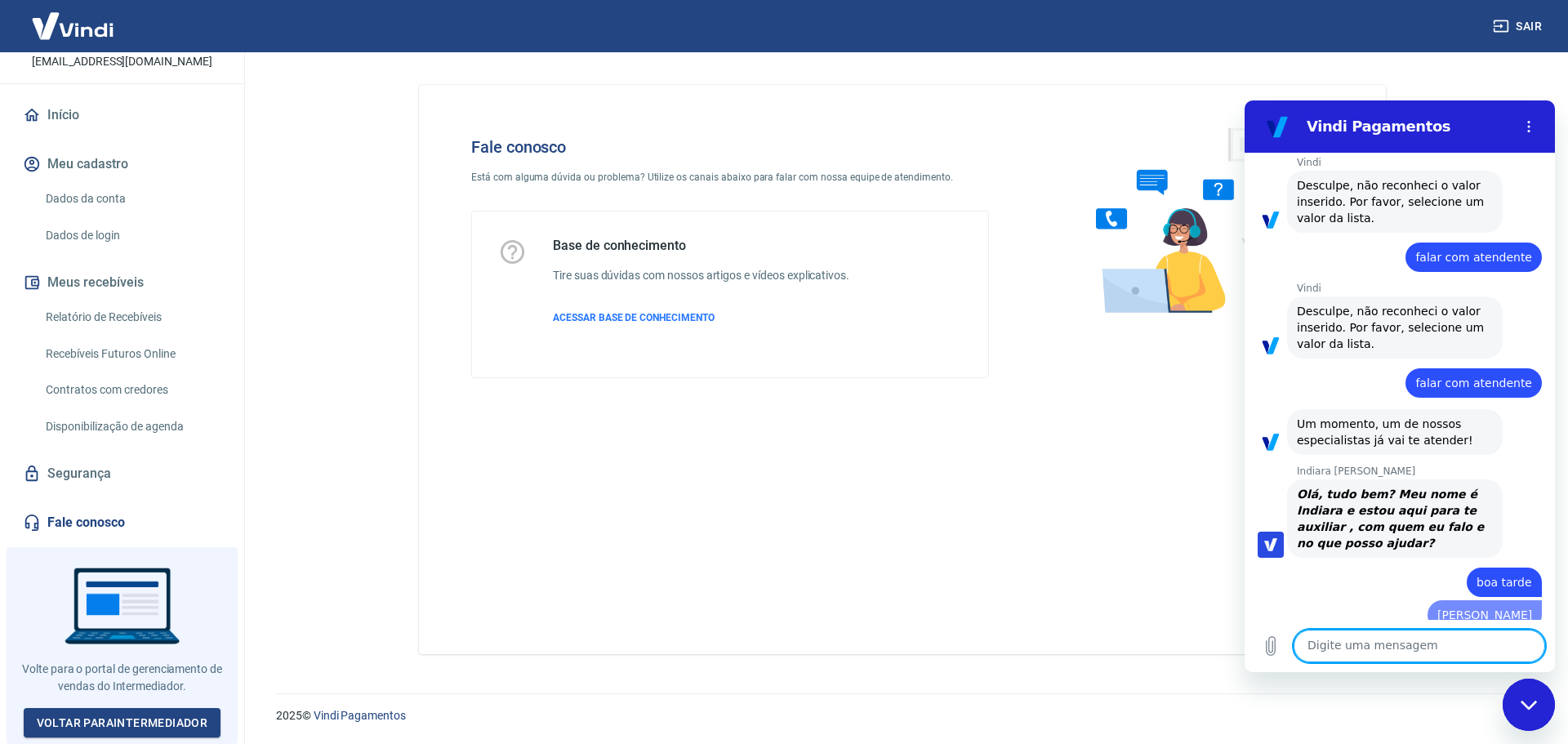
type textarea "x"
type textarea "g"
type textarea "x"
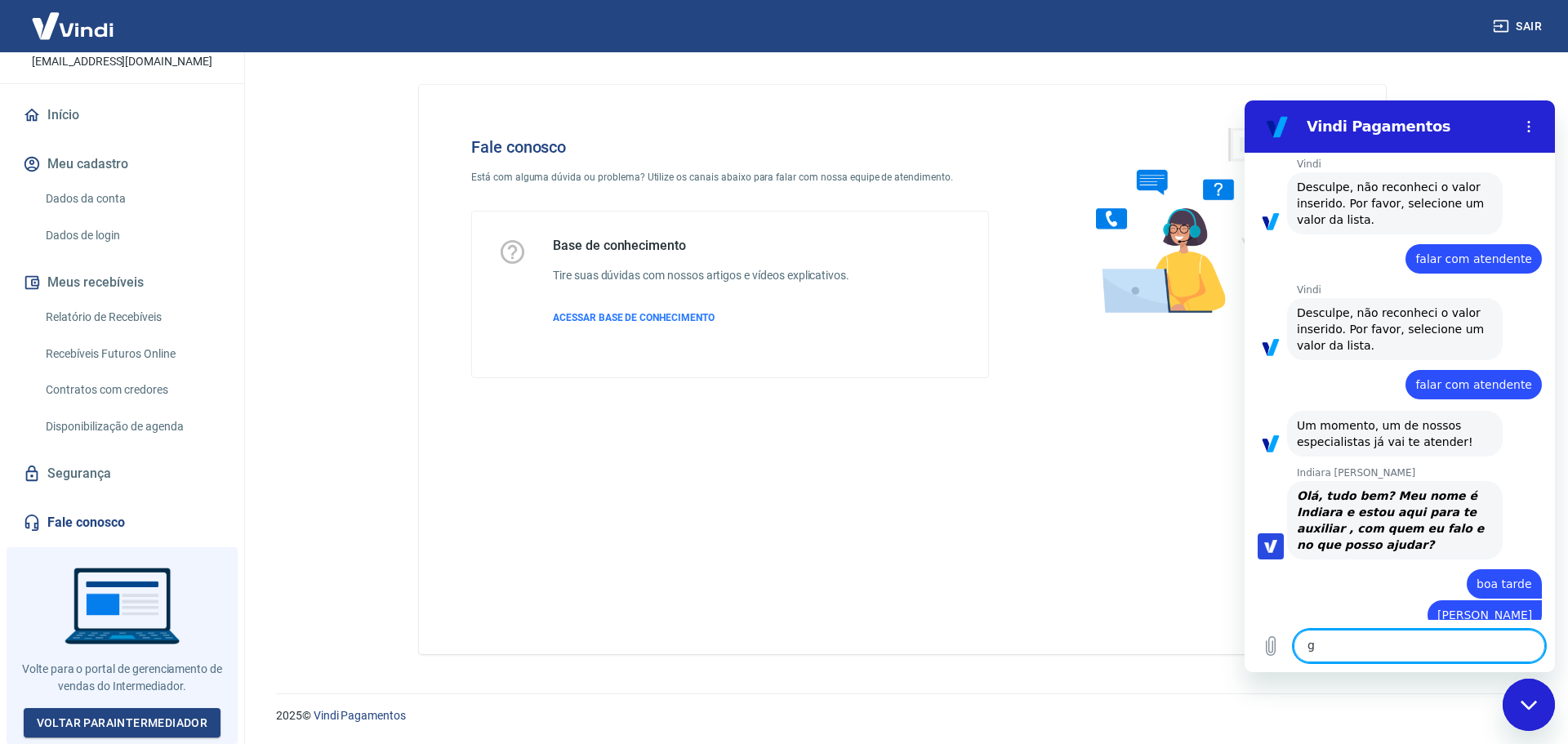
type textarea "go"
type textarea "x"
type textarea "gos"
type textarea "x"
type textarea "gost"
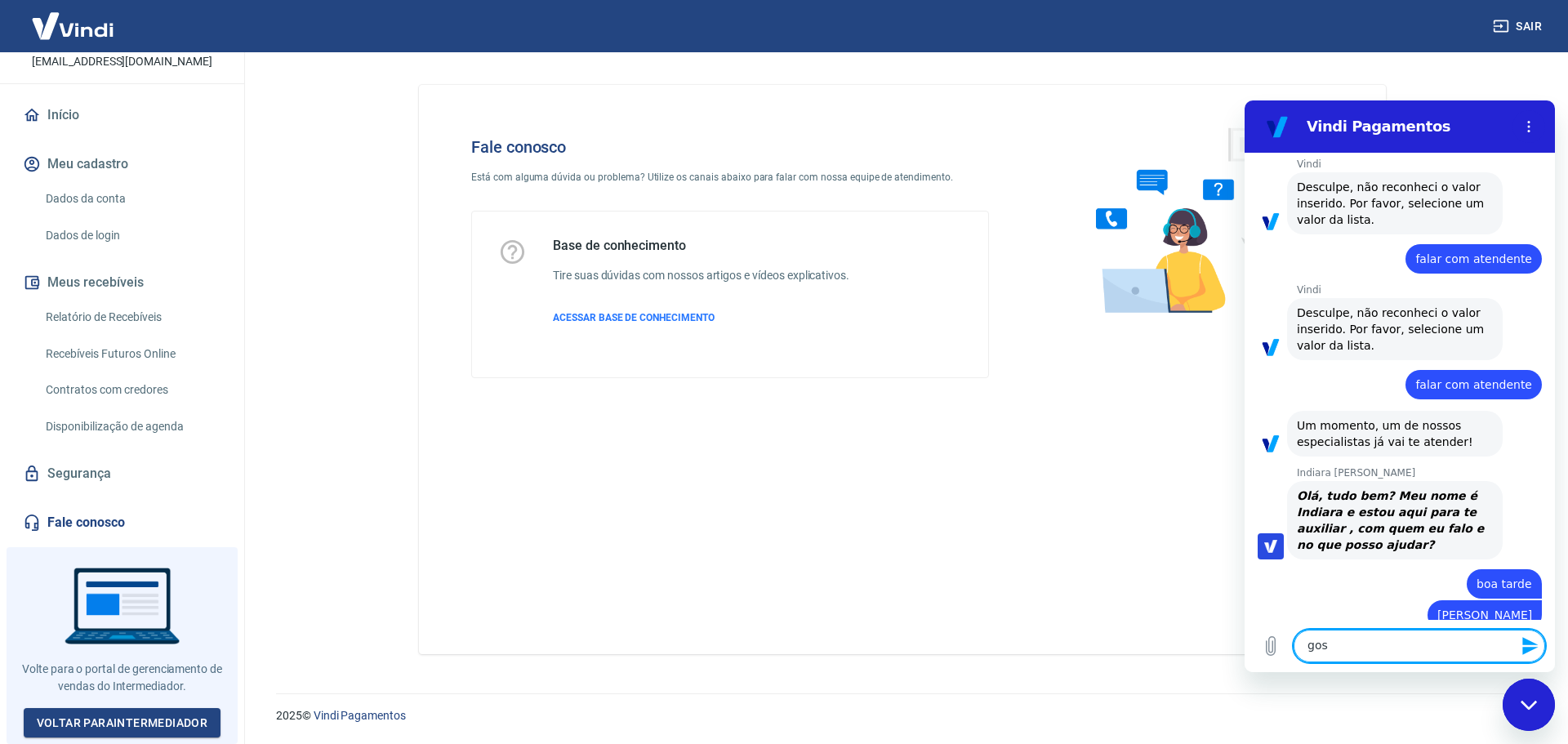
type textarea "x"
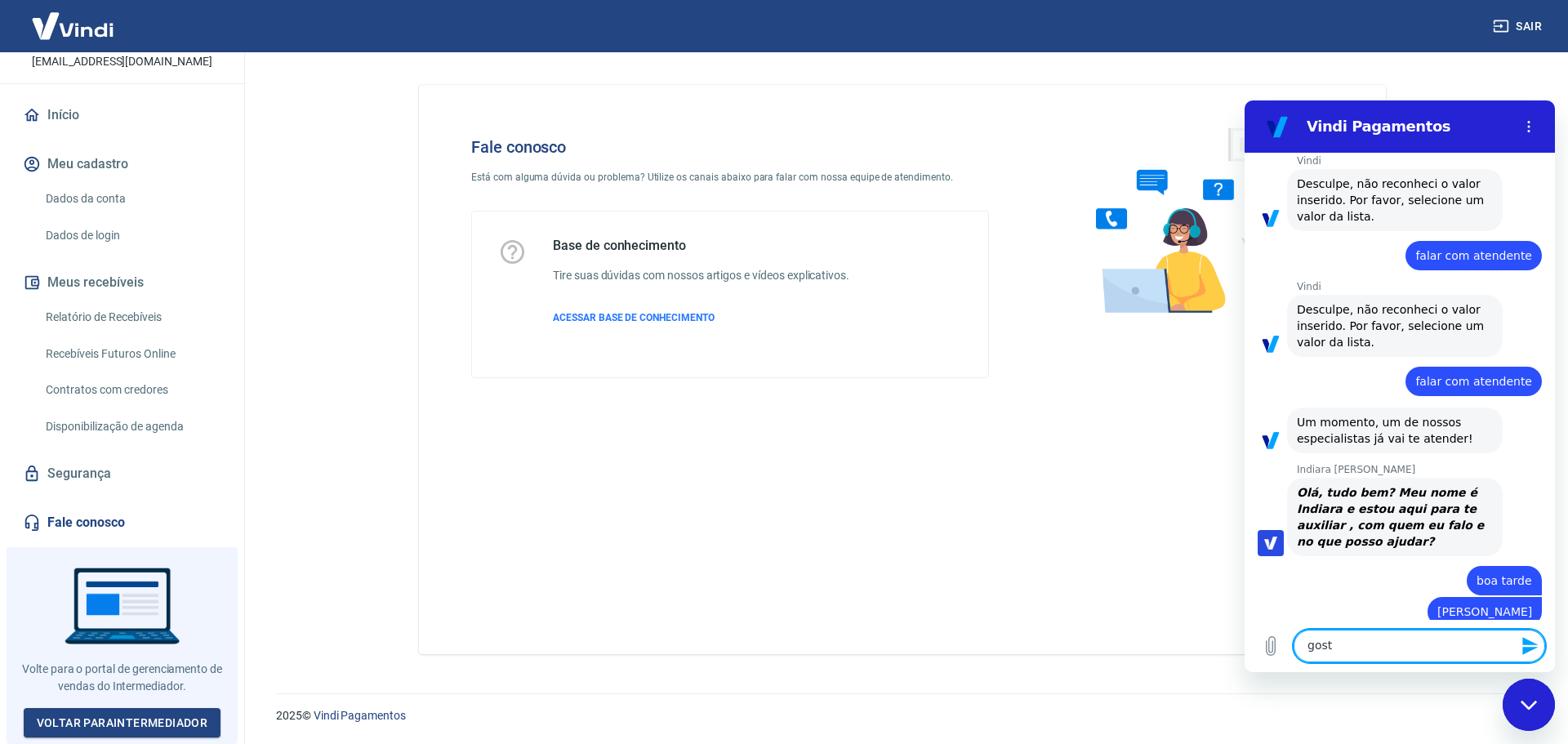
type textarea "gosta"
type textarea "x"
type textarea "gostar"
type textarea "x"
type textarea "gostari"
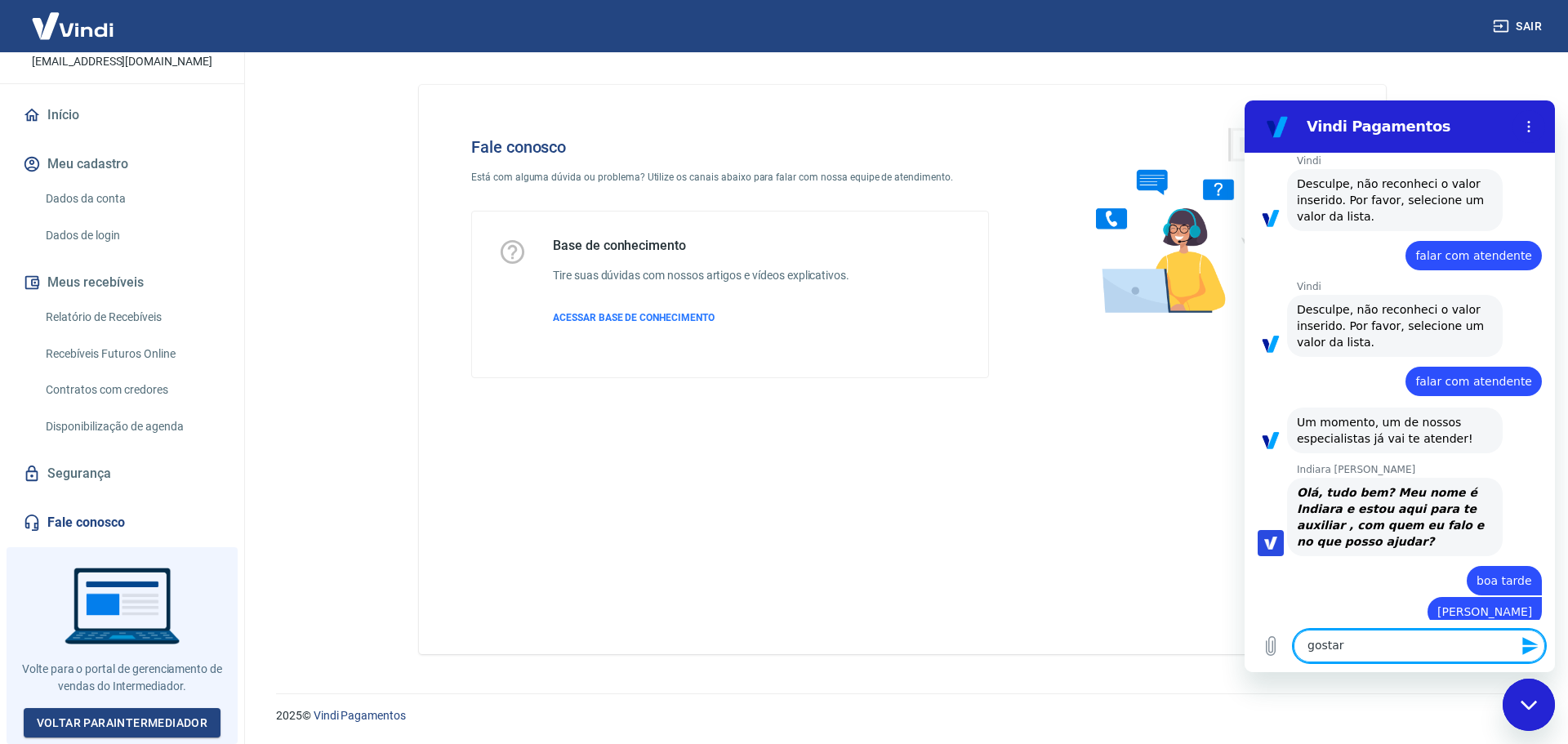
type textarea "x"
type textarea "gostaria"
type textarea "x"
type textarea "gostaria"
type textarea "x"
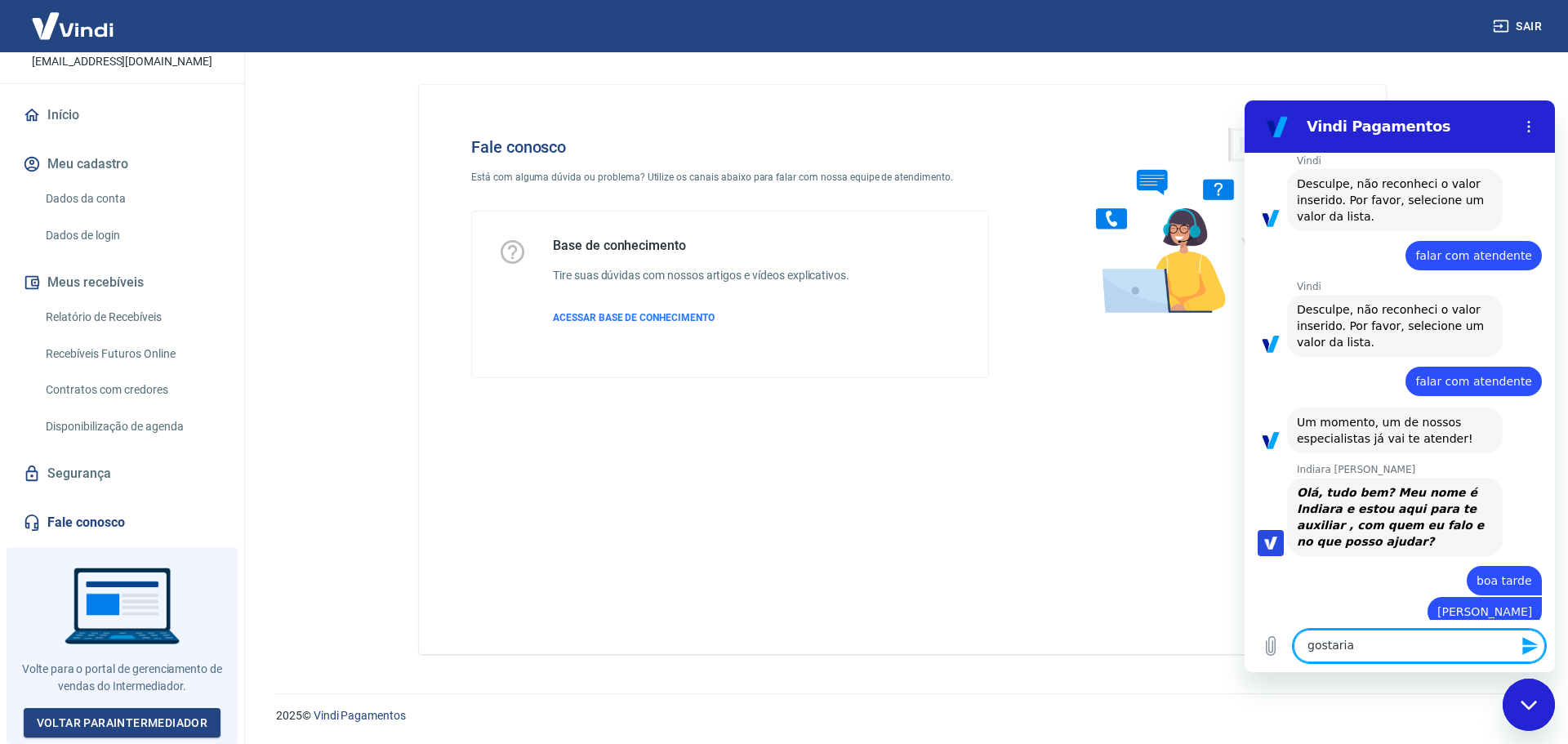
type textarea "gostaria d"
type textarea "x"
type textarea "gostaria de"
type textarea "x"
type textarea "gostaria de"
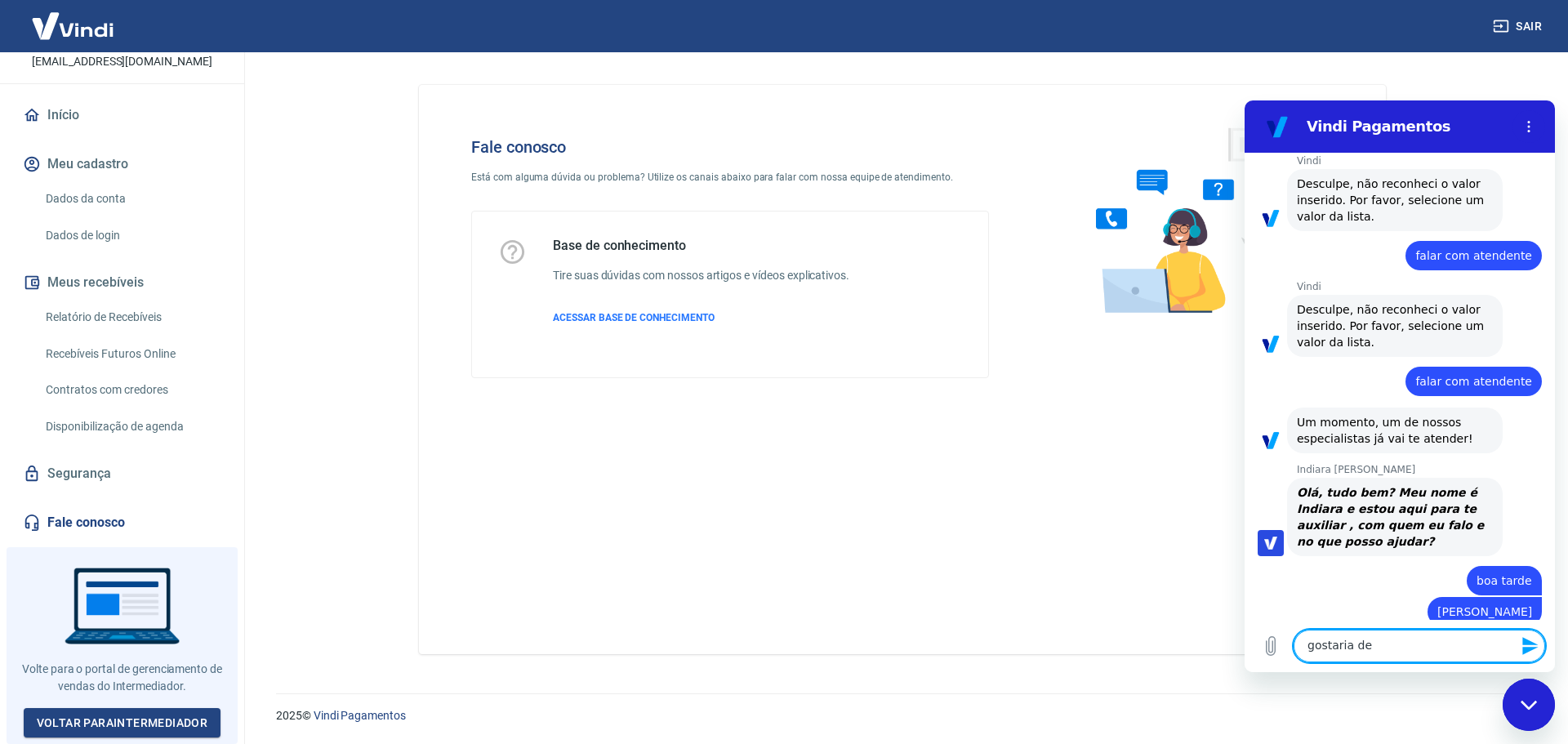
type textarea "x"
type textarea "gostaria de c"
type textarea "x"
type textarea "gostaria de co"
type textarea "x"
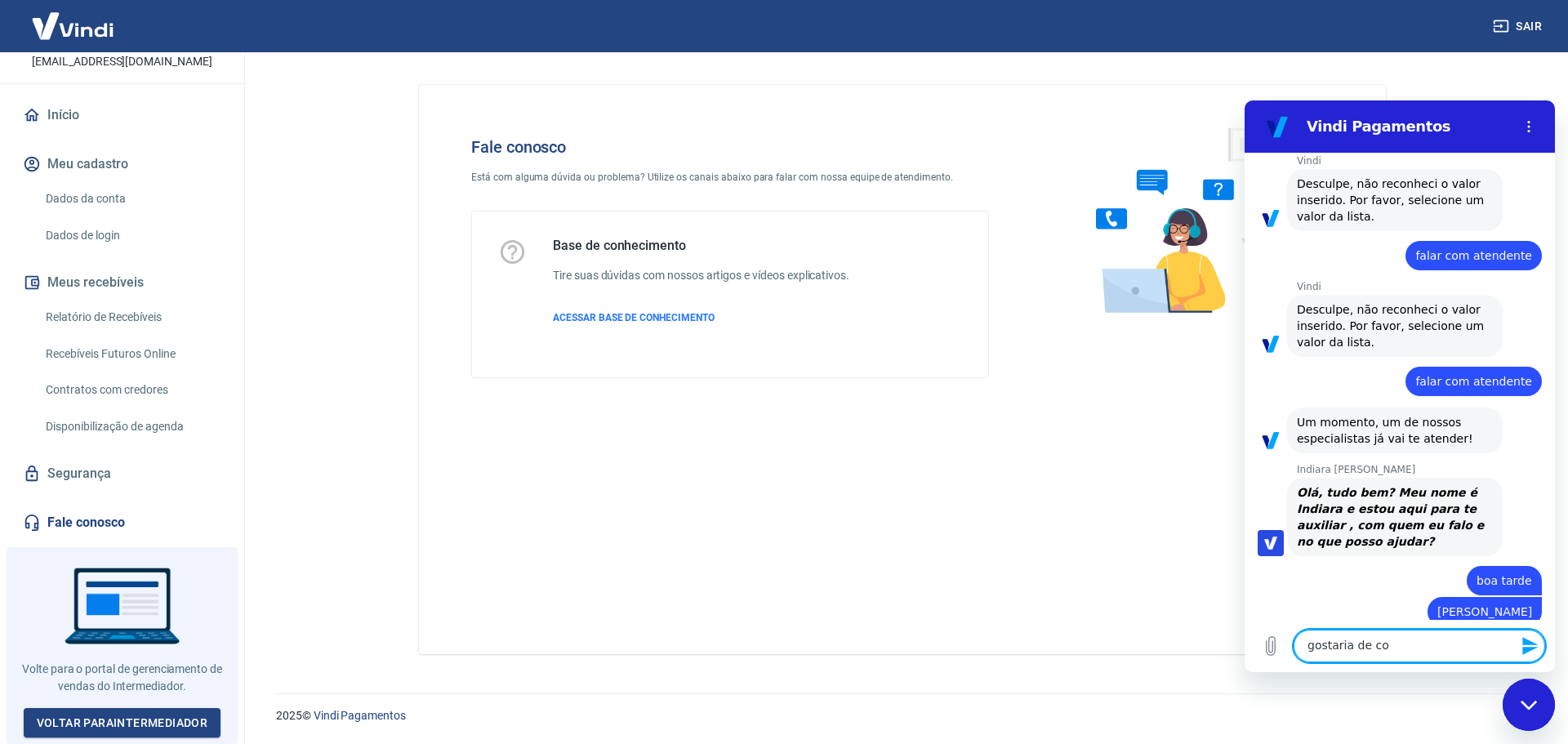
type textarea "gostaria de con"
type textarea "x"
type textarea "gostaria de conf"
type textarea "x"
type textarea "gostaria de confi"
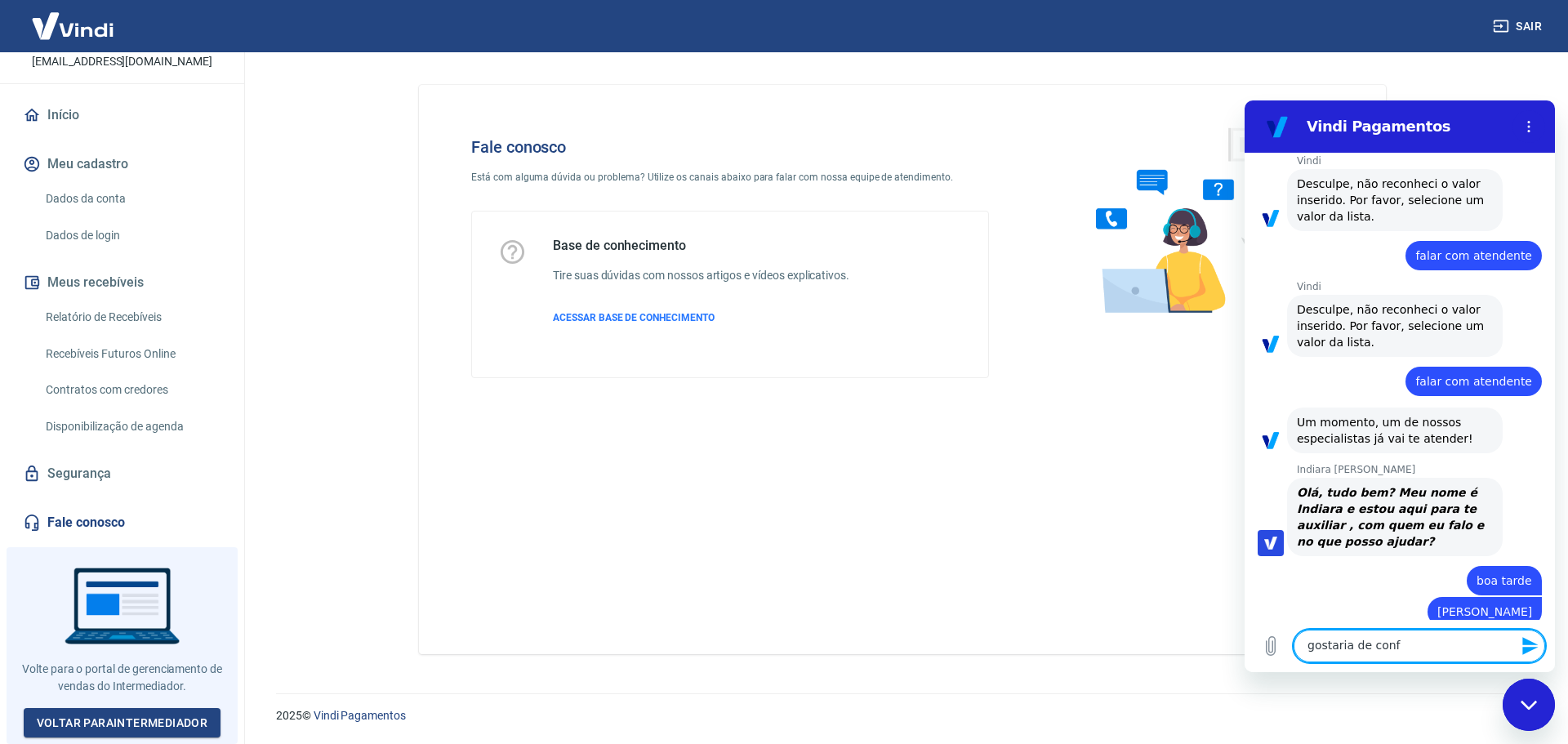
type textarea "x"
type textarea "gostaria de confir"
type textarea "x"
type textarea "gostaria de confirm"
type textarea "x"
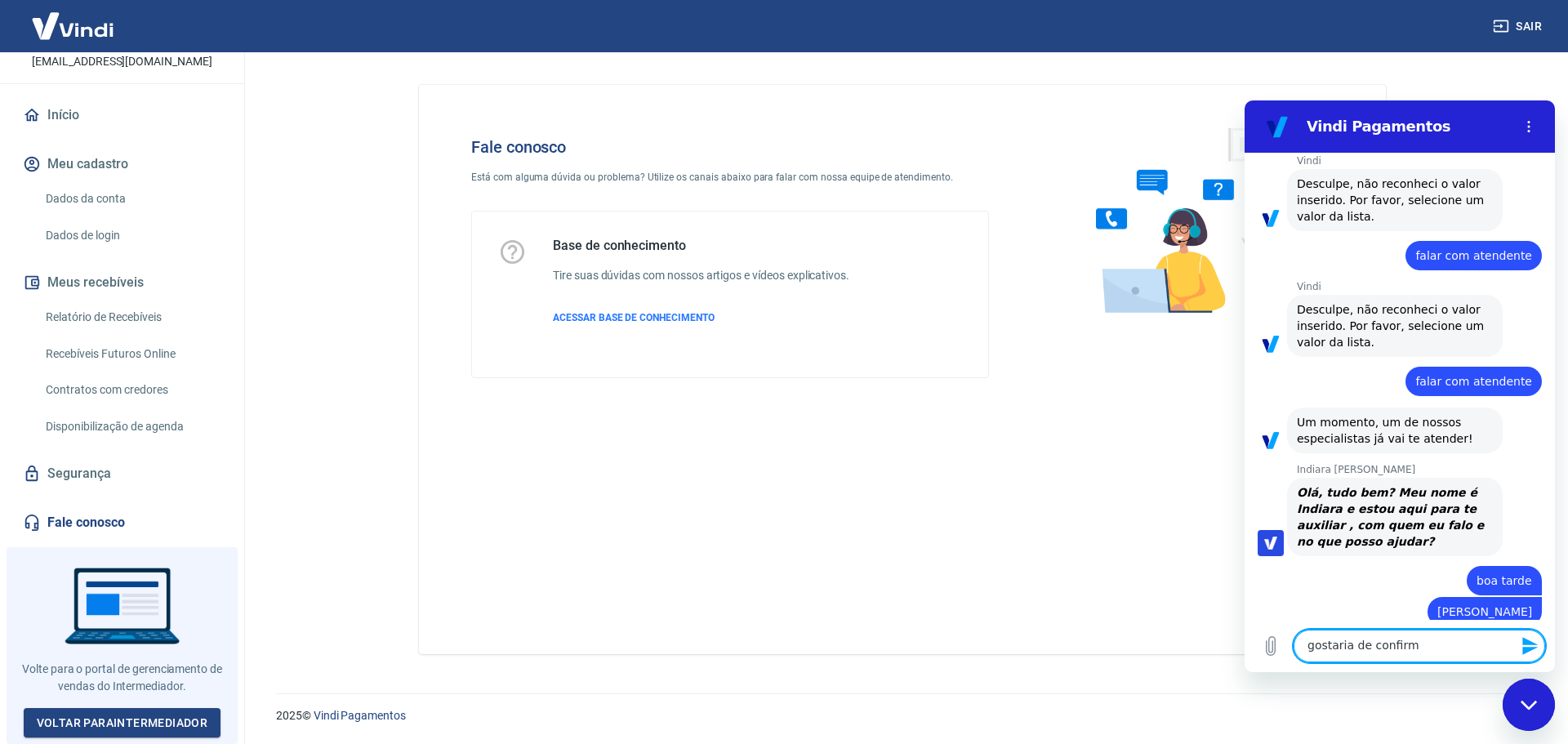
type textarea "gostaria de confirma"
type textarea "x"
type textarea "gostaria de confirmar"
type textarea "x"
type textarea "gostaria de confirmar"
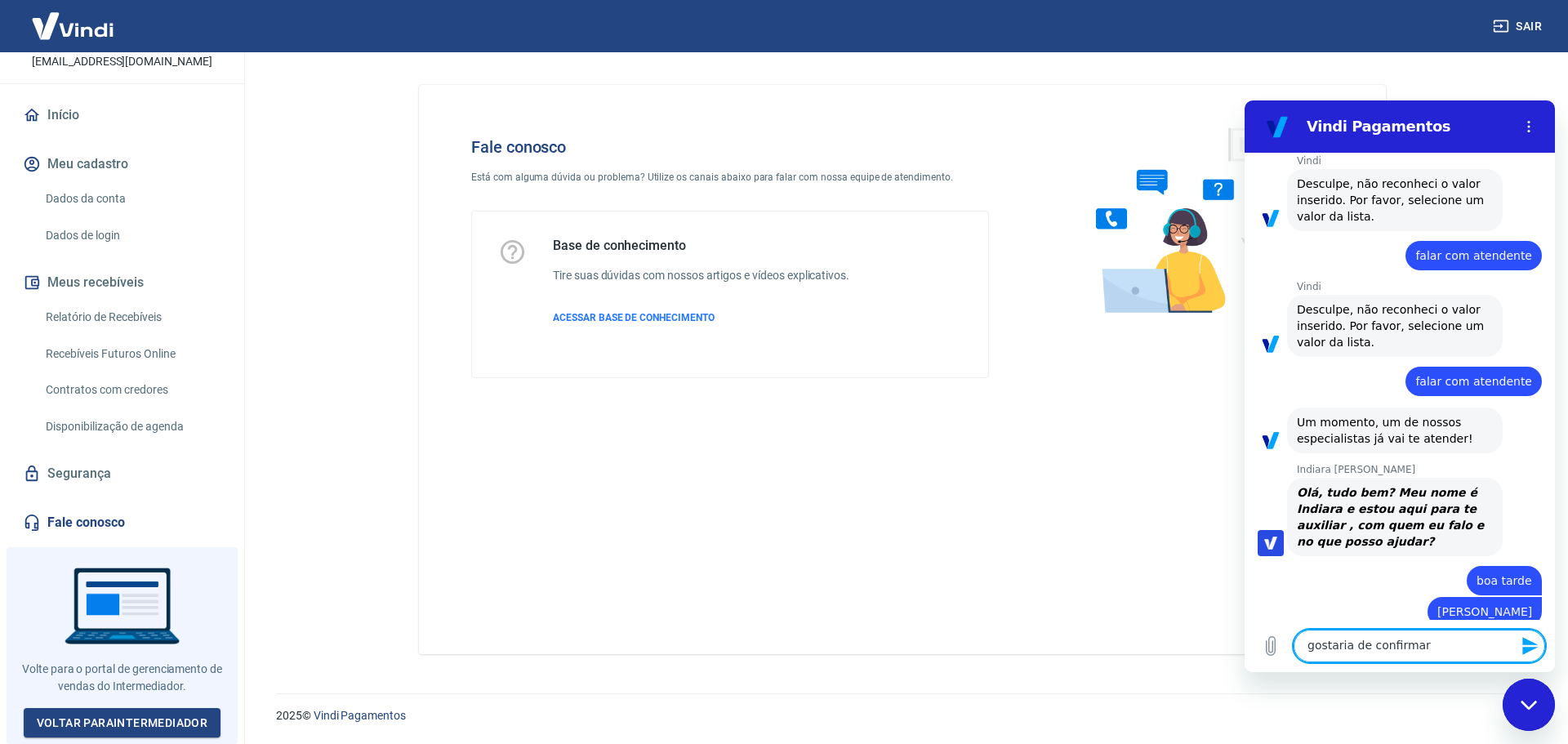
type textarea "x"
type textarea "gostaria de confirmar s"
type textarea "x"
type textarea "gostaria de confirmar se"
type textarea "x"
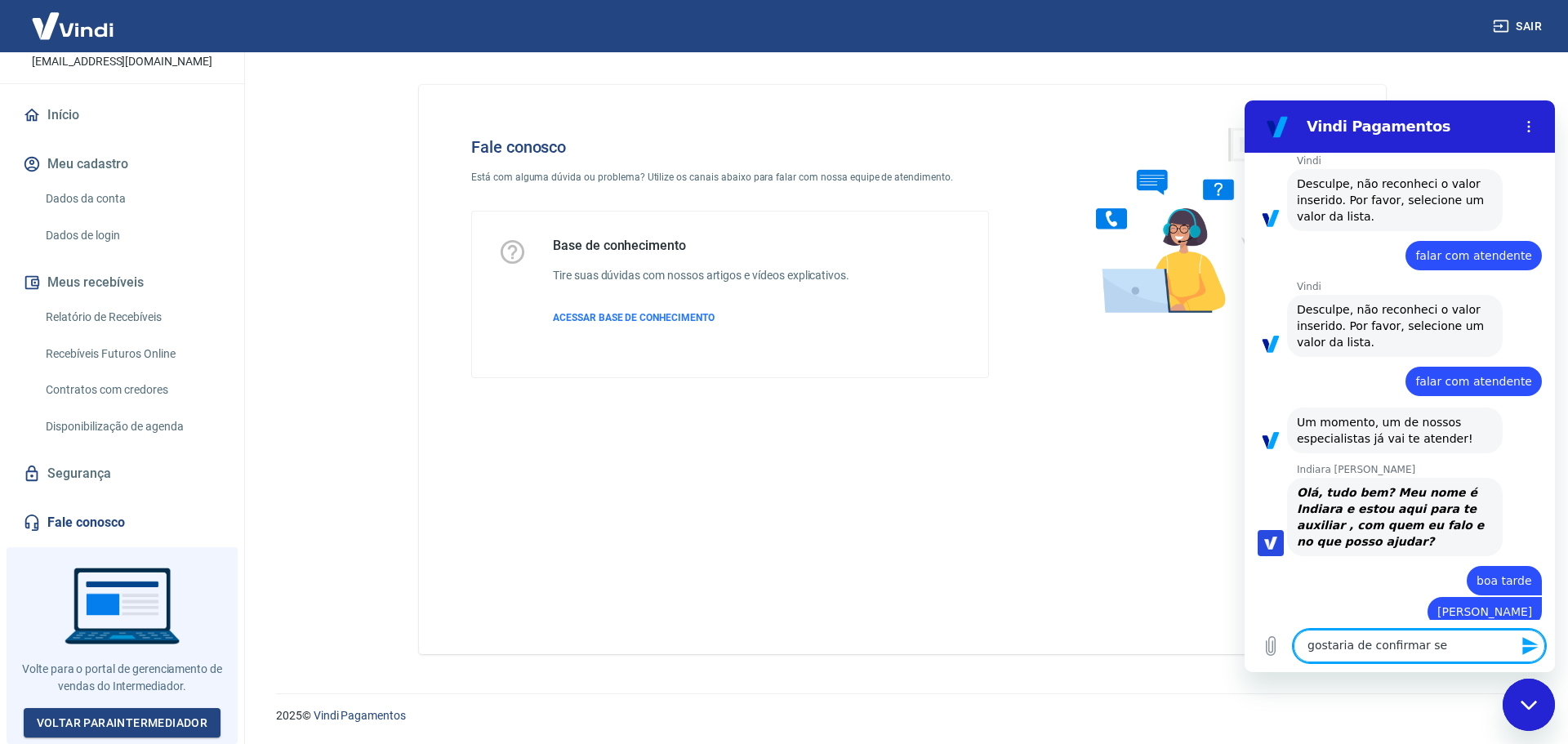
type textarea "gostaria de confirmar se"
type textarea "x"
type textarea "gostaria de confirmar se v"
type textarea "x"
type textarea "gostaria de confirmar se vc"
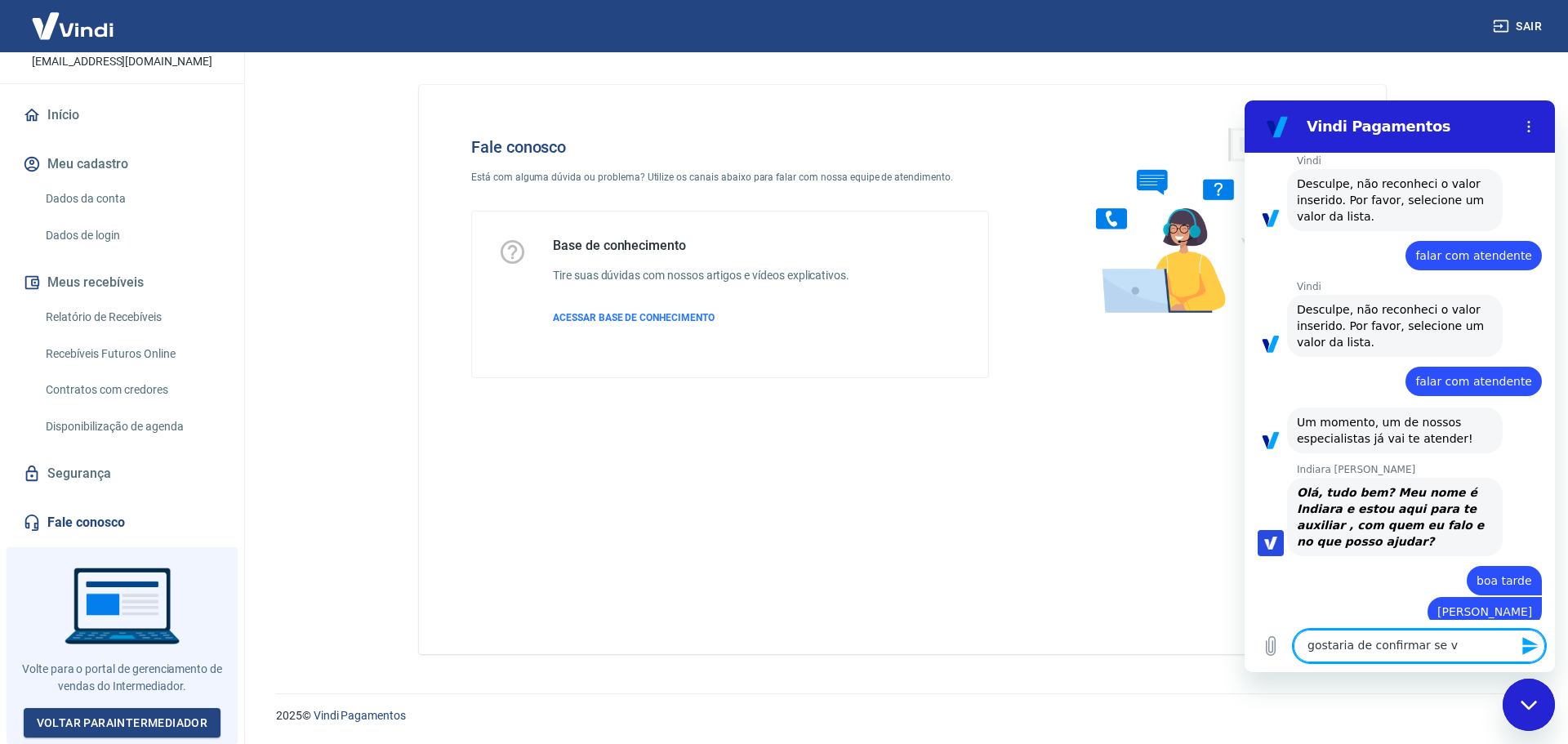
type textarea "x"
type textarea "gostaria de confirmar se vcs"
type textarea "x"
type textarea "gostaria de confirmar se vcs"
type textarea "x"
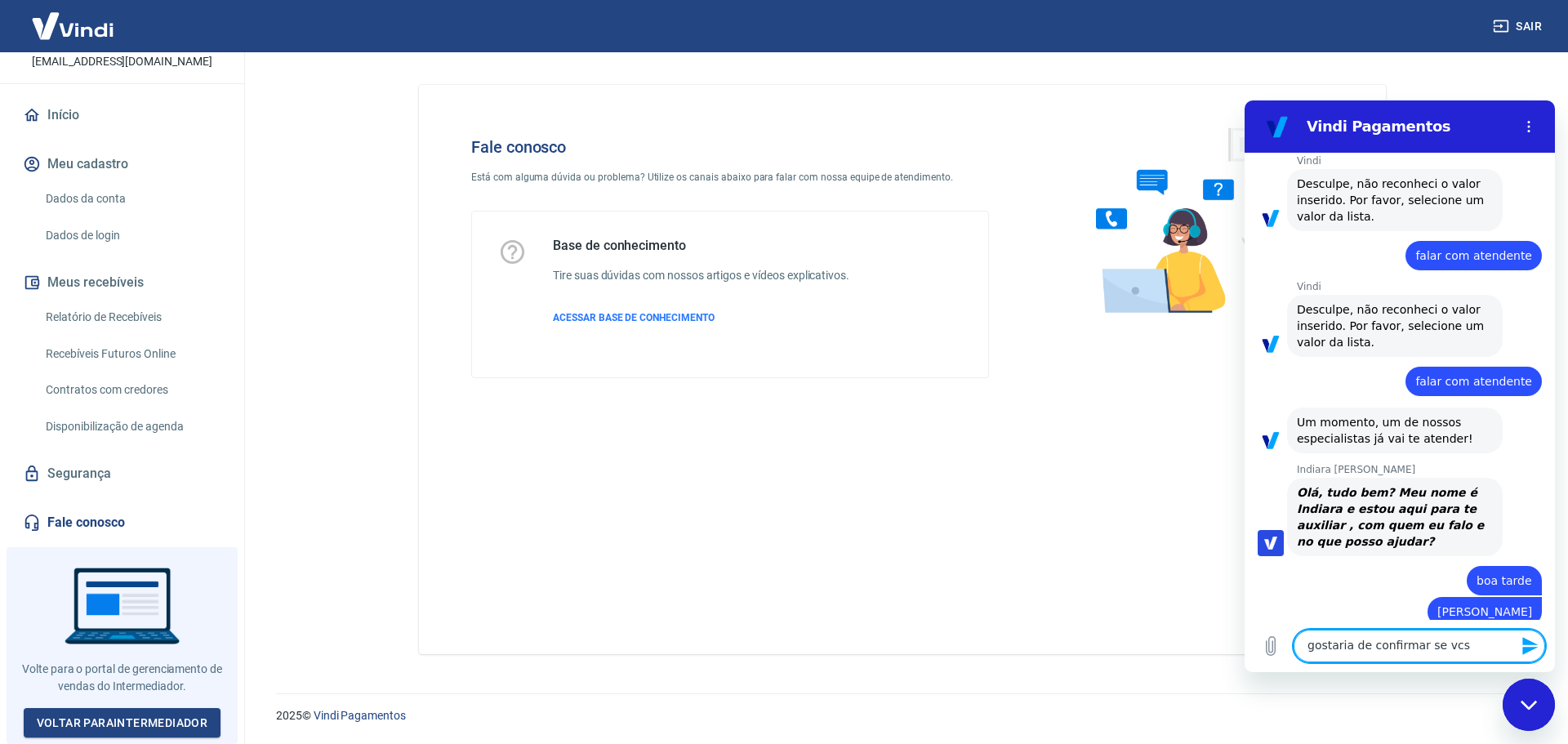
type textarea "gostaria de confirmar se vcs e"
type textarea "x"
type textarea "gostaria de confirmar se vcs es"
type textarea "x"
type textarea "gostaria de confirmar se vcs est"
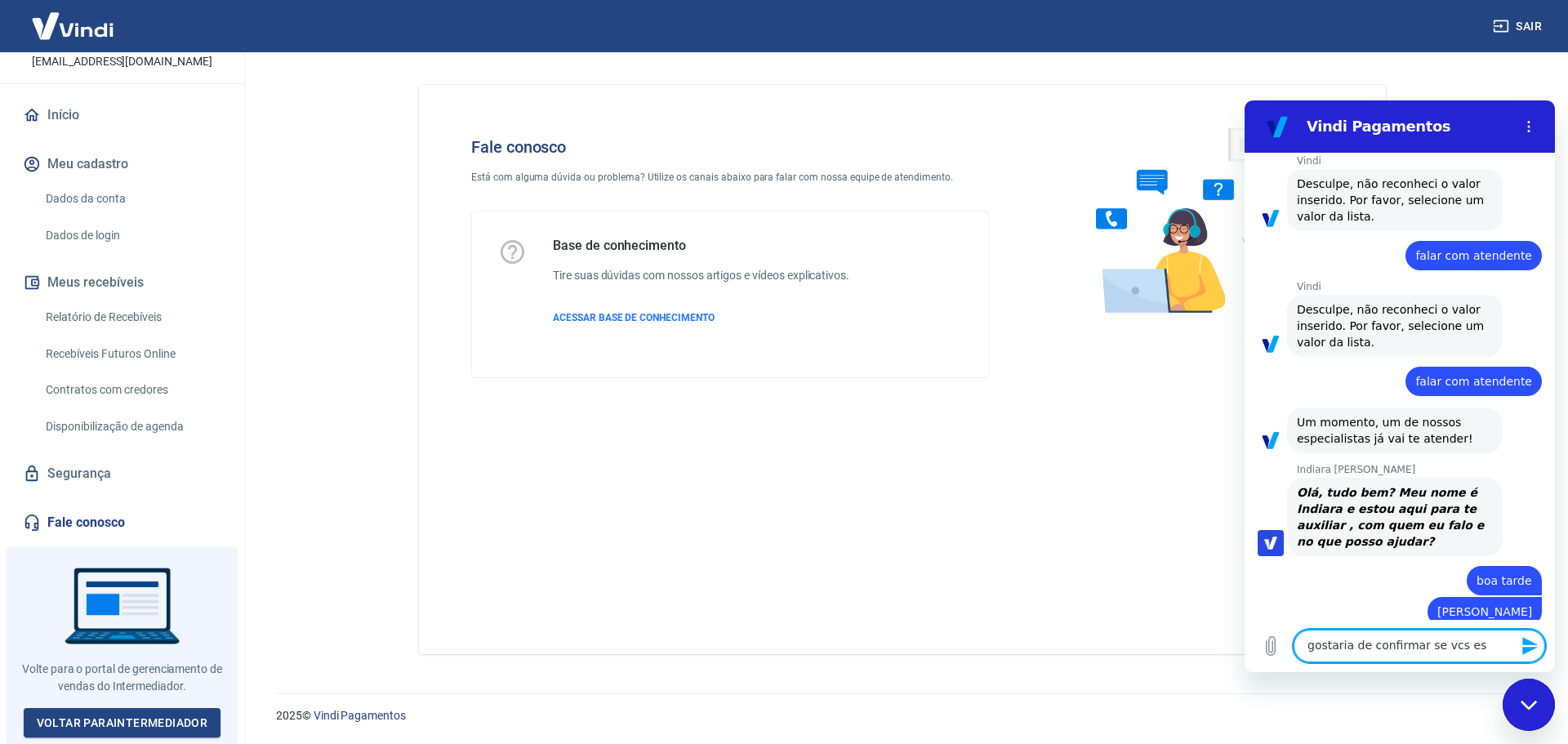
type textarea "x"
type textarea "gostaria de confirmar se vcs estã"
type textarea "x"
type textarea "gostaria de confirmar se vcs estão"
type textarea "x"
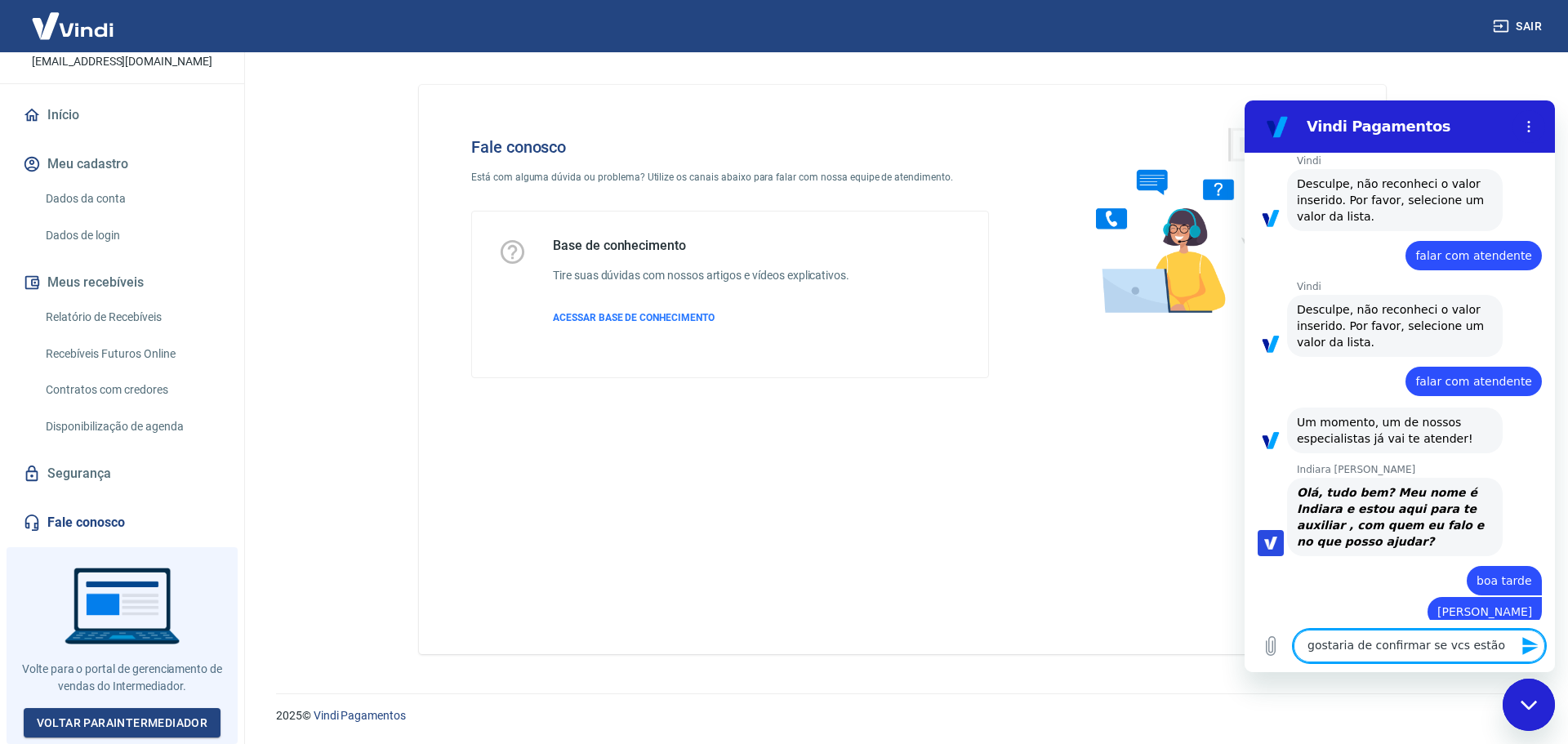
type textarea "gostaria de confirmar se vcs estão"
type textarea "x"
type textarea "gostaria de confirmar se vcs estão c"
type textarea "x"
type textarea "gostaria de confirmar se vcs estão co"
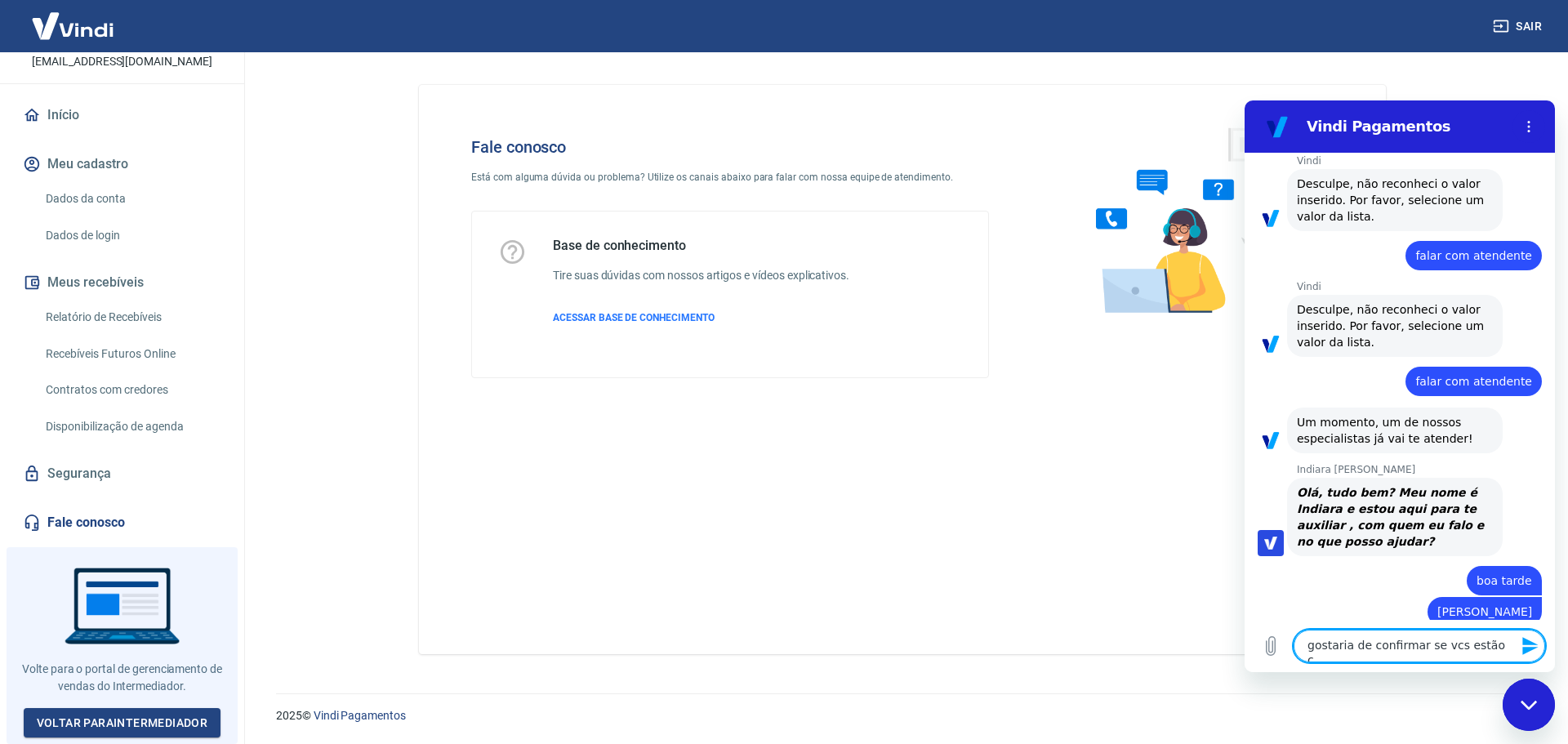
type textarea "x"
type textarea "gostaria de confirmar se vcs estão com"
type textarea "x"
type textarea "gostaria de confirmar se vcs estão com"
type textarea "x"
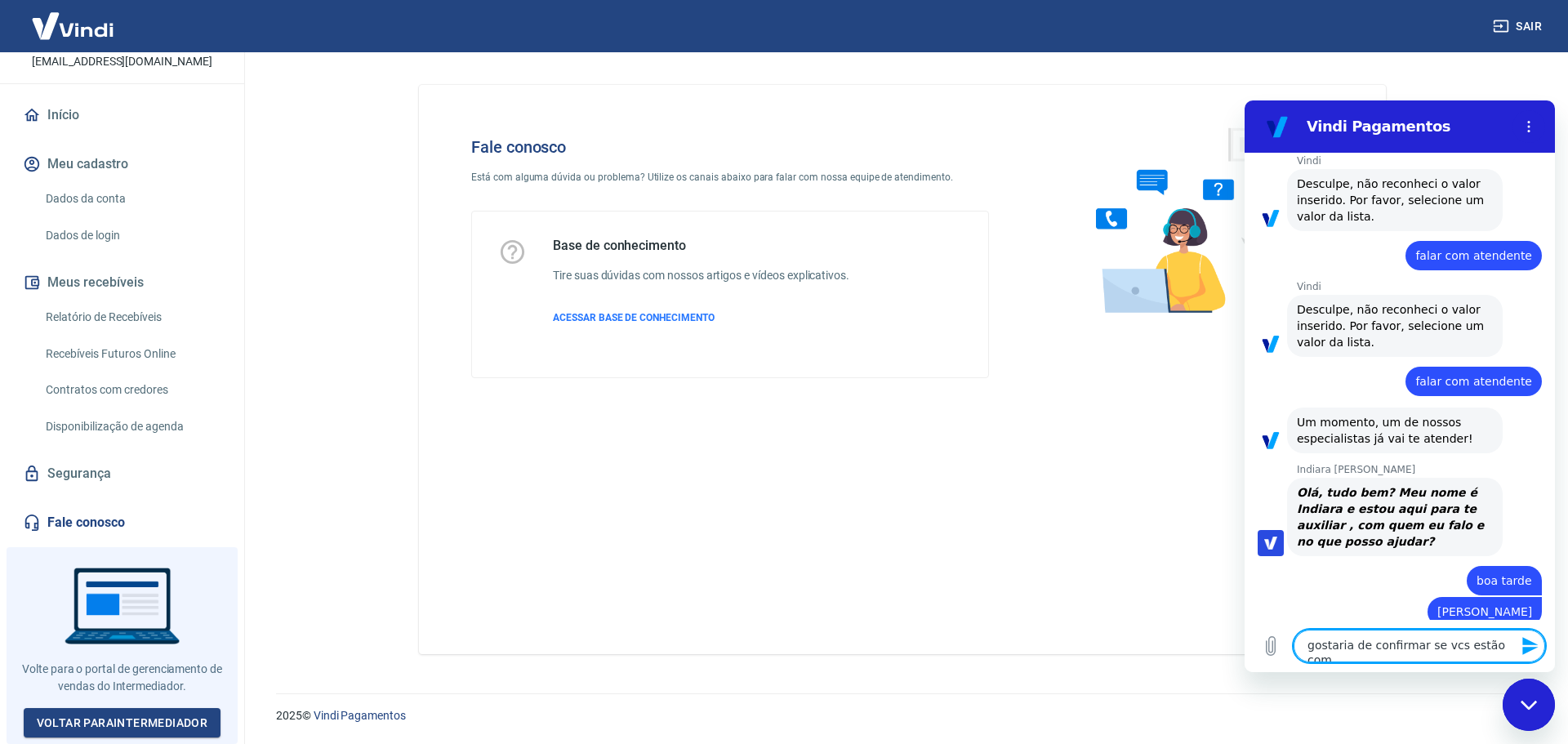
type textarea "gostaria de confirmar se vcs estão com a"
type textarea "x"
type textarea "gostaria de confirmar se vcs estão com al"
type textarea "x"
type textarea "gostaria de confirmar se vcs estão com alg"
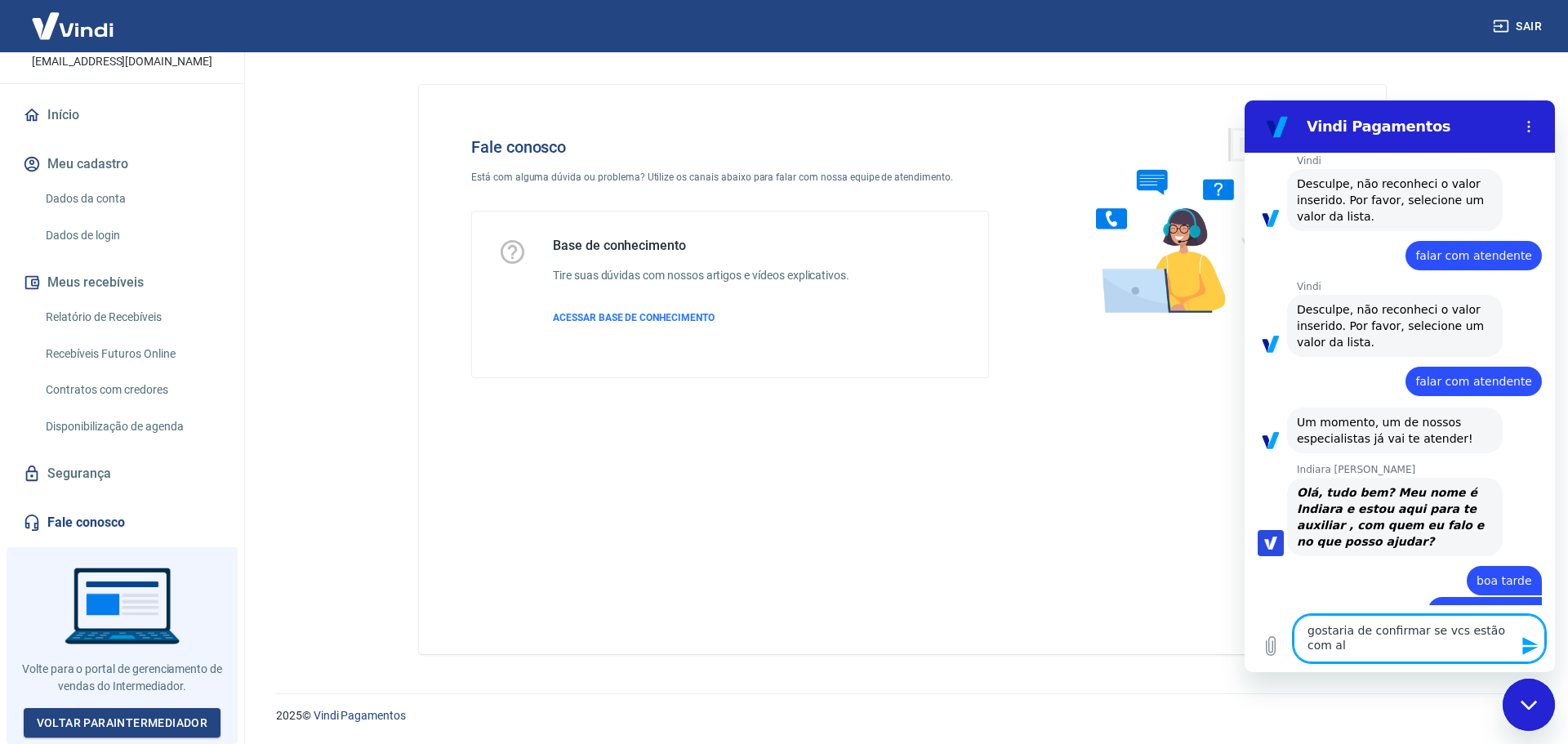
type textarea "x"
type textarea "gostaria de confirmar se vcs estão com algu"
type textarea "x"
type textarea "gostaria de confirmar se vcs estão com algum"
type textarea "x"
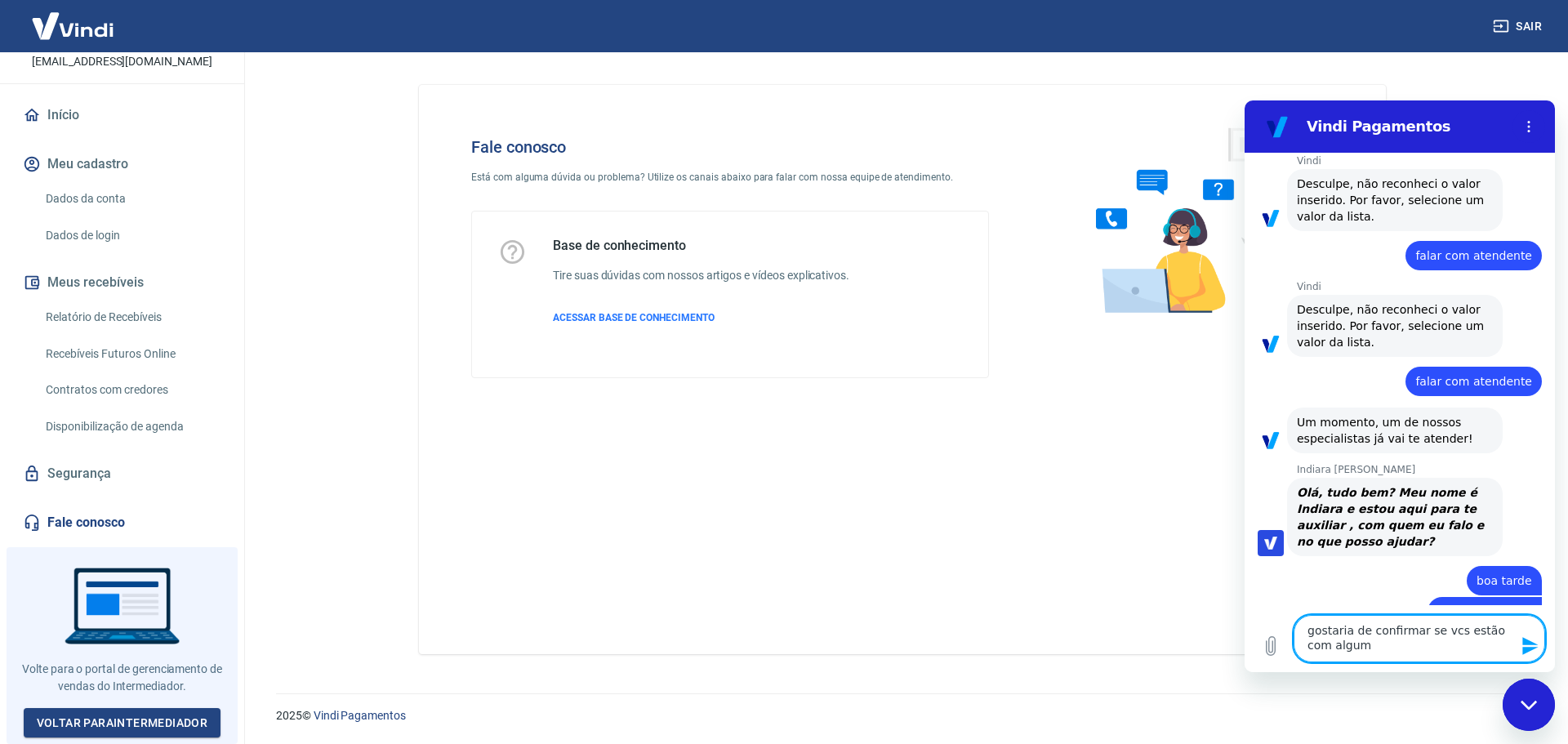
type textarea "gostaria de confirmar se vcs estão com algums"
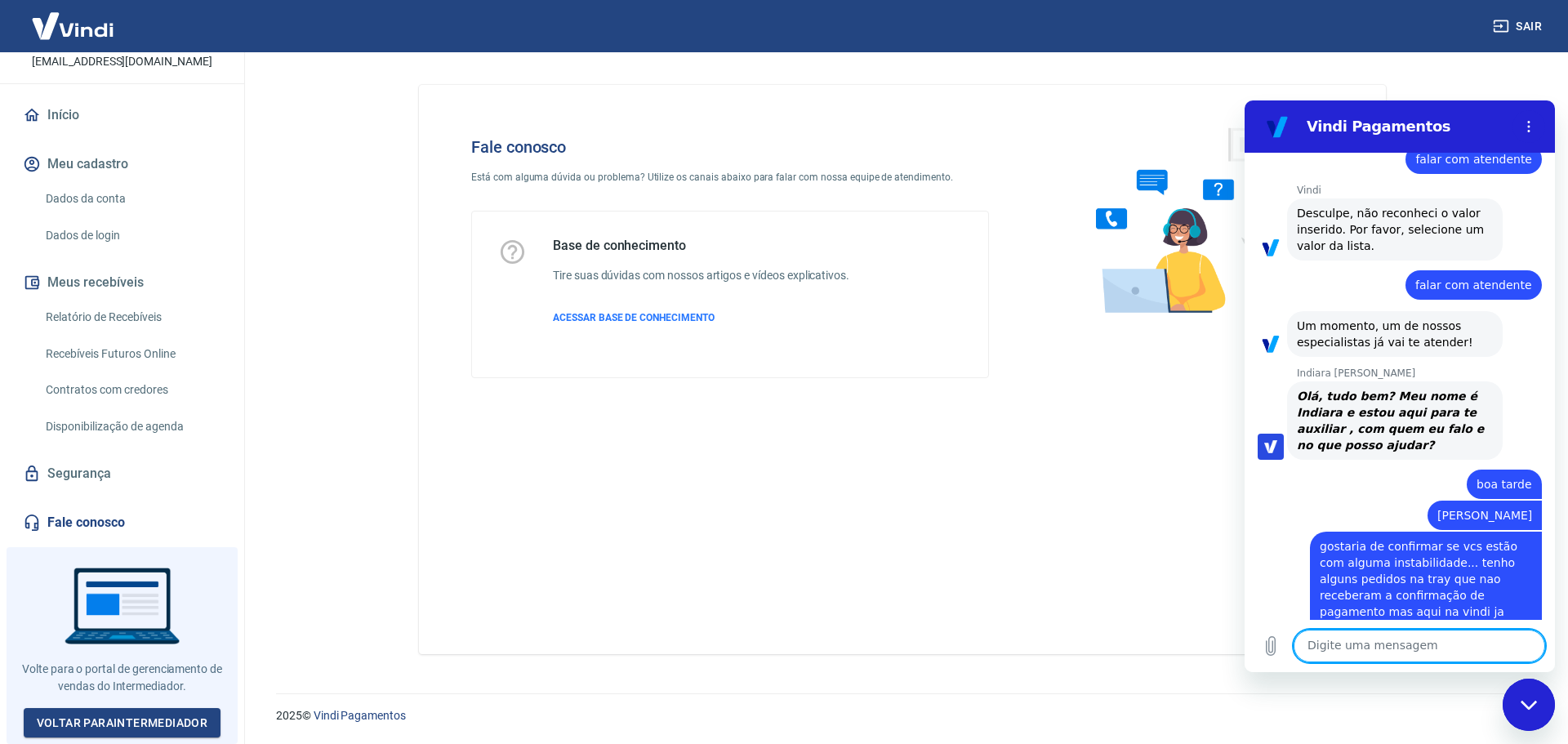
scroll to position [861, 0]
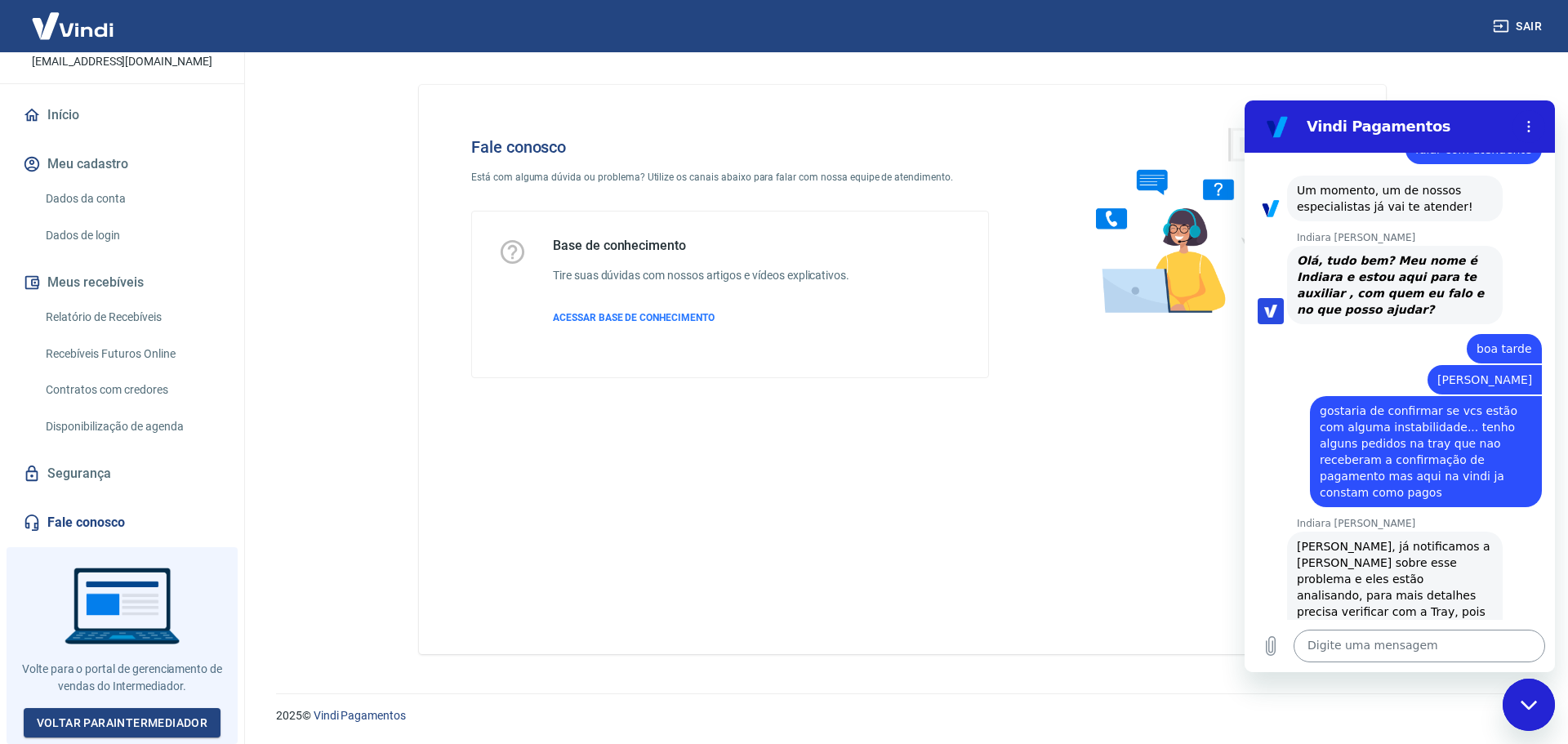
click at [1365, 644] on textarea at bounding box center [1419, 646] width 252 height 33
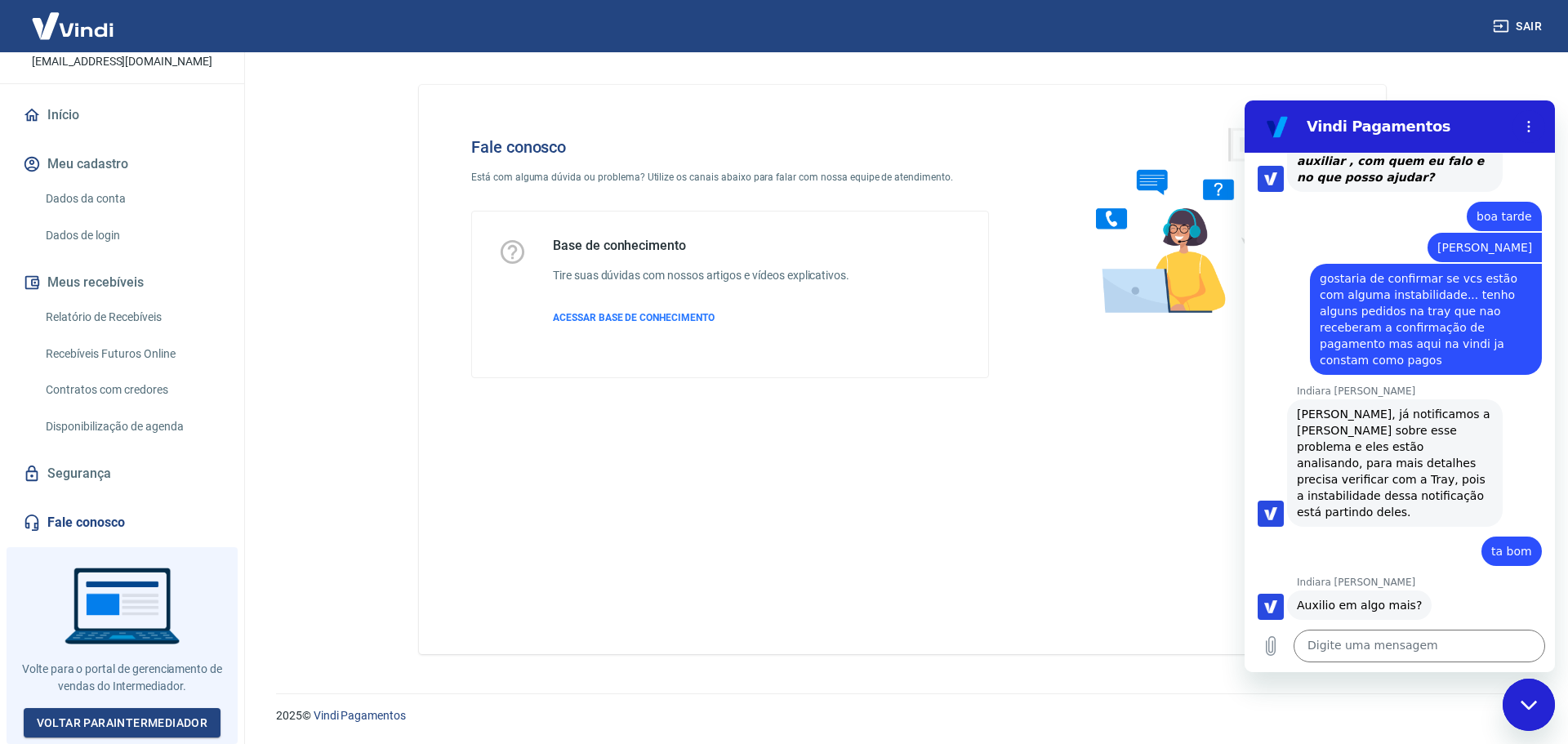
scroll to position [1139, 0]
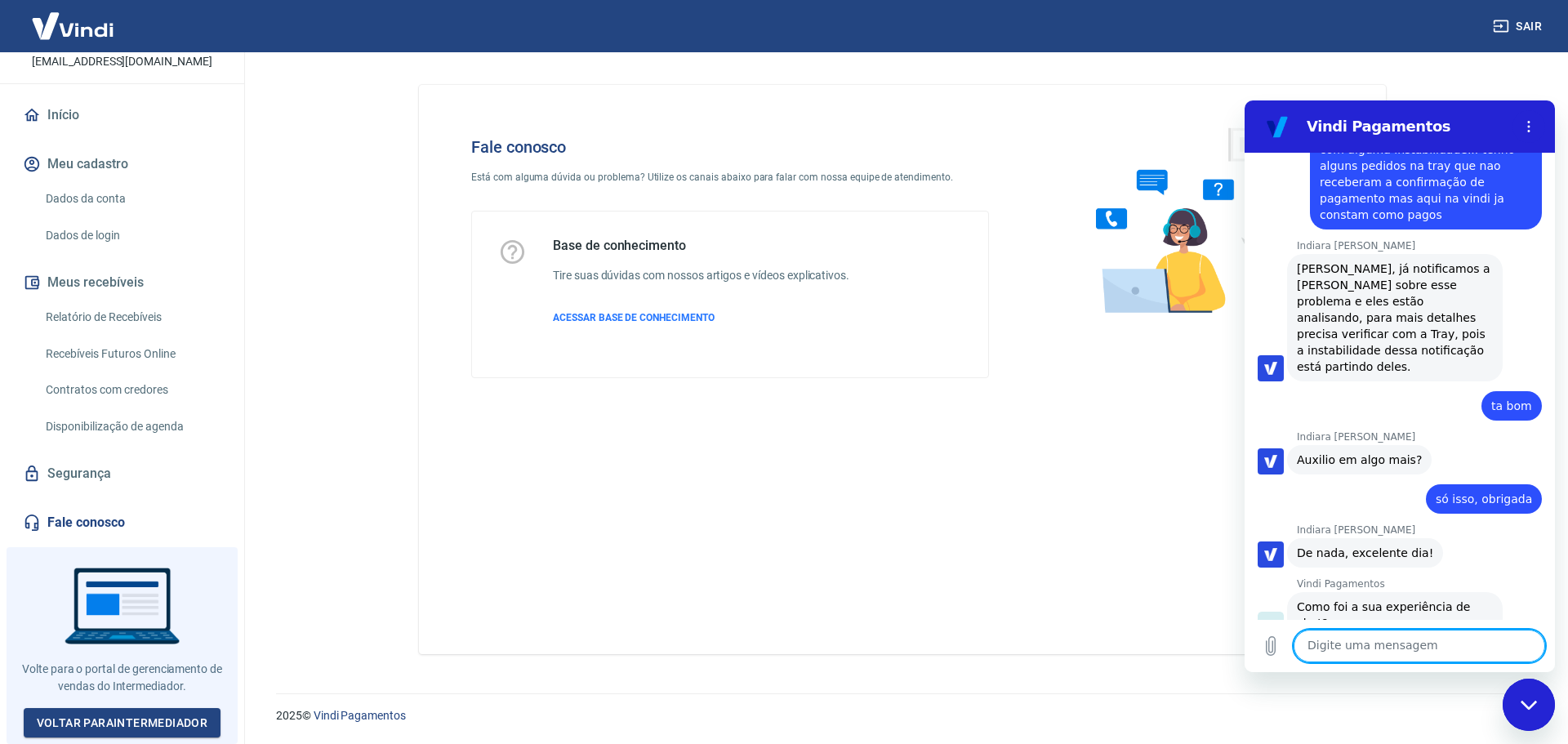
click at [1430, 659] on button "Boa 👍" at bounding box center [1429, 682] width 66 height 47
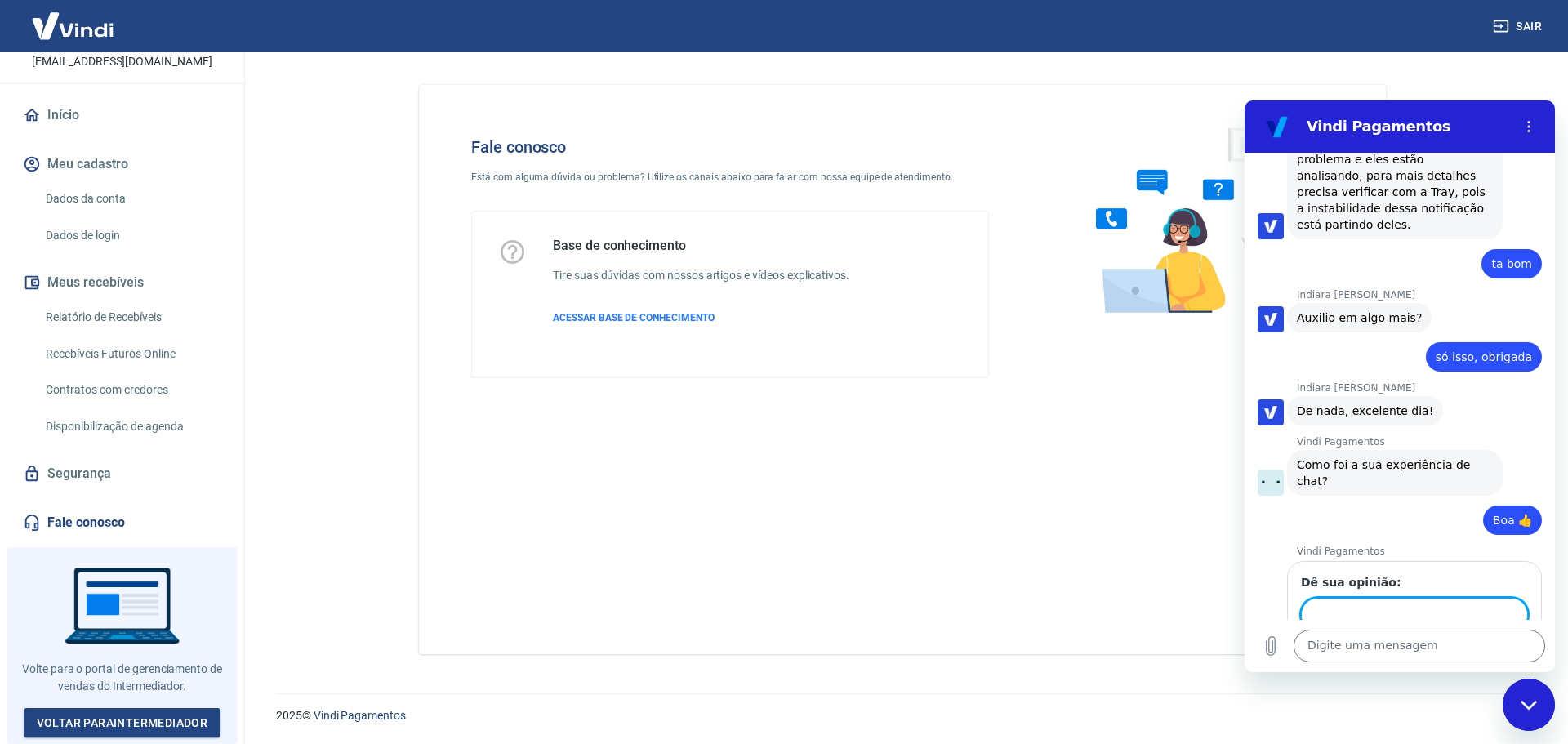
scroll to position [1279, 0]
click at [1529, 123] on circle "Menu de opções" at bounding box center [1529, 122] width 3 height 3
